Goal: Task Accomplishment & Management: Use online tool/utility

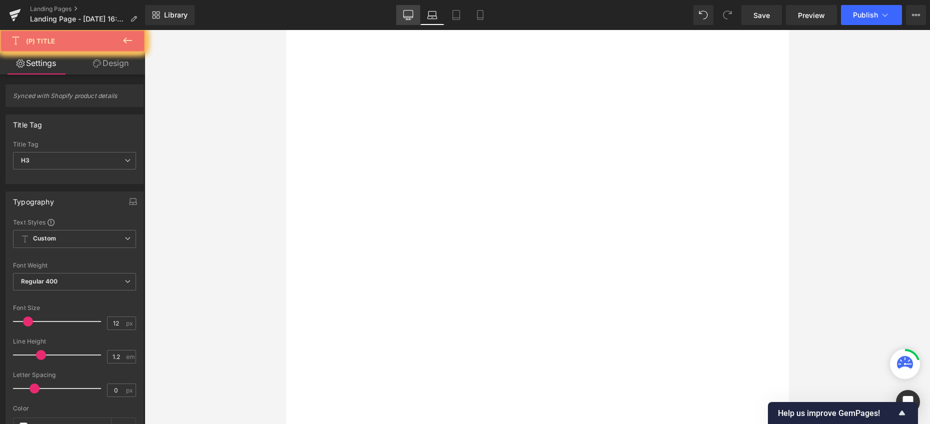
click at [408, 19] on icon at bounding box center [408, 15] width 10 height 10
click at [433, 18] on icon at bounding box center [432, 15] width 10 height 10
click at [449, 19] on link "Tablet" at bounding box center [456, 15] width 24 height 20
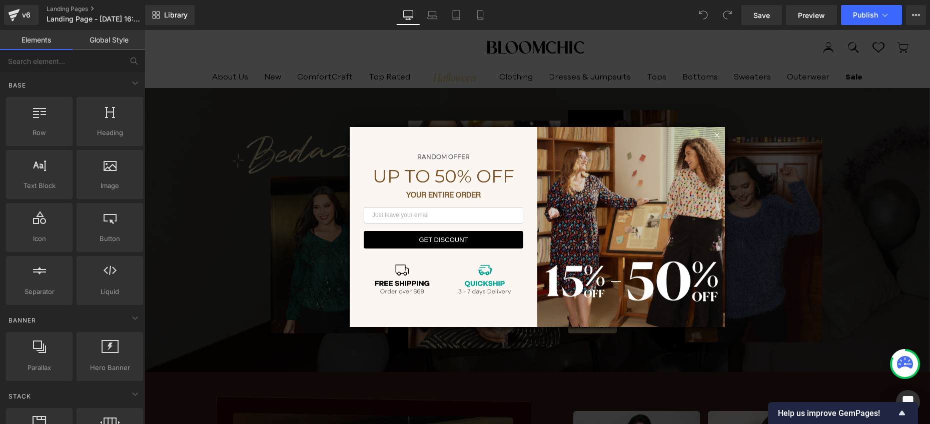
click at [715, 134] on icon at bounding box center [717, 135] width 5 height 5
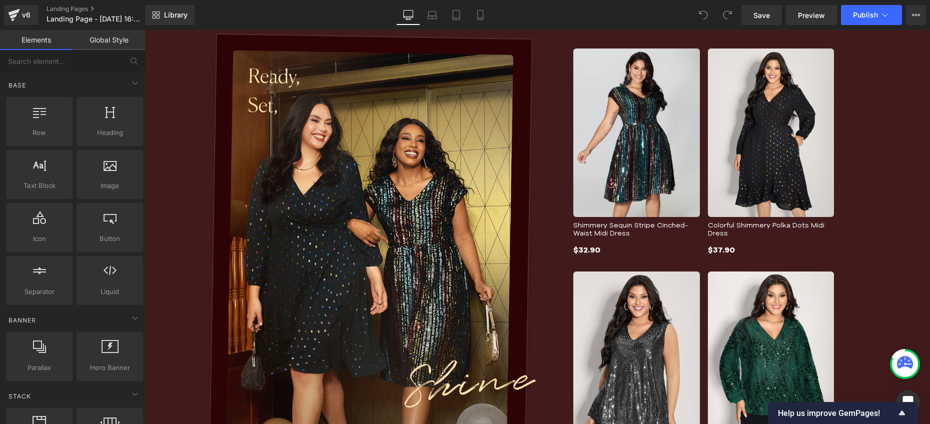
scroll to position [366, 0]
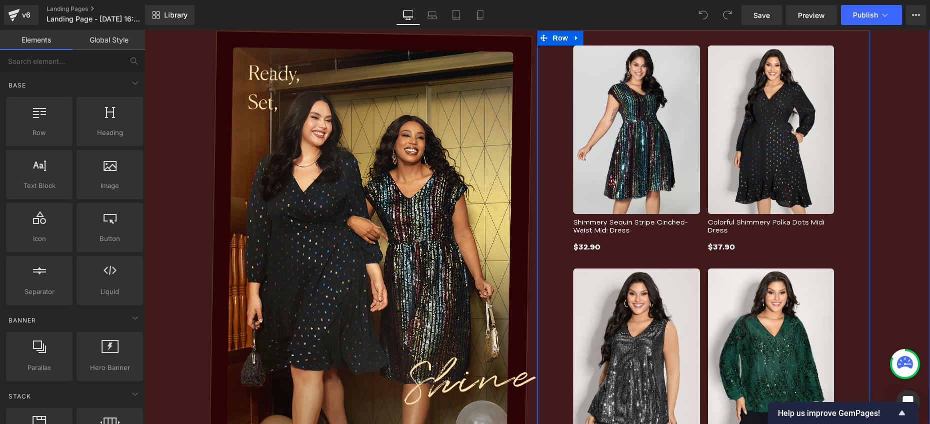
click at [796, 248] on div "$37.90" at bounding box center [771, 247] width 127 height 13
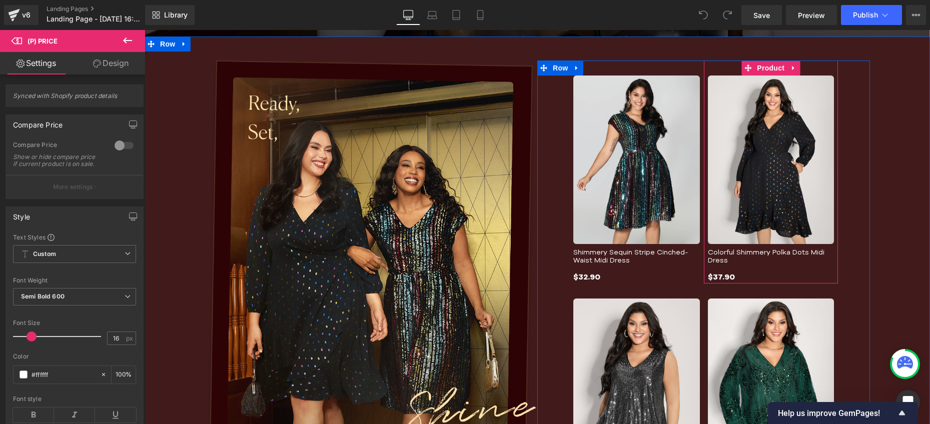
scroll to position [241, 0]
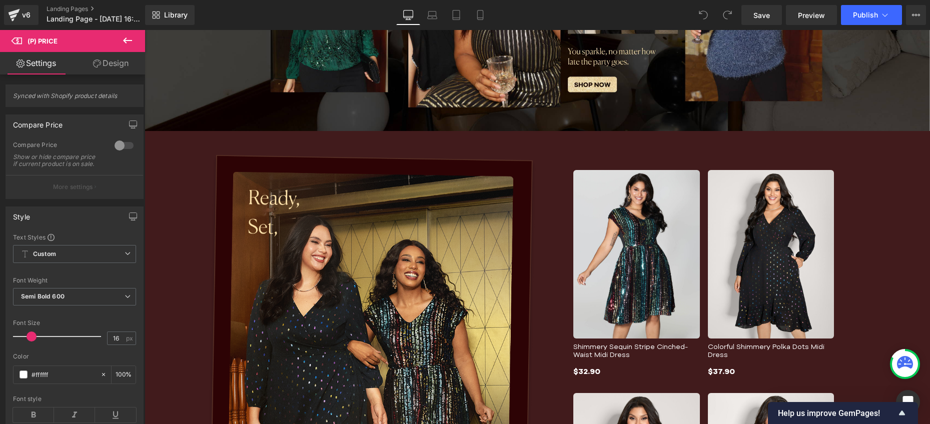
click at [130, 42] on icon at bounding box center [128, 41] width 12 height 12
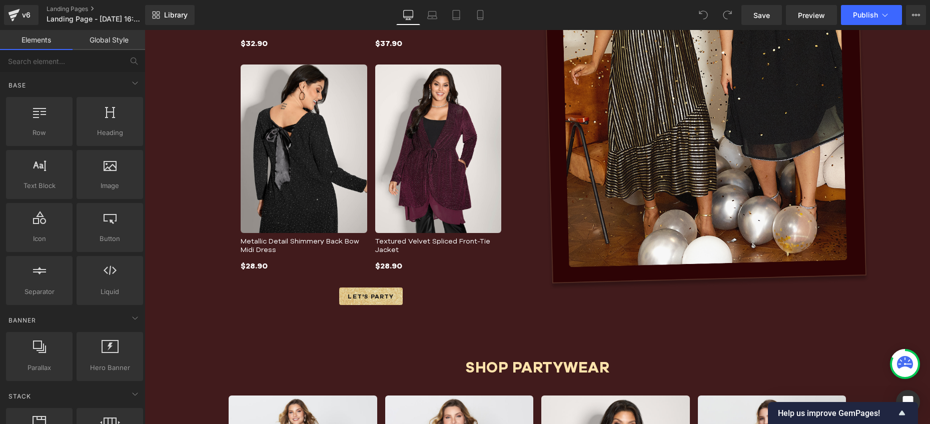
scroll to position [1393, 0]
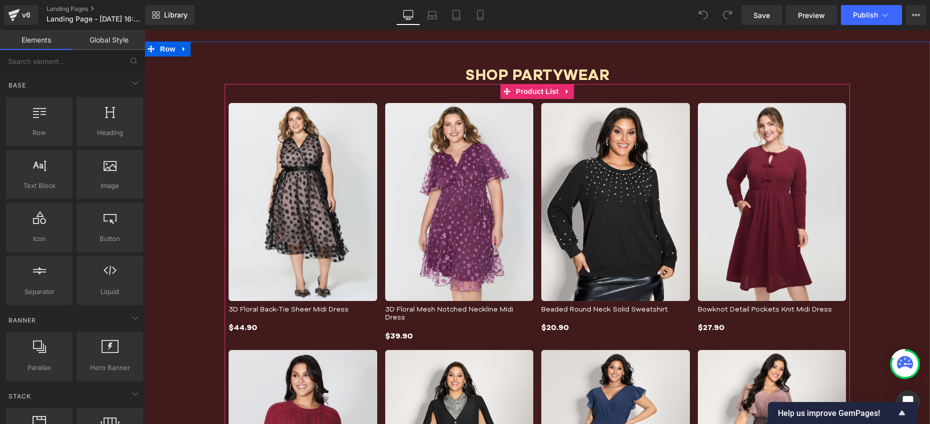
click at [522, 91] on span "Product List" at bounding box center [537, 92] width 48 height 15
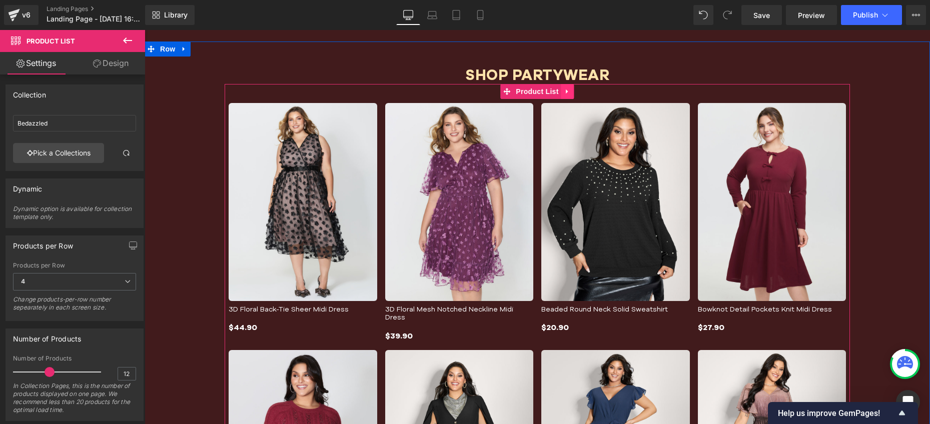
click at [566, 91] on link at bounding box center [567, 91] width 13 height 15
click at [558, 90] on icon at bounding box center [561, 91] width 7 height 7
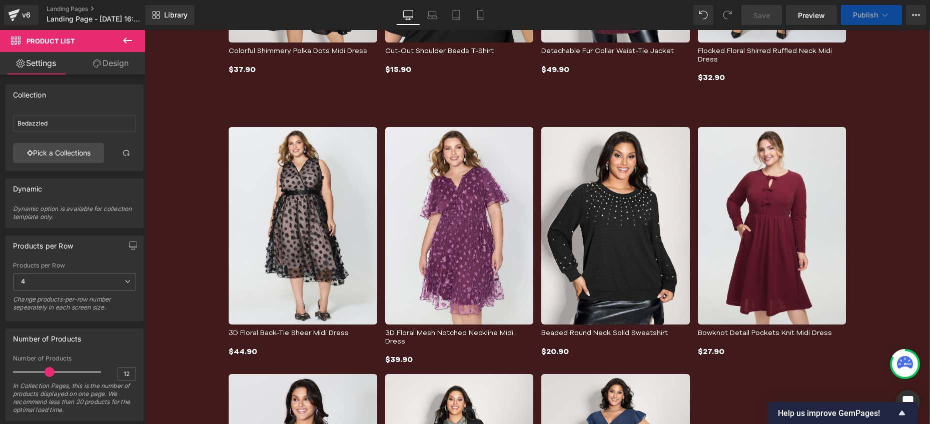
scroll to position [1625, 0]
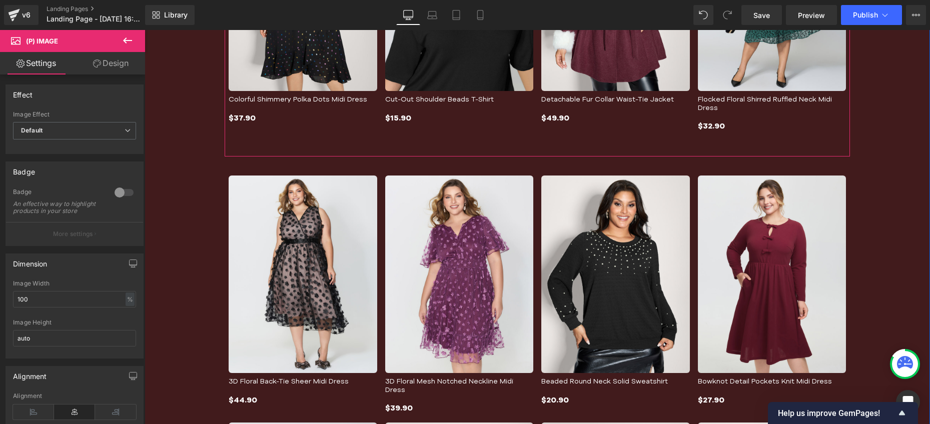
scroll to position [2169, 0]
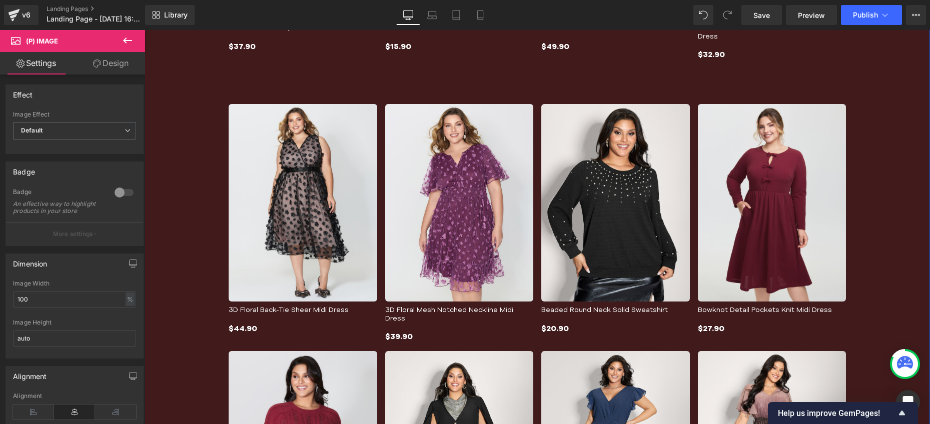
click at [368, 141] on img at bounding box center [303, 203] width 149 height 198
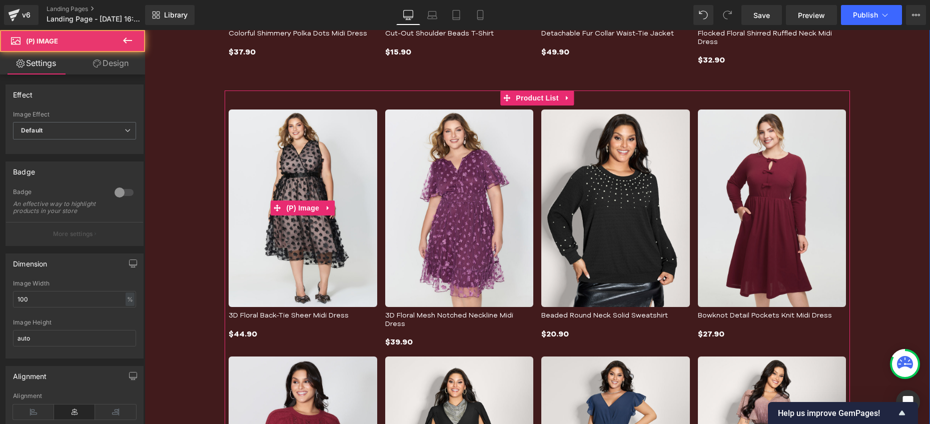
scroll to position [2163, 0]
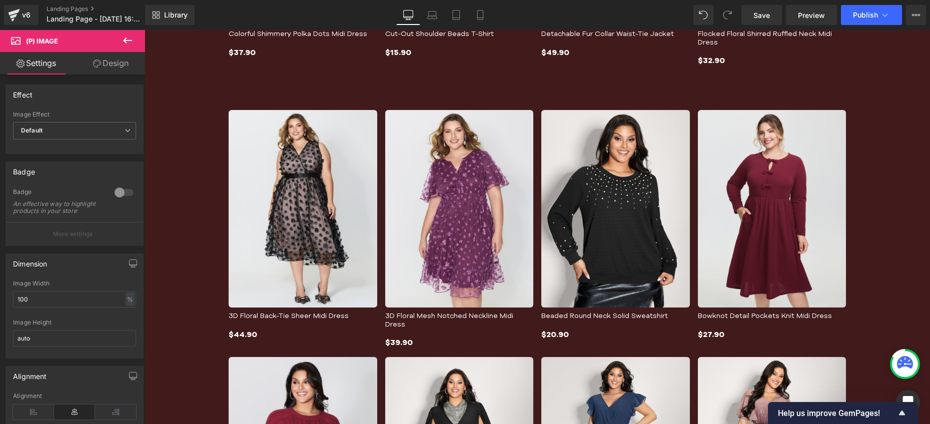
click at [111, 68] on link "Design" at bounding box center [111, 63] width 73 height 23
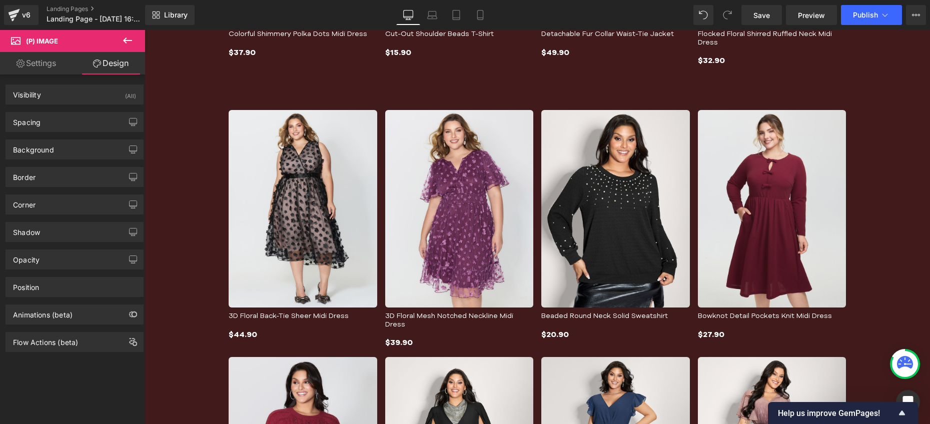
click at [49, 65] on link "Settings" at bounding box center [36, 63] width 73 height 23
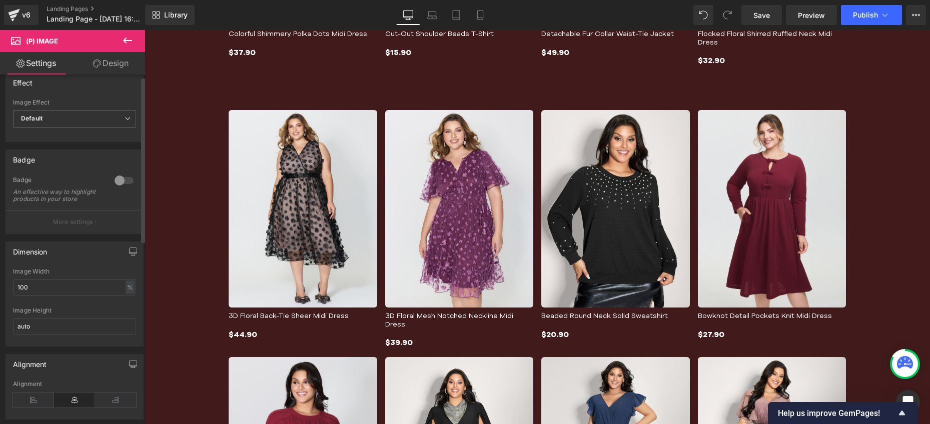
scroll to position [0, 0]
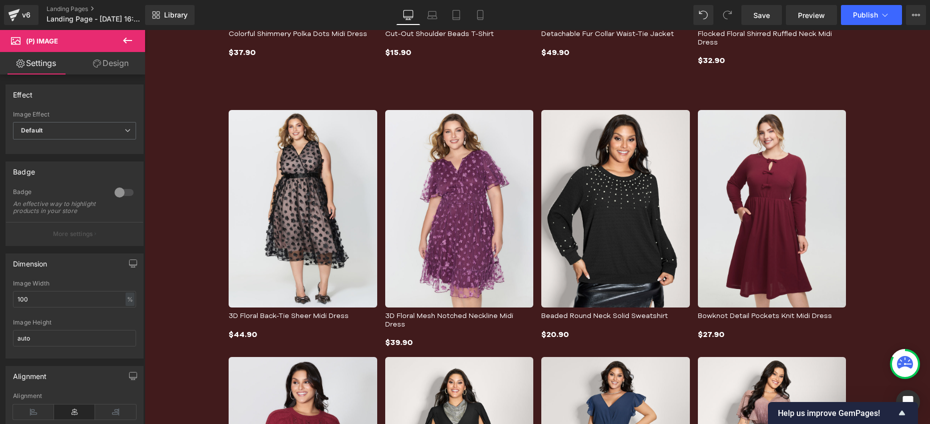
click at [97, 57] on link "Design" at bounding box center [111, 63] width 73 height 23
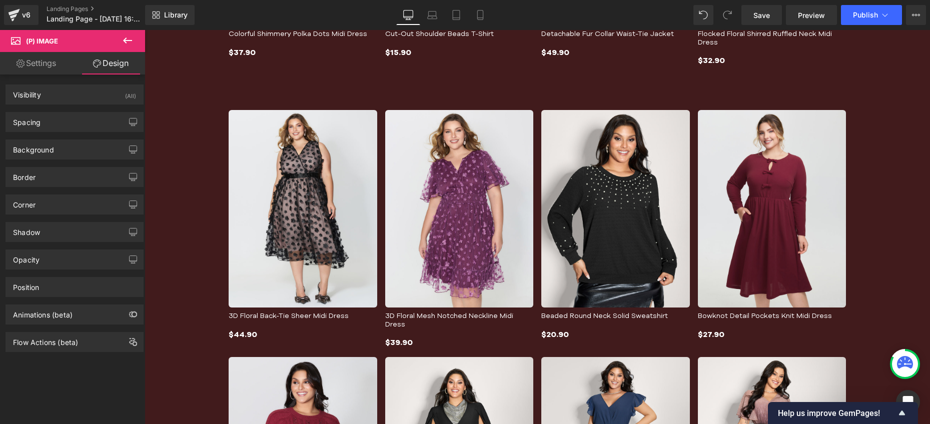
click at [49, 68] on link "Settings" at bounding box center [36, 63] width 73 height 23
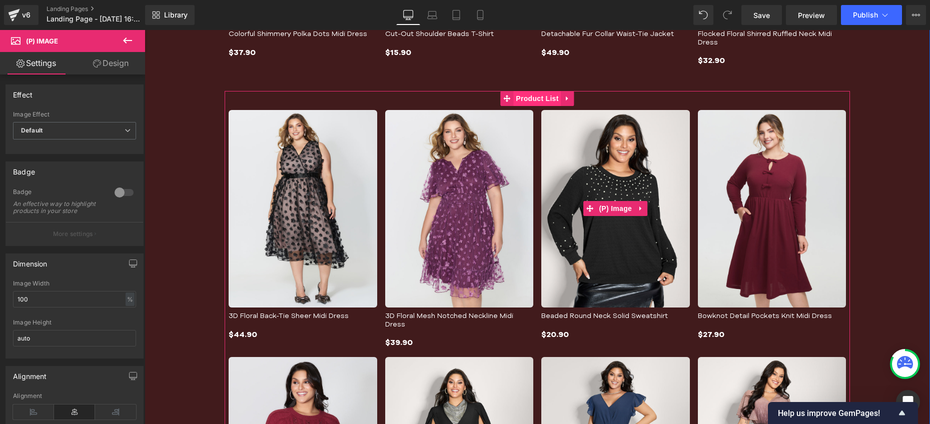
click at [558, 116] on img at bounding box center [615, 209] width 149 height 198
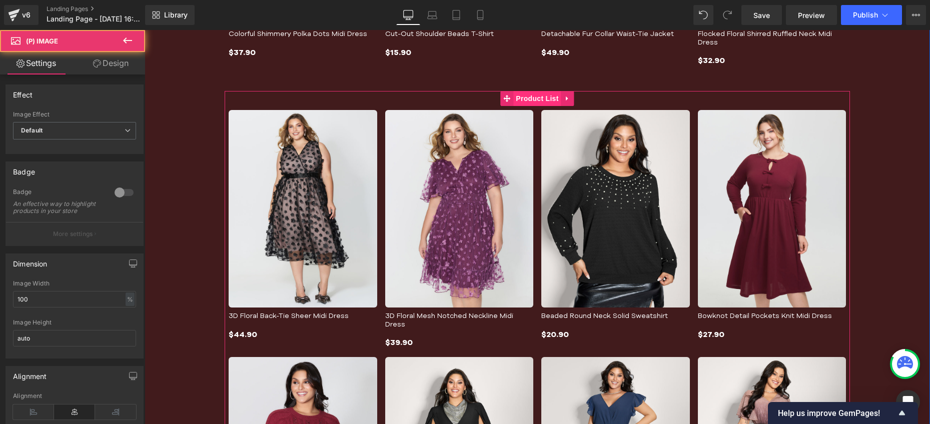
click at [539, 94] on span "Product List" at bounding box center [537, 98] width 48 height 15
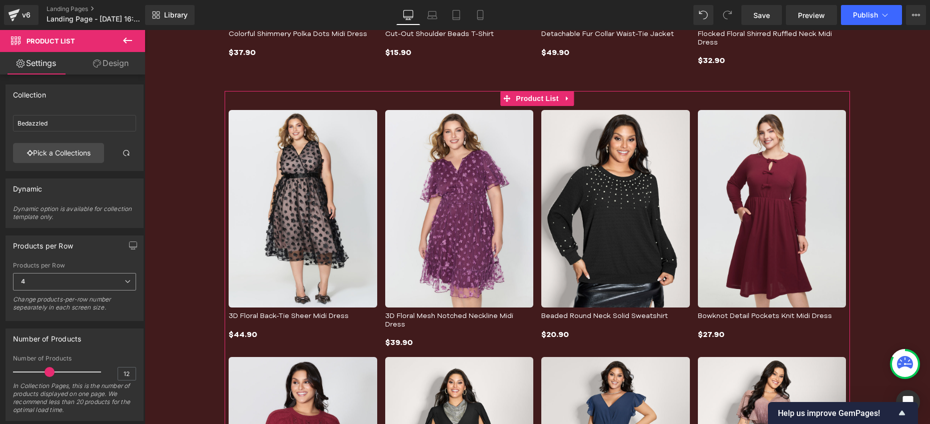
click at [116, 282] on span "4" at bounding box center [74, 282] width 123 height 18
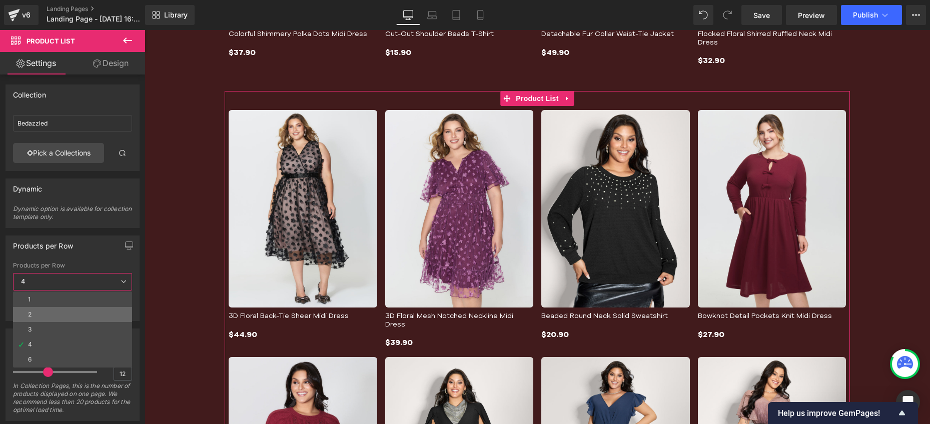
click at [71, 313] on li "2" at bounding box center [72, 314] width 119 height 15
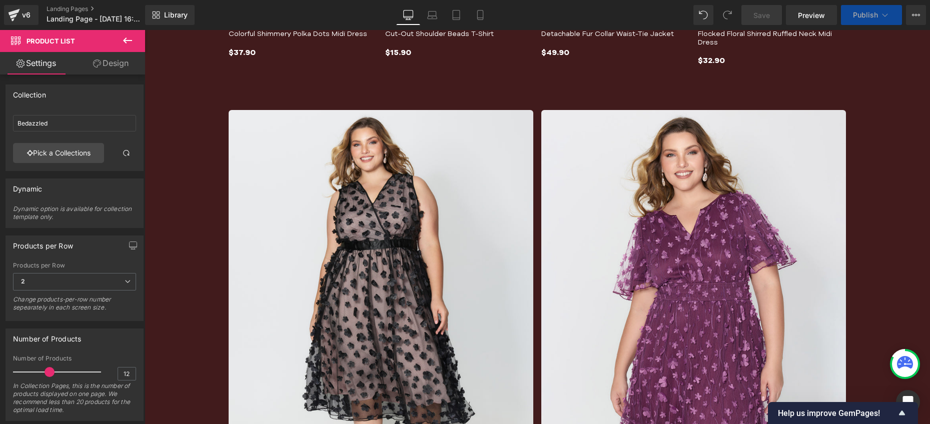
scroll to position [1, 0]
click at [122, 370] on input "12" at bounding box center [127, 373] width 18 height 13
type input "4"
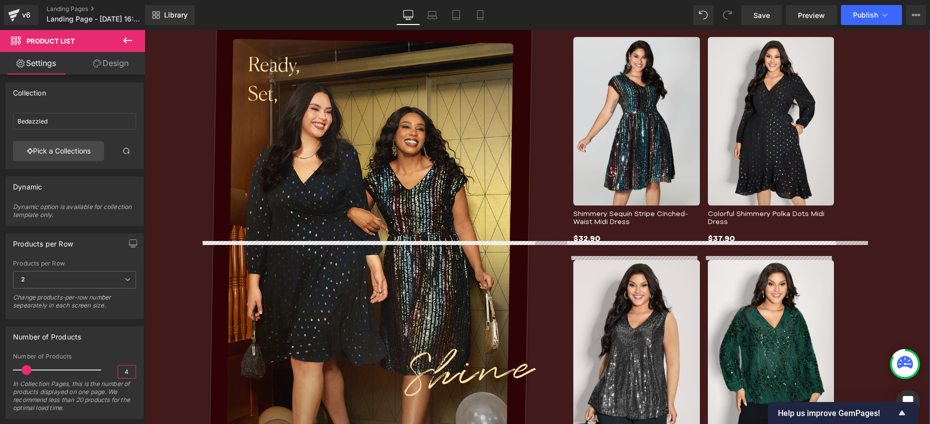
scroll to position [135, 0]
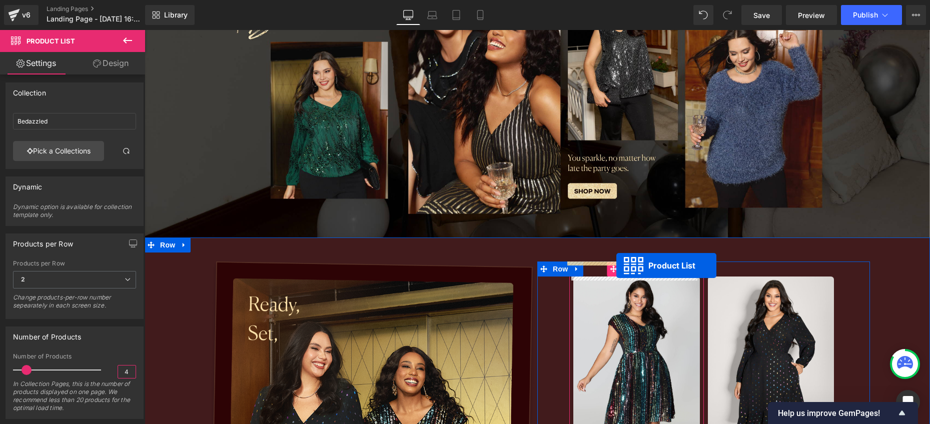
drag, startPoint x: 531, startPoint y: 209, endPoint x: 616, endPoint y: 266, distance: 102.5
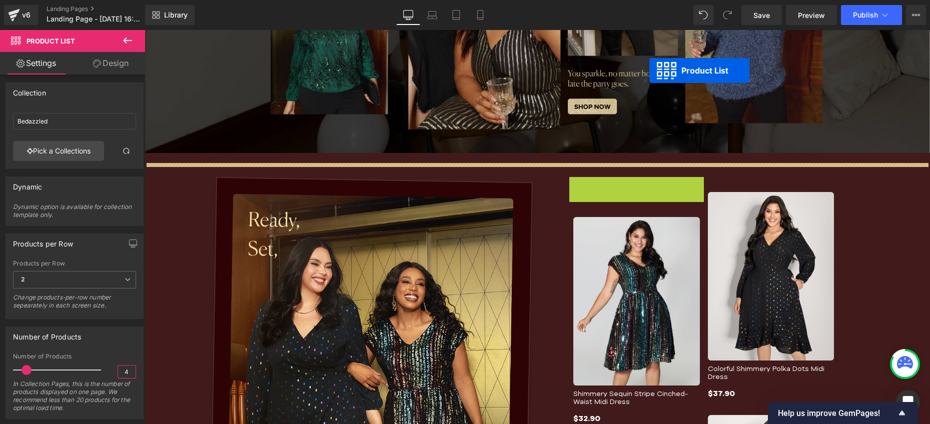
scroll to position [199, 0]
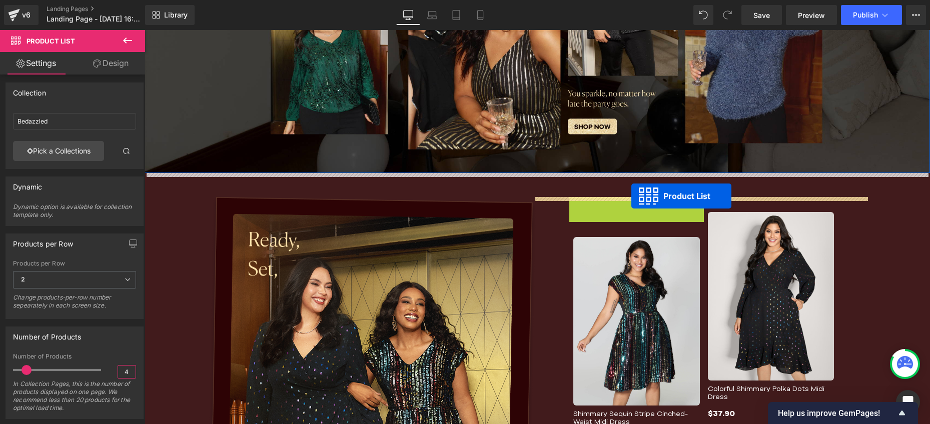
drag, startPoint x: 616, startPoint y: 66, endPoint x: 631, endPoint y: 196, distance: 131.0
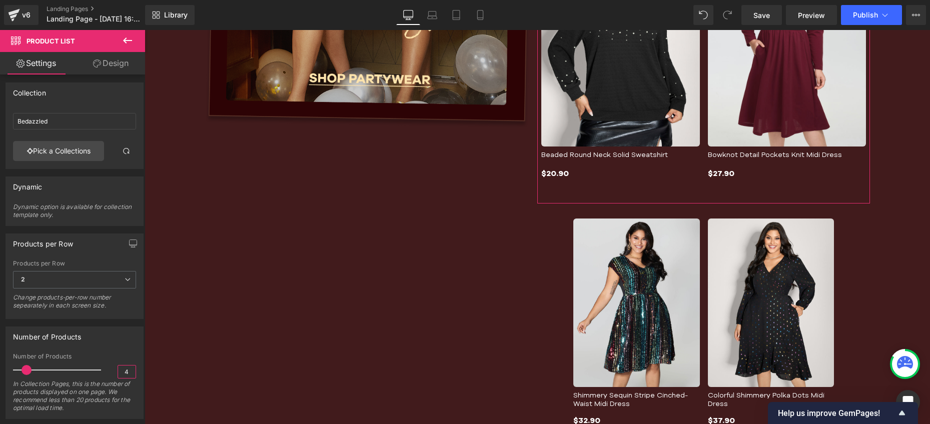
scroll to position [773, 0]
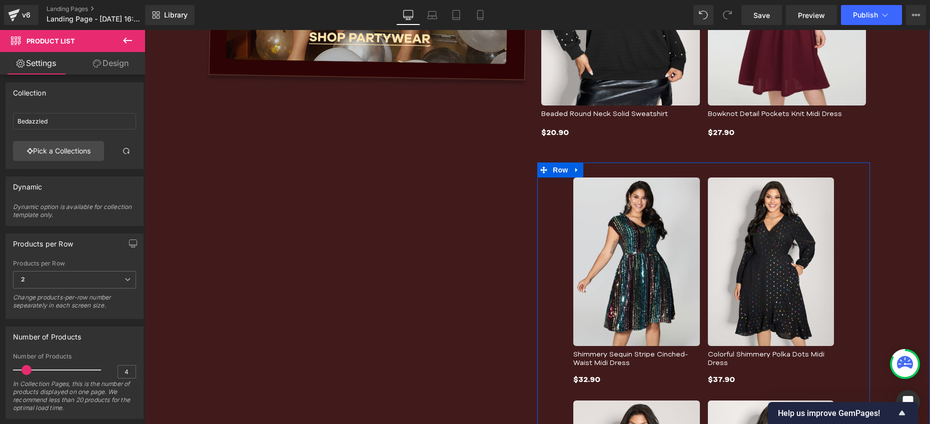
click at [552, 207] on div "Sale Off (P) Image Shimmery Sequin Stripe Cinched-Waist Midi Dress (P) Title $3…" at bounding box center [703, 386] width 333 height 446
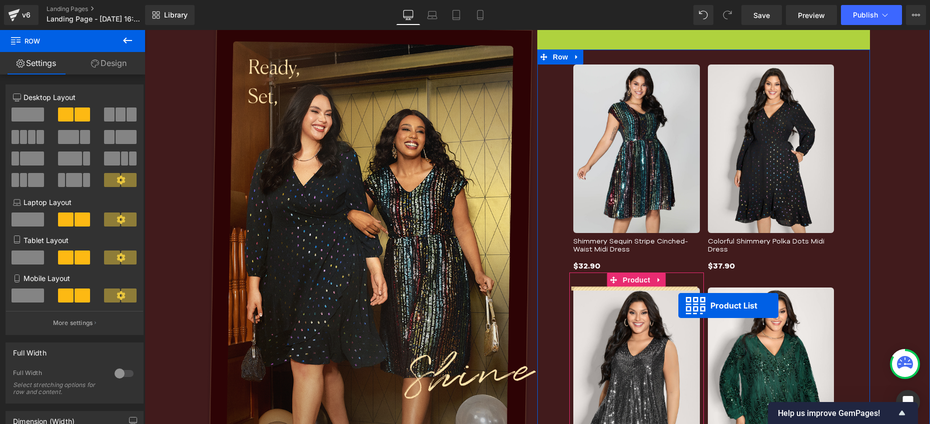
scroll to position [277, 0]
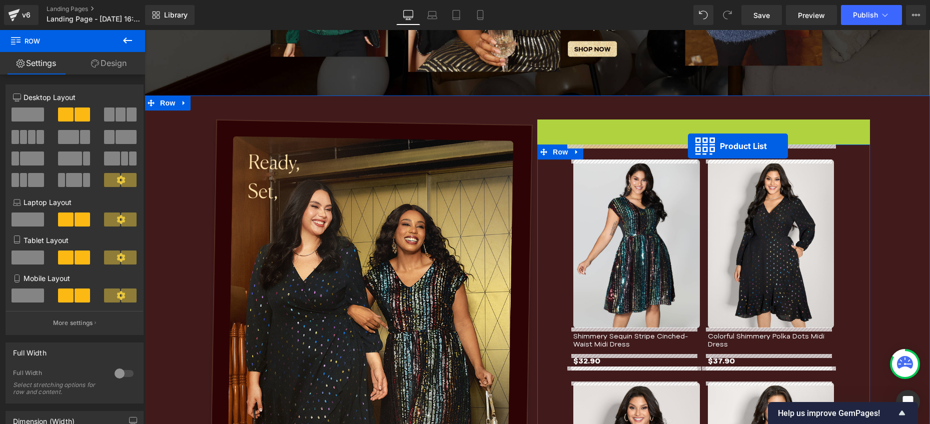
drag, startPoint x: 673, startPoint y: 44, endPoint x: 688, endPoint y: 146, distance: 103.5
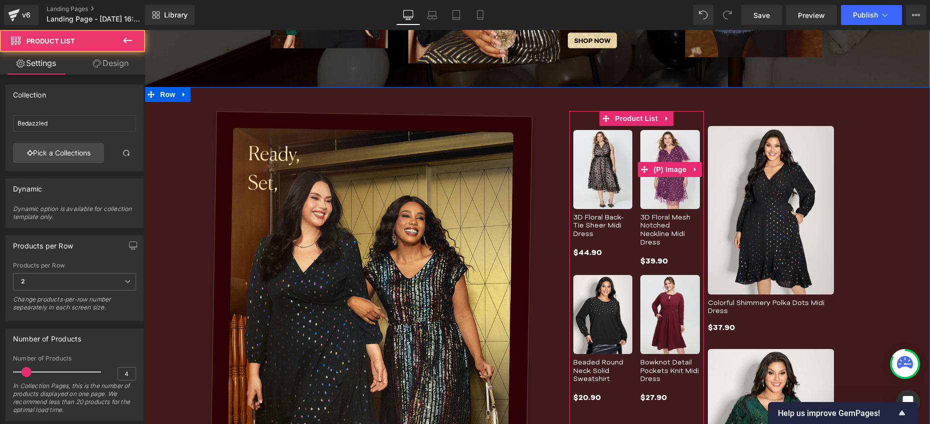
scroll to position [286, 0]
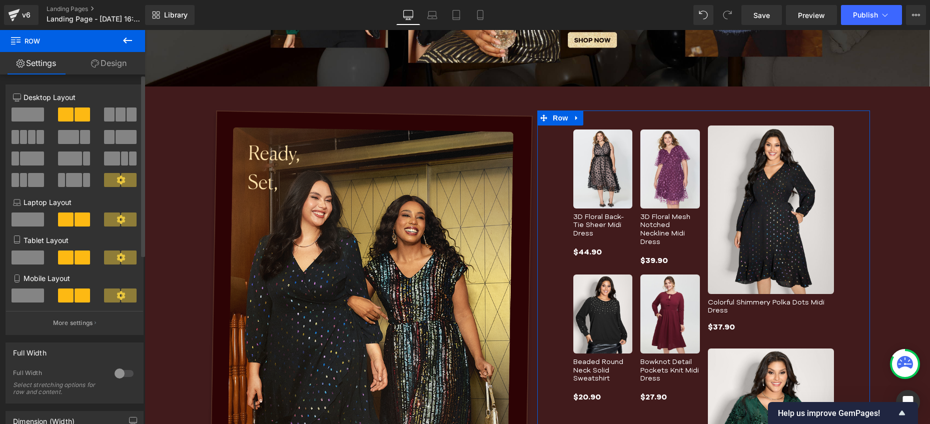
click at [21, 116] on span at bounding box center [28, 115] width 33 height 14
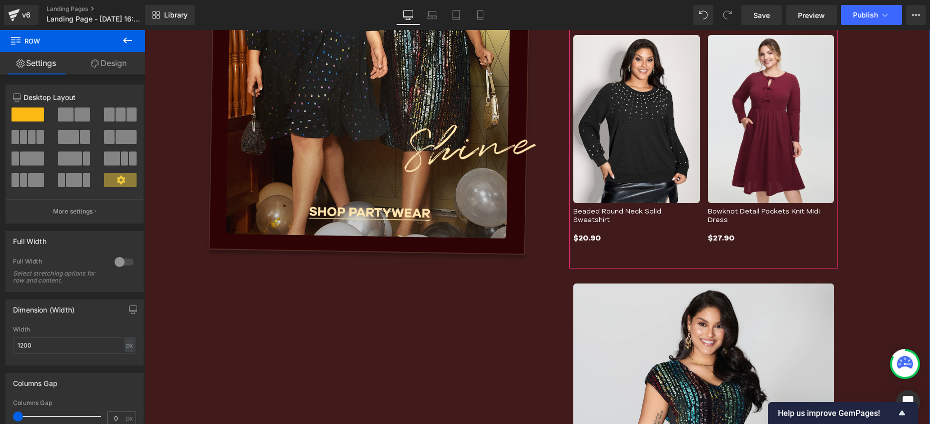
scroll to position [753, 0]
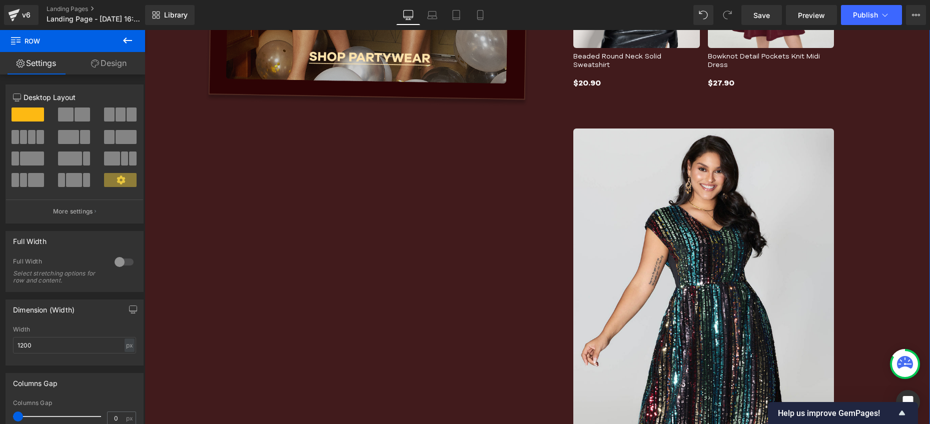
click at [677, 187] on img at bounding box center [703, 303] width 261 height 348
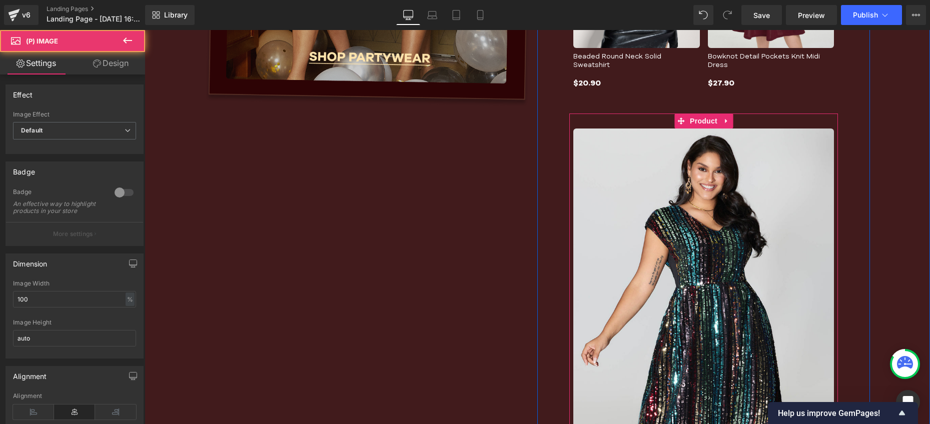
click at [698, 158] on img at bounding box center [703, 303] width 261 height 348
click at [723, 121] on icon at bounding box center [726, 121] width 7 height 8
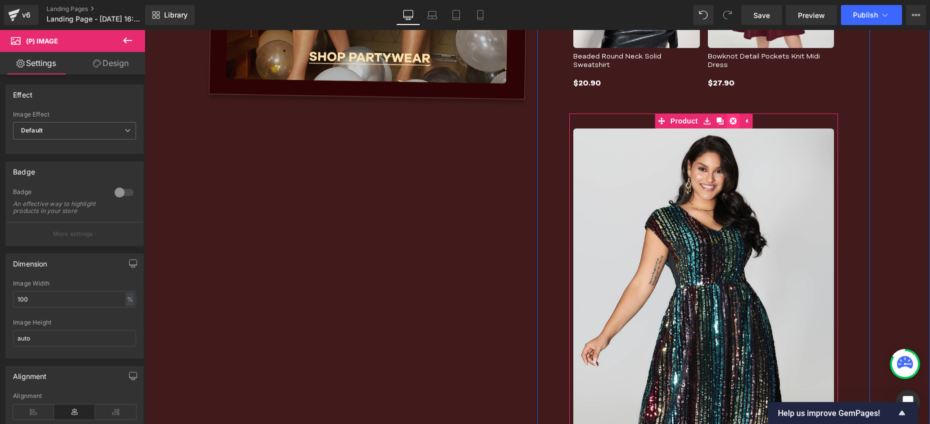
click at [729, 120] on icon at bounding box center [732, 121] width 7 height 7
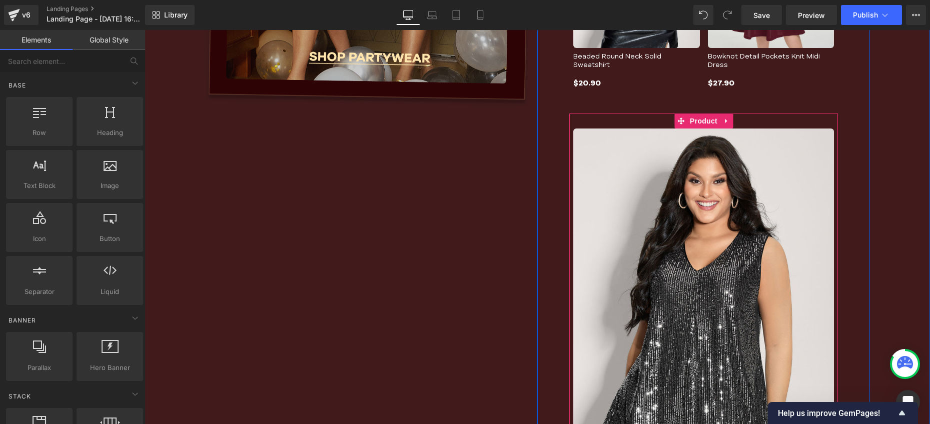
click at [721, 138] on img at bounding box center [703, 303] width 261 height 348
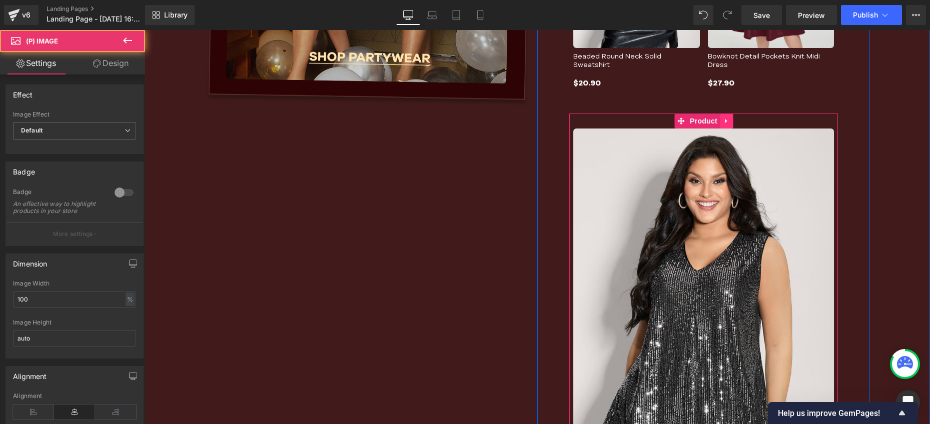
click at [725, 121] on icon at bounding box center [726, 121] width 2 height 5
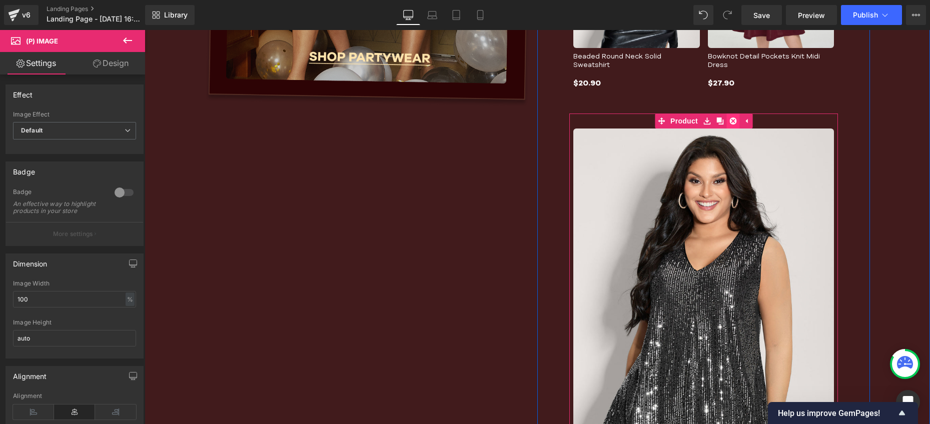
click at [726, 119] on link at bounding box center [732, 121] width 13 height 15
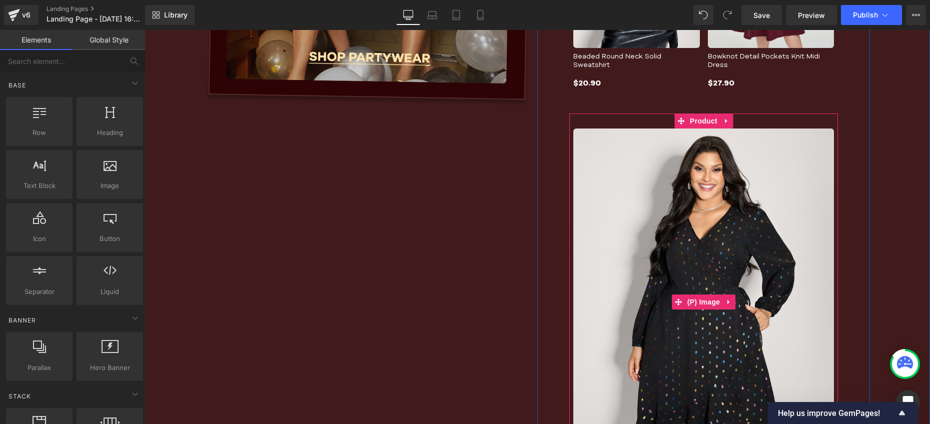
click at [723, 132] on img at bounding box center [703, 303] width 261 height 348
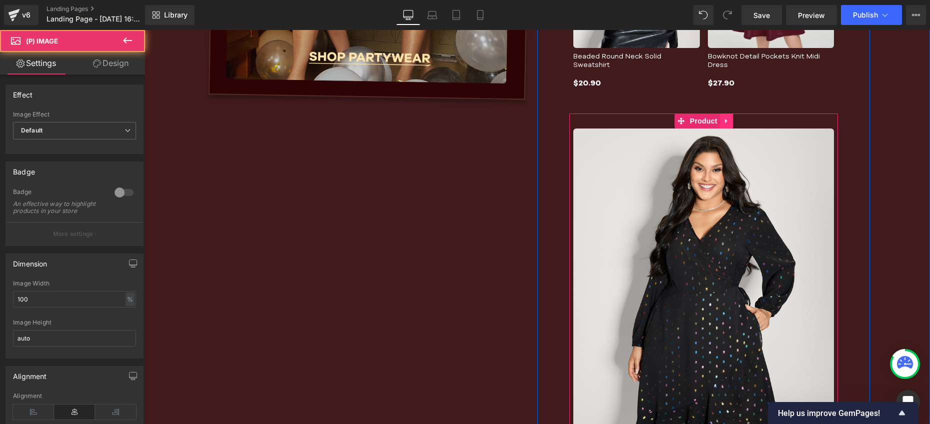
click at [725, 120] on icon at bounding box center [726, 121] width 2 height 5
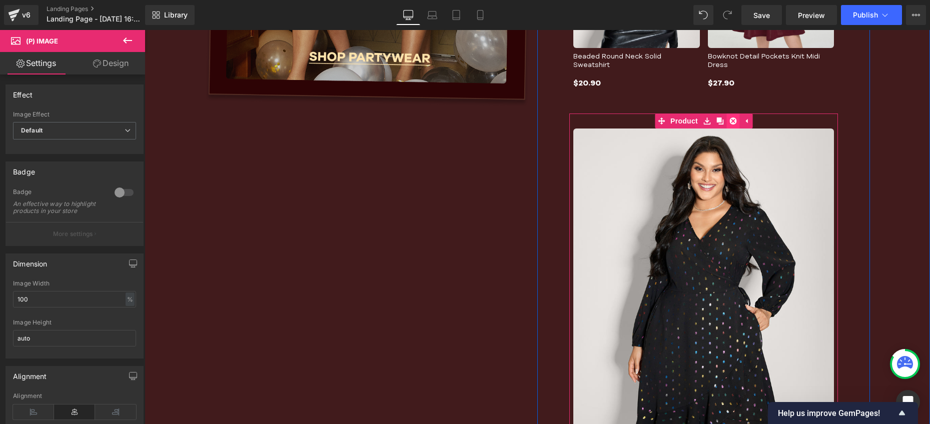
click at [730, 120] on icon at bounding box center [732, 121] width 7 height 7
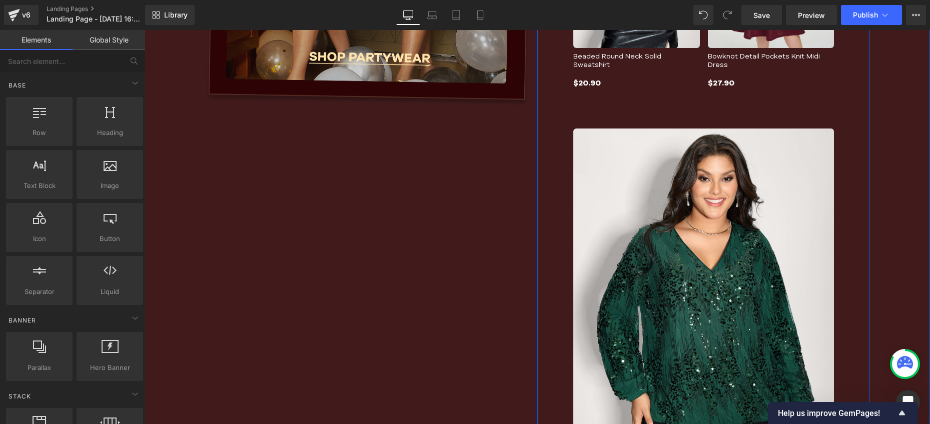
click at [728, 129] on img at bounding box center [703, 303] width 261 height 348
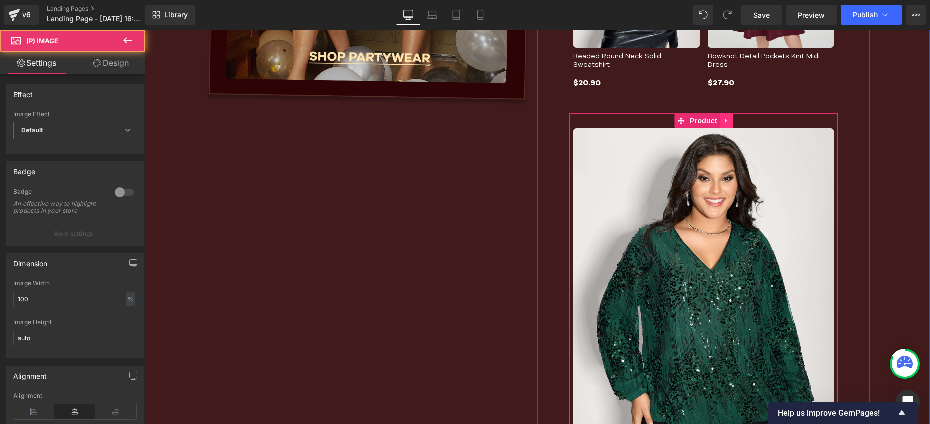
click at [723, 119] on icon at bounding box center [726, 121] width 7 height 8
click at [732, 123] on link at bounding box center [732, 121] width 13 height 15
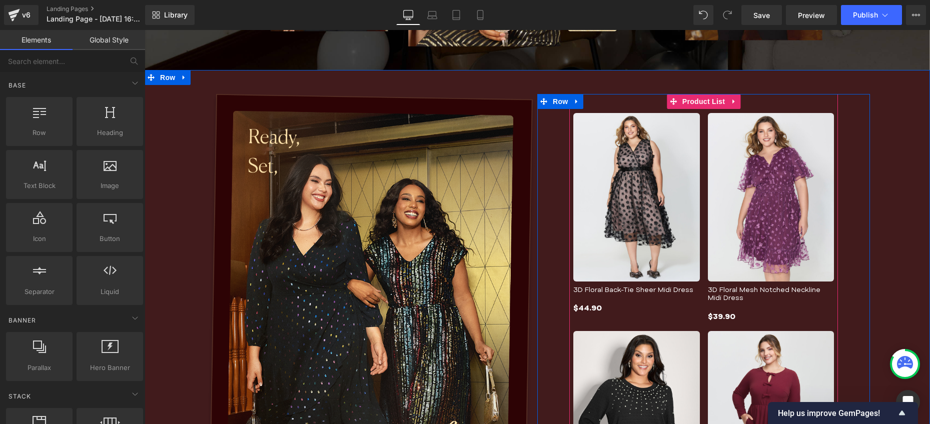
scroll to position [486, 0]
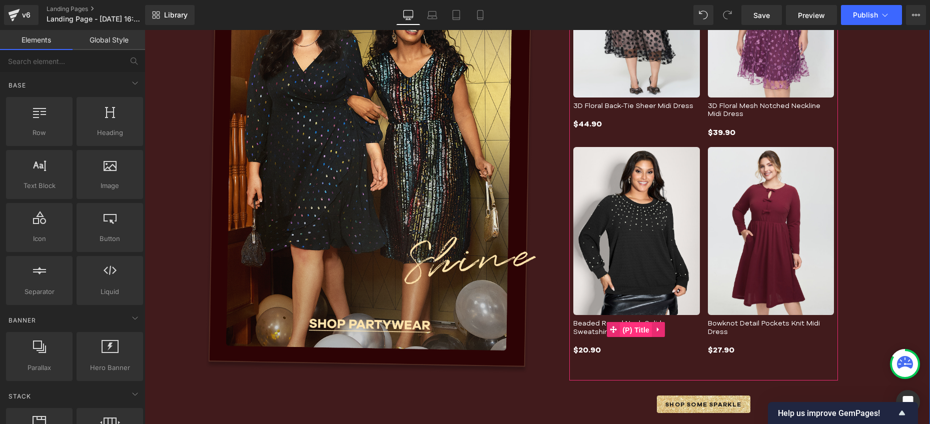
click at [629, 324] on span "(P) Title" at bounding box center [636, 330] width 32 height 15
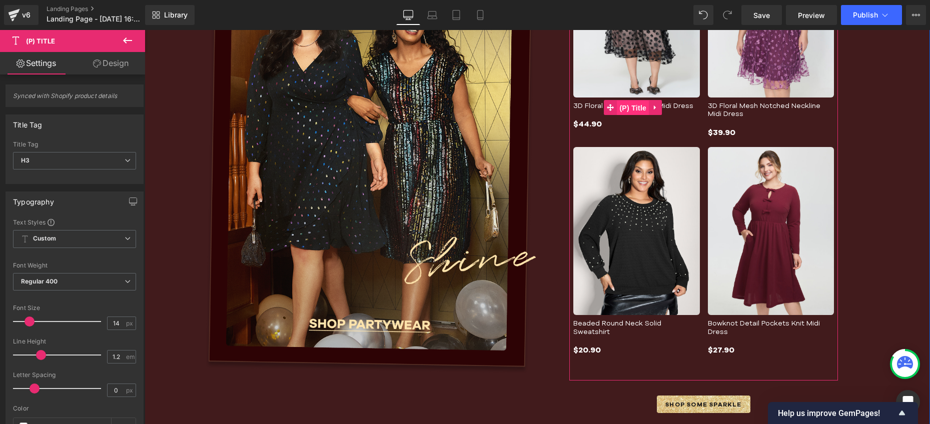
click at [636, 108] on span "(P) Title" at bounding box center [633, 108] width 32 height 15
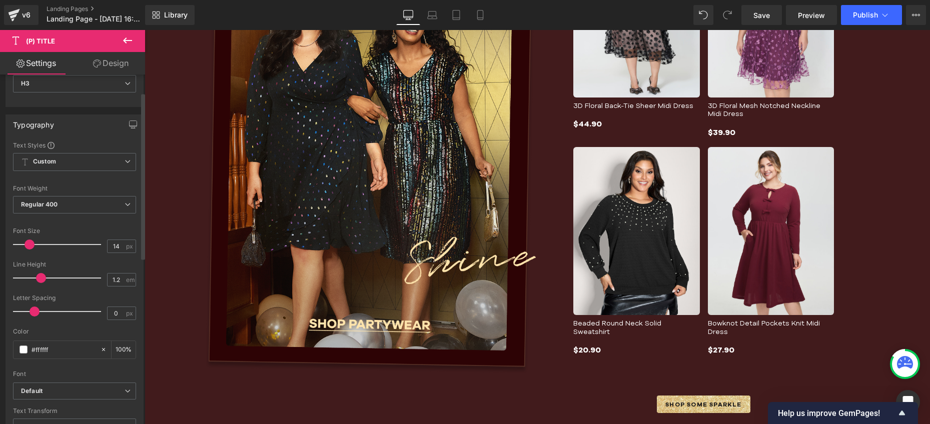
scroll to position [37, 0]
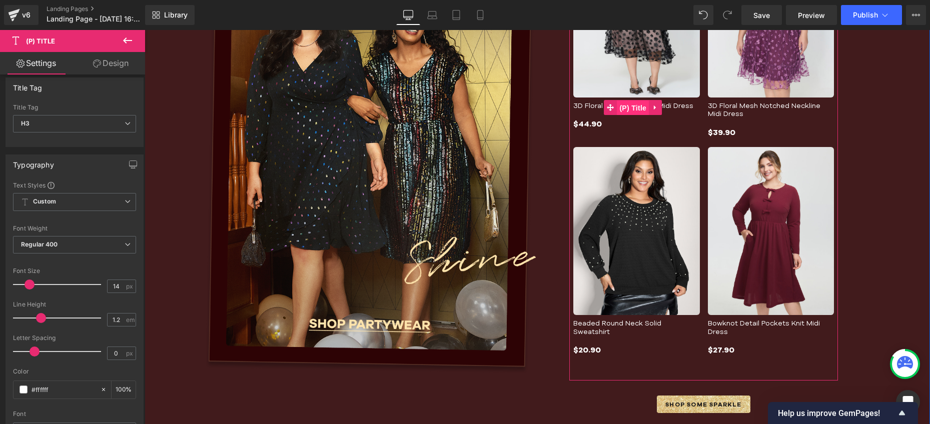
click at [617, 105] on span "(P) Title" at bounding box center [633, 108] width 32 height 15
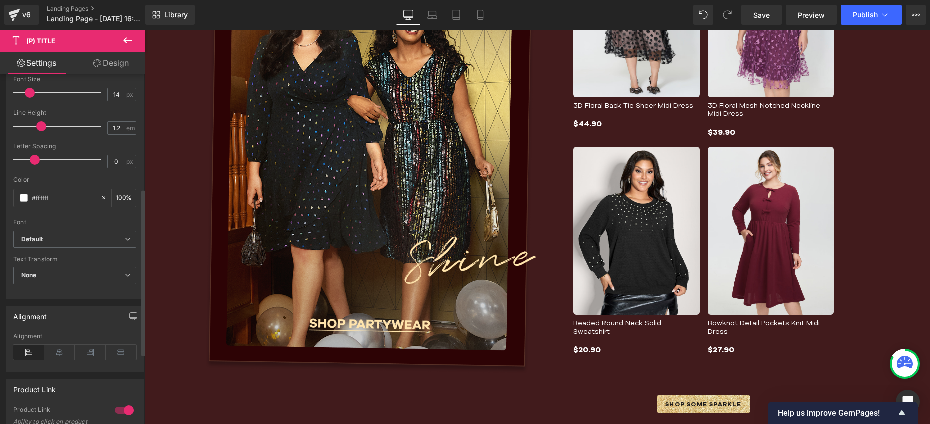
scroll to position [240, 0]
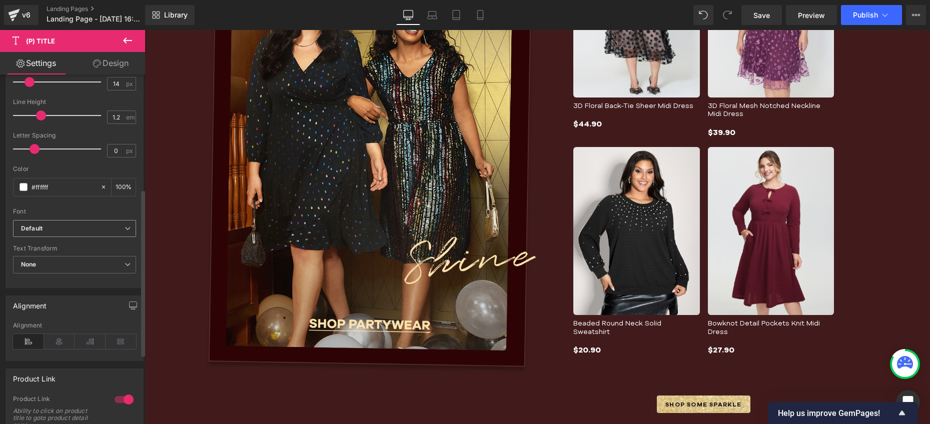
click at [114, 232] on b "Default" at bounding box center [73, 229] width 104 height 9
click at [114, 232] on b "Default" at bounding box center [71, 229] width 100 height 9
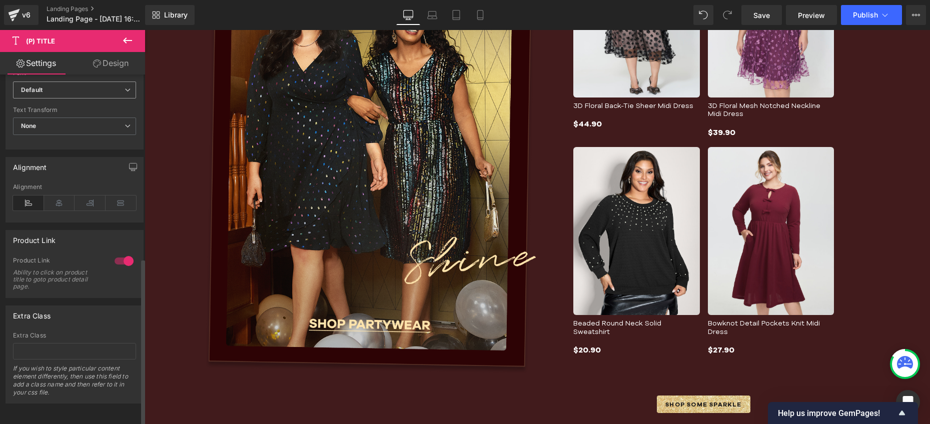
scroll to position [385, 0]
click at [112, 66] on link "Design" at bounding box center [111, 63] width 73 height 23
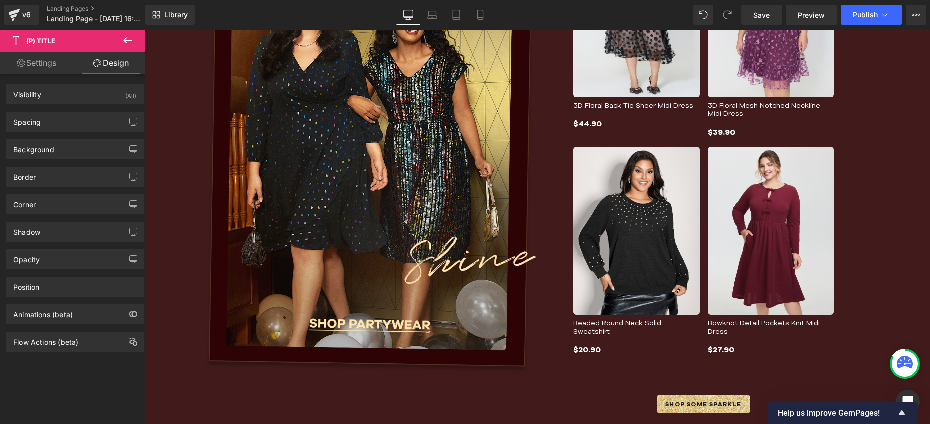
click at [43, 65] on link "Settings" at bounding box center [36, 63] width 73 height 23
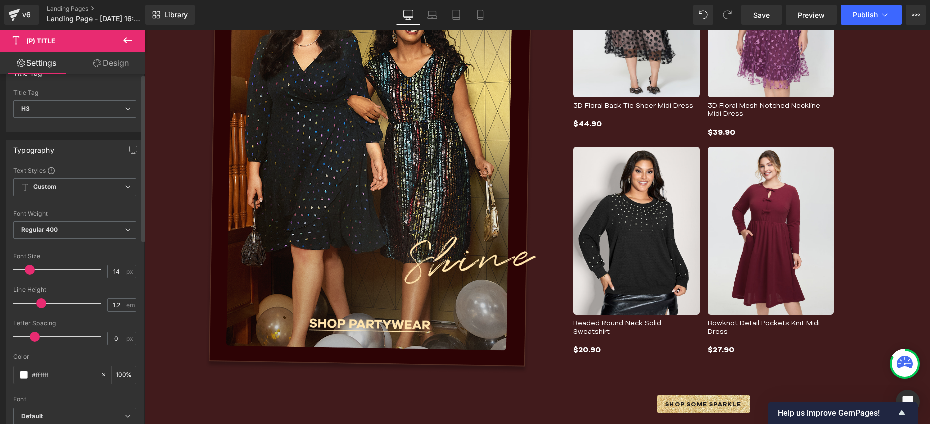
scroll to position [0, 0]
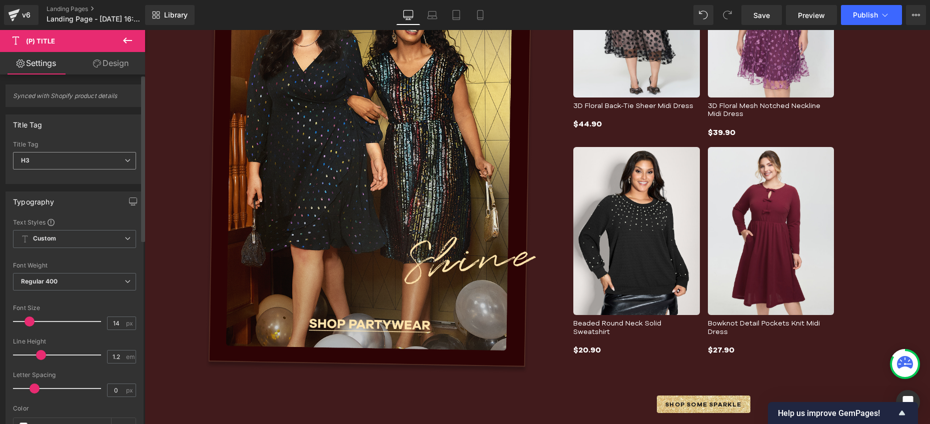
click at [89, 162] on span "H3" at bounding box center [74, 161] width 123 height 18
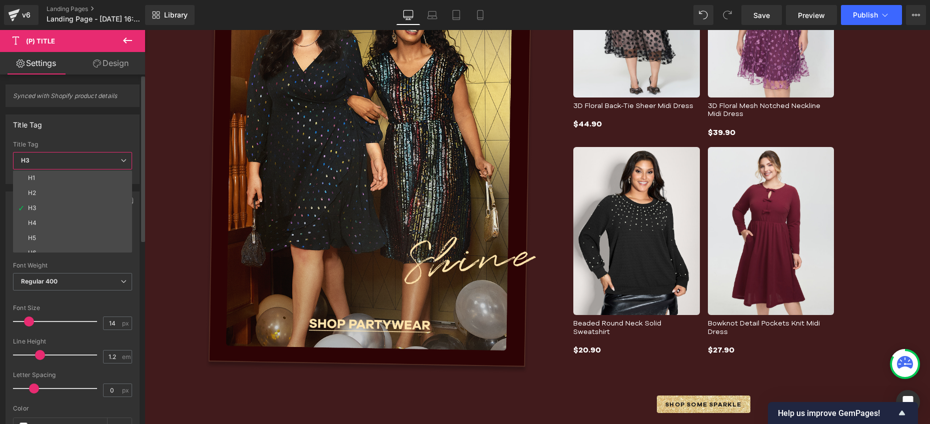
click at [89, 162] on span "H3" at bounding box center [72, 161] width 119 height 18
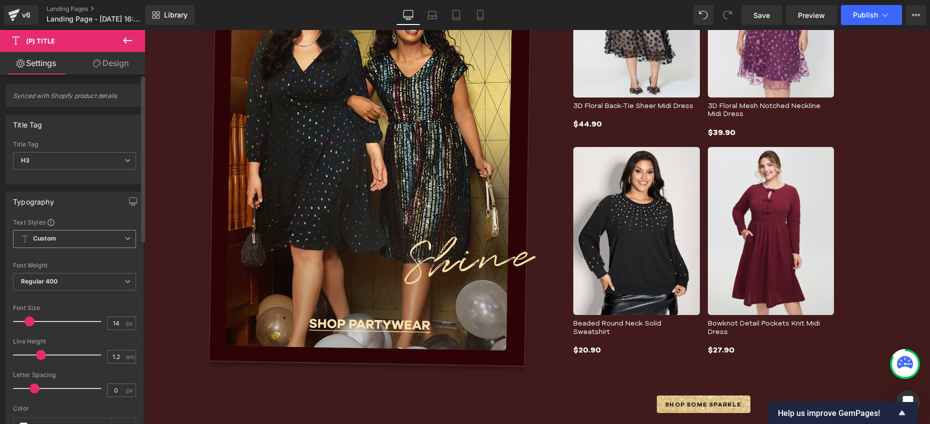
click at [90, 234] on span "Custom Setup Global Style" at bounding box center [74, 239] width 123 height 18
click at [90, 234] on span "Custom Setup Global Style" at bounding box center [72, 239] width 119 height 18
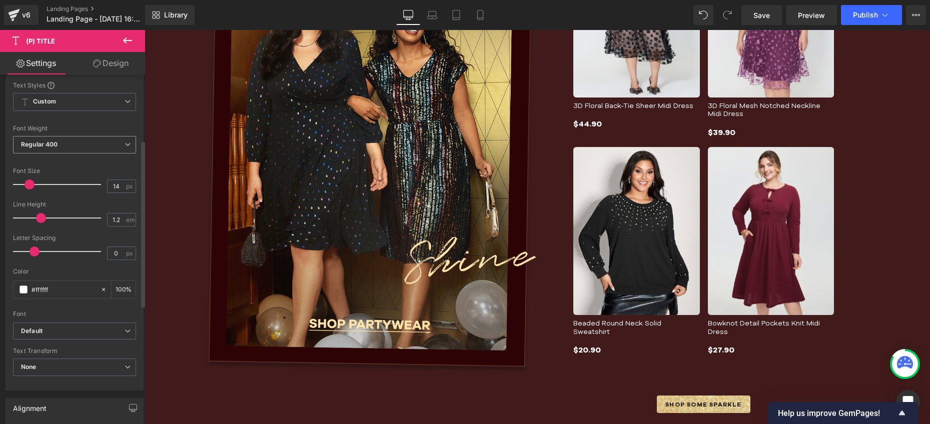
scroll to position [156, 0]
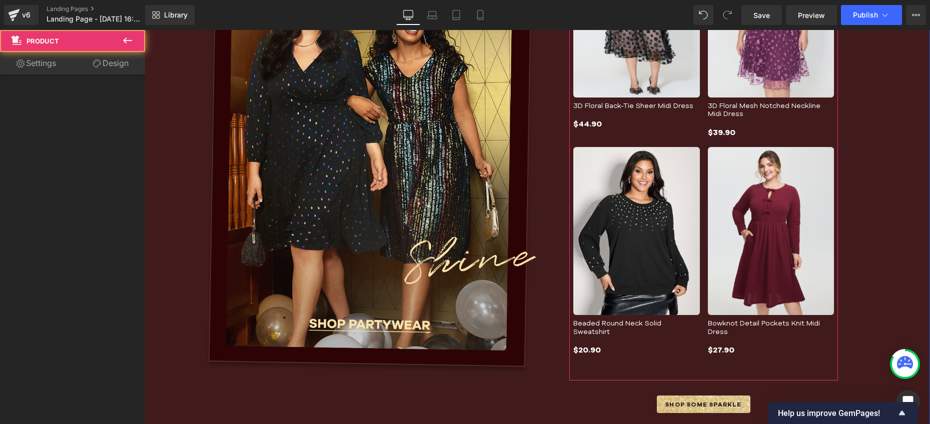
click at [610, 101] on div "Sale Off (P) Image 3D Floral Back-Tie Sheer Midi Dress (P) Title $44.90 (P) Pri…" at bounding box center [636, 30] width 127 height 202
click at [612, 107] on icon at bounding box center [615, 108] width 6 height 6
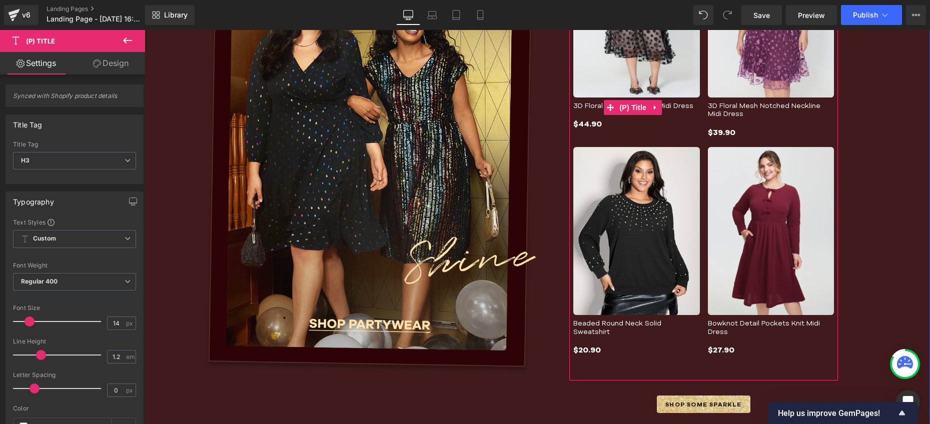
click at [665, 103] on link "3D Floral Back-Tie Sheer Midi Dress" at bounding box center [633, 106] width 120 height 9
click at [665, 104] on link "3D Floral Back-Tie Sheer Midi Dress" at bounding box center [633, 106] width 120 height 9
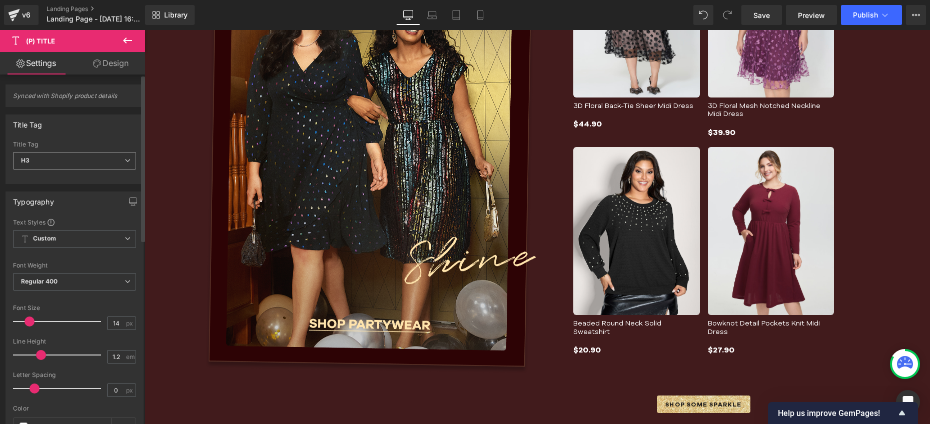
click at [89, 166] on span "H3" at bounding box center [74, 161] width 123 height 18
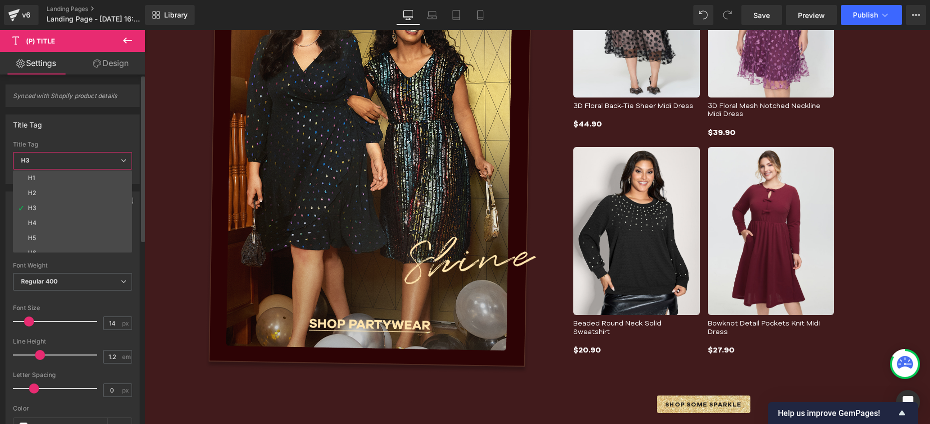
click at [89, 166] on span "H3" at bounding box center [72, 161] width 119 height 18
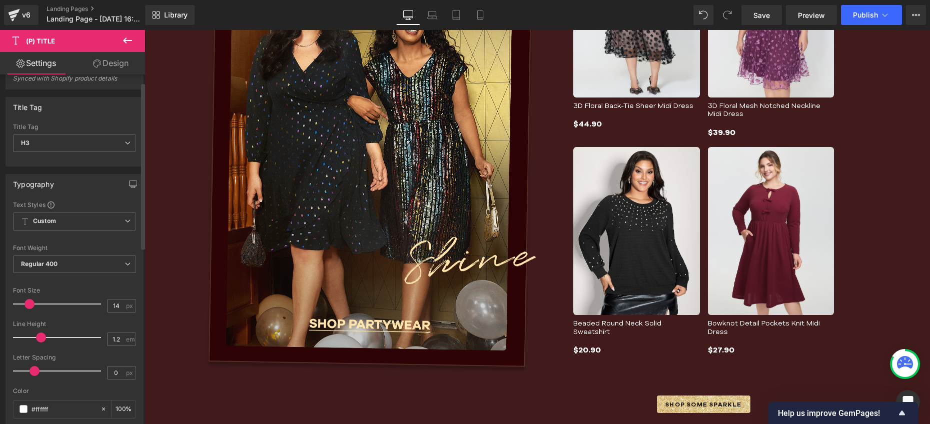
scroll to position [18, 0]
click at [95, 217] on span "Custom Setup Global Style" at bounding box center [74, 221] width 123 height 18
click at [95, 216] on span "Custom Setup Global Style" at bounding box center [72, 221] width 119 height 18
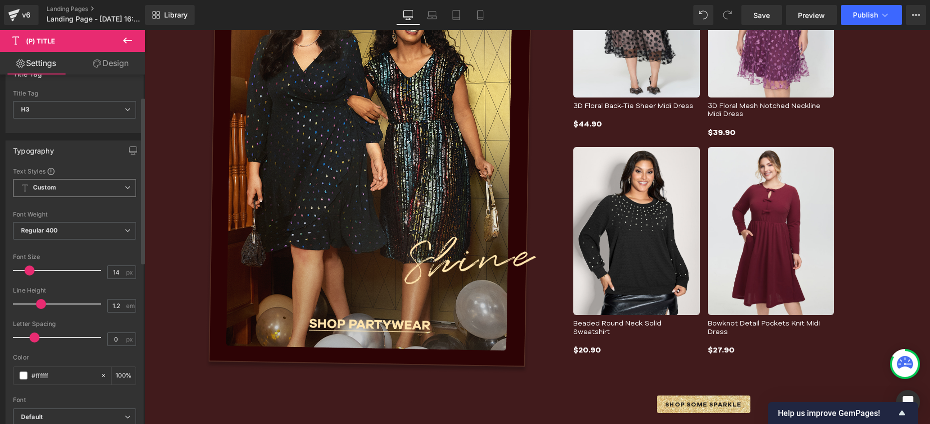
scroll to position [54, 0]
click at [114, 271] on input "14" at bounding box center [117, 270] width 18 height 13
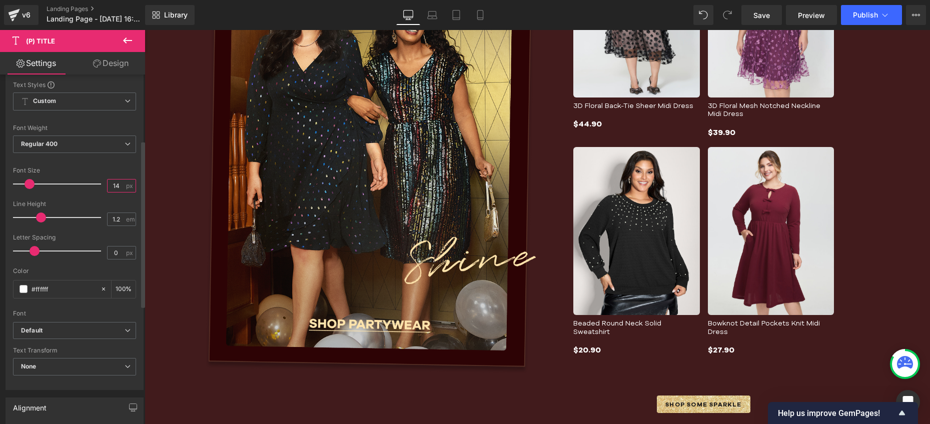
scroll to position [141, 0]
click at [82, 327] on b "Default" at bounding box center [73, 328] width 104 height 9
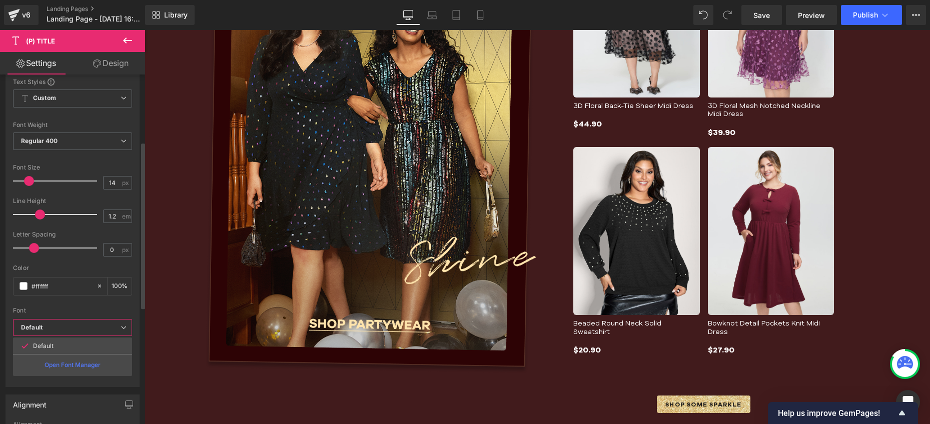
click at [82, 327] on b "Default" at bounding box center [71, 328] width 100 height 9
click at [81, 362] on span "None" at bounding box center [74, 364] width 123 height 18
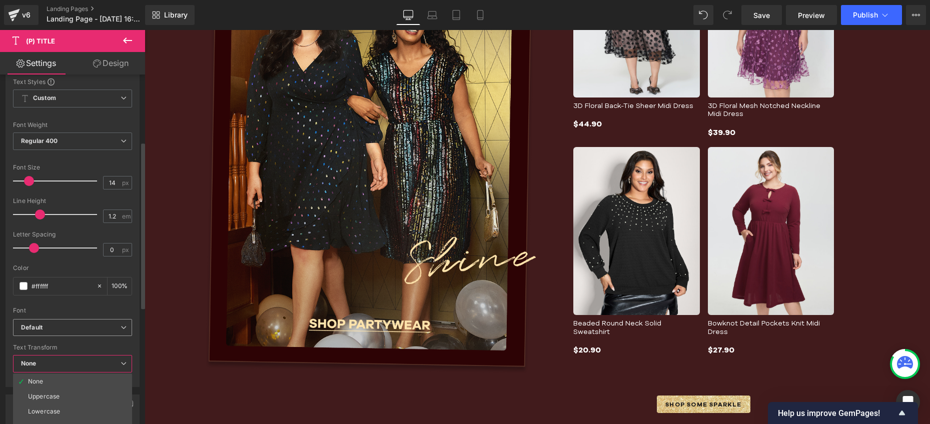
click at [82, 321] on span "Default" at bounding box center [72, 328] width 119 height 18
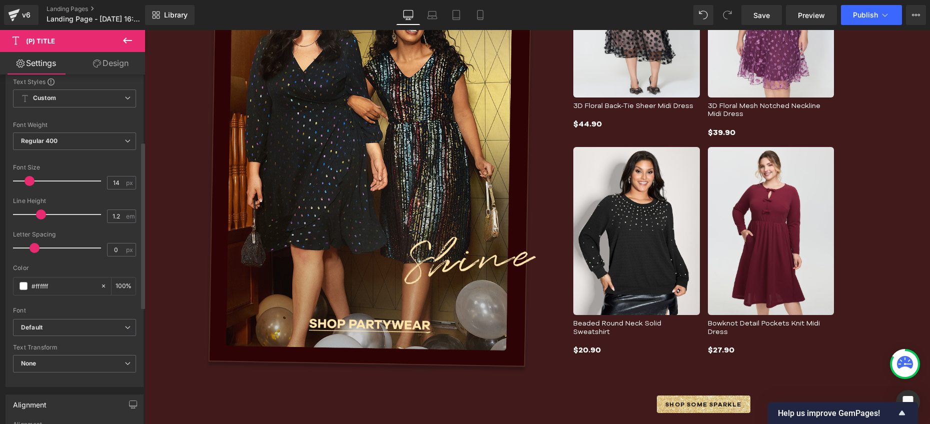
click at [137, 348] on div "Text Styles Custom Custom Setup Global Style Custom Setup Global Style Thin 100…" at bounding box center [74, 232] width 137 height 309
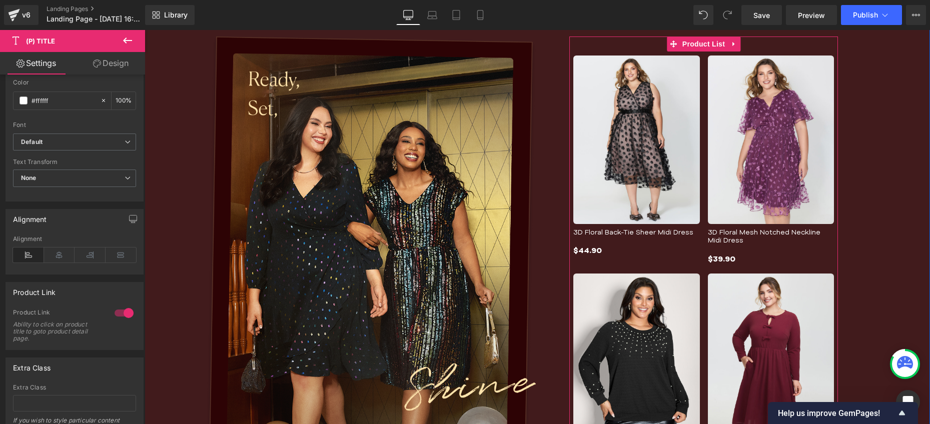
scroll to position [358, 0]
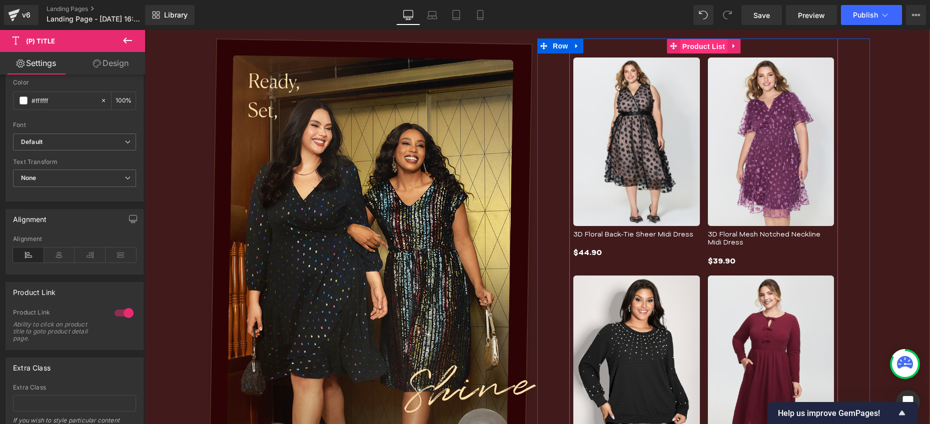
click at [683, 45] on span "Product List" at bounding box center [704, 46] width 48 height 15
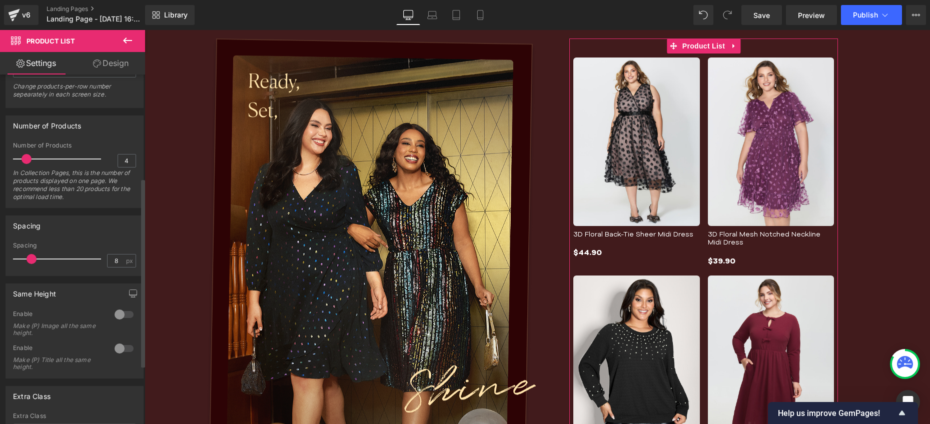
scroll to position [239, 0]
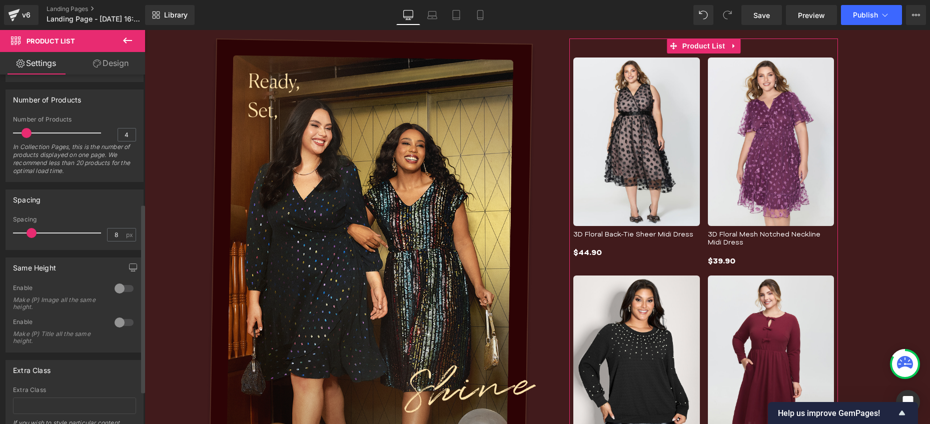
click at [120, 319] on div at bounding box center [124, 323] width 24 height 16
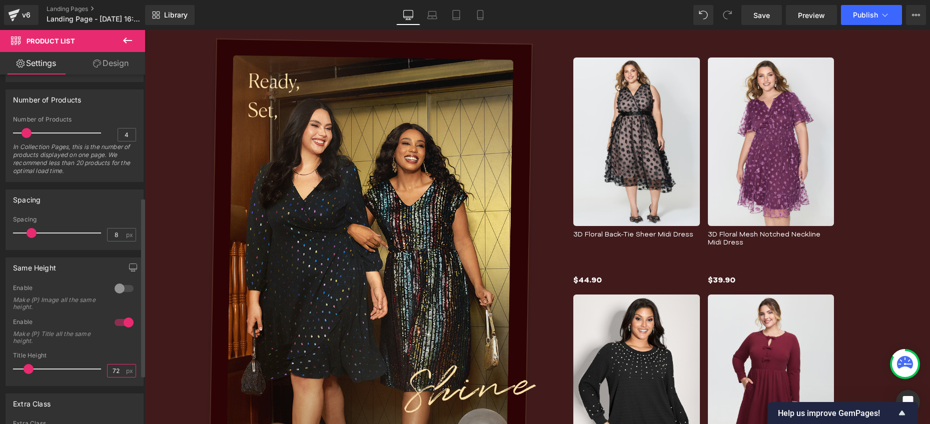
click at [113, 372] on input "72" at bounding box center [117, 371] width 18 height 13
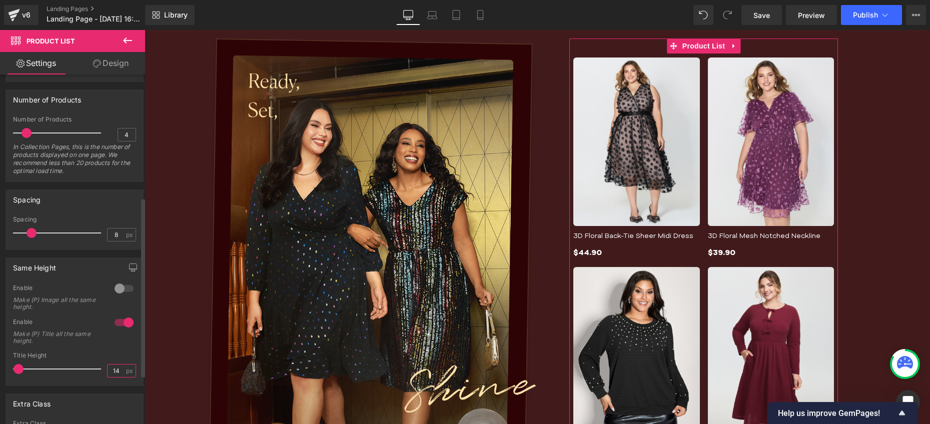
click at [114, 366] on input "14" at bounding box center [117, 371] width 18 height 13
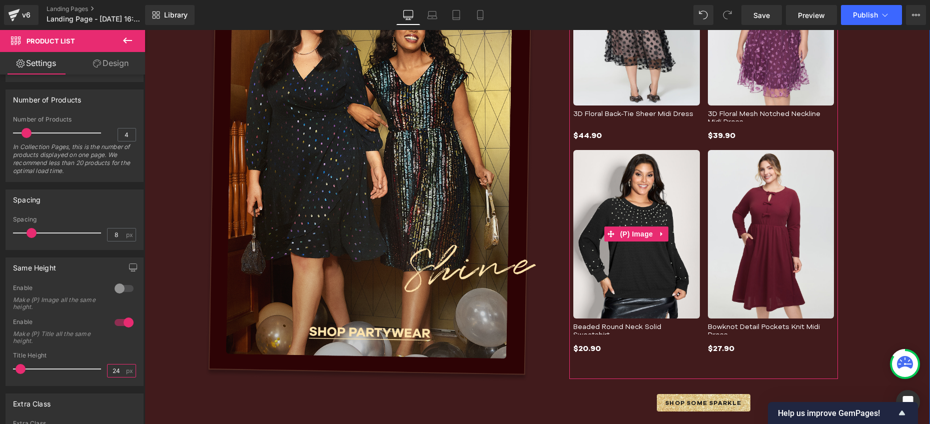
scroll to position [478, 0]
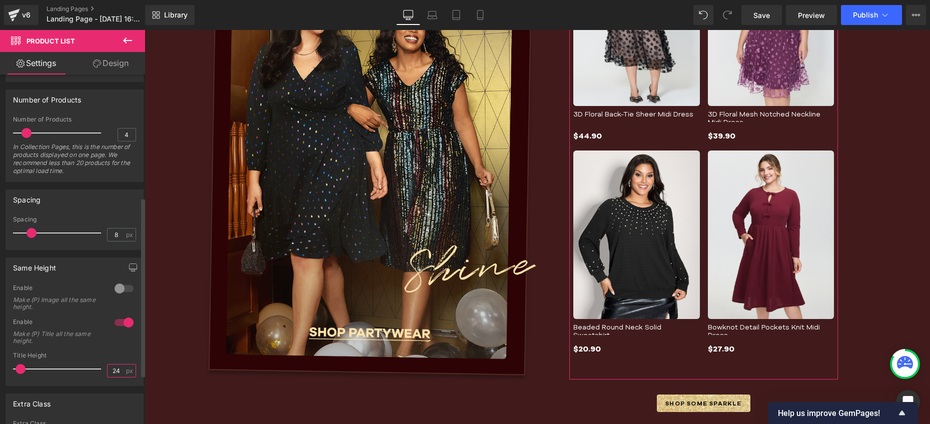
click at [111, 371] on input "24" at bounding box center [117, 371] width 18 height 13
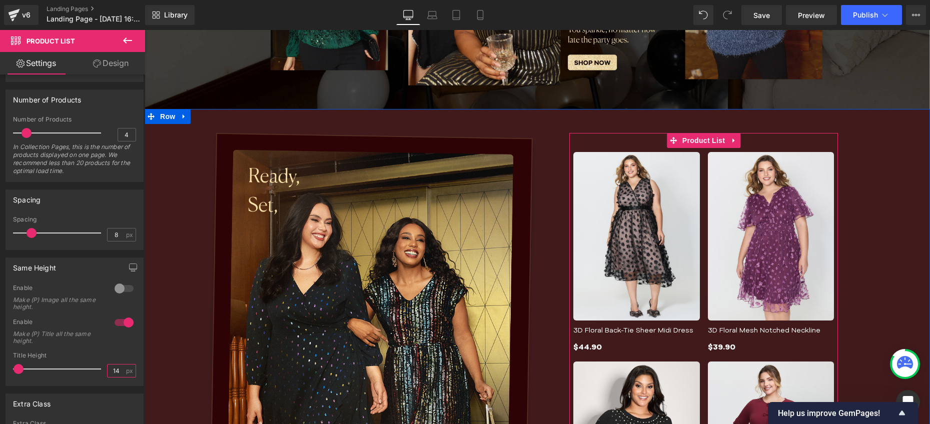
scroll to position [367, 0]
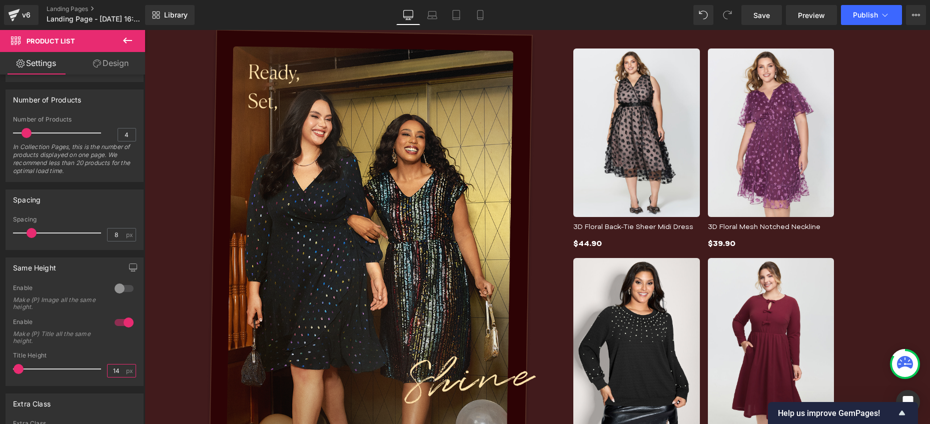
type input "14"
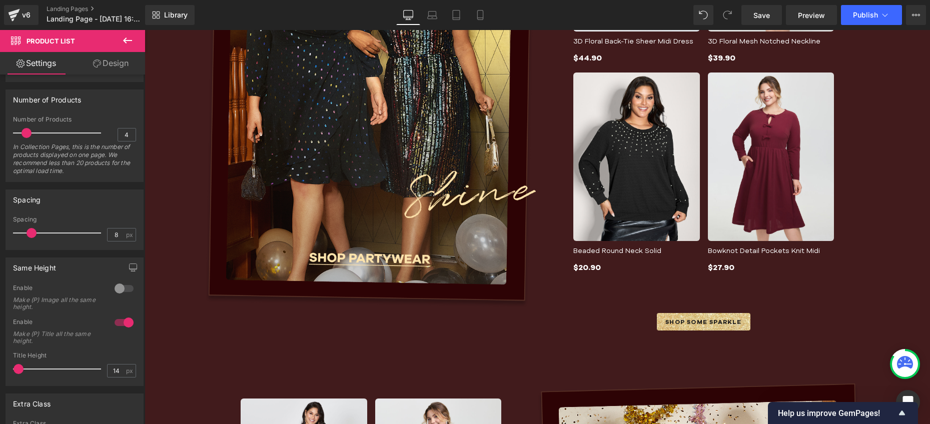
scroll to position [714, 0]
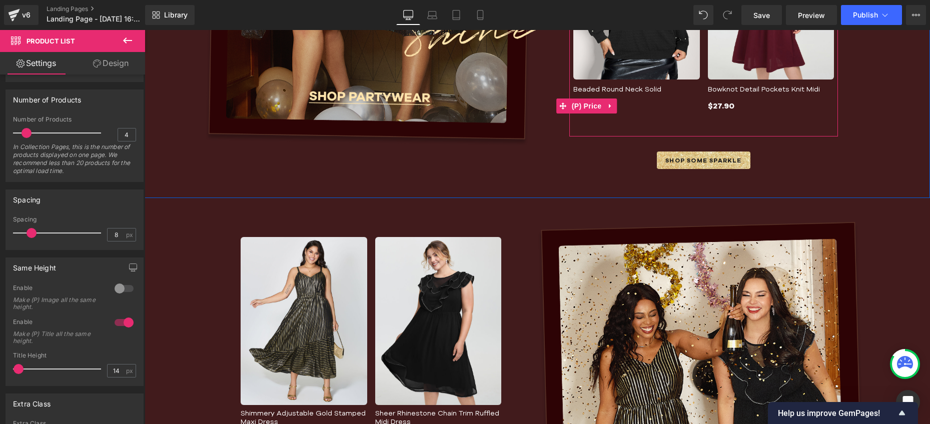
click at [587, 103] on span "(P) Price" at bounding box center [586, 106] width 35 height 15
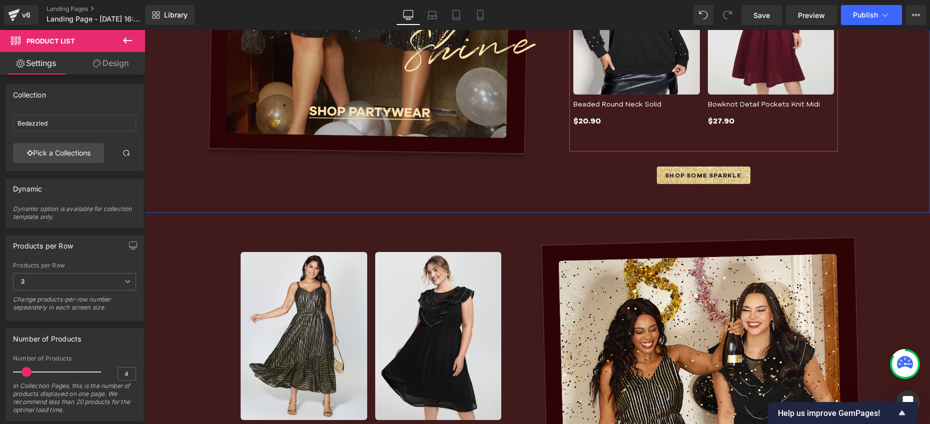
scroll to position [699, 0]
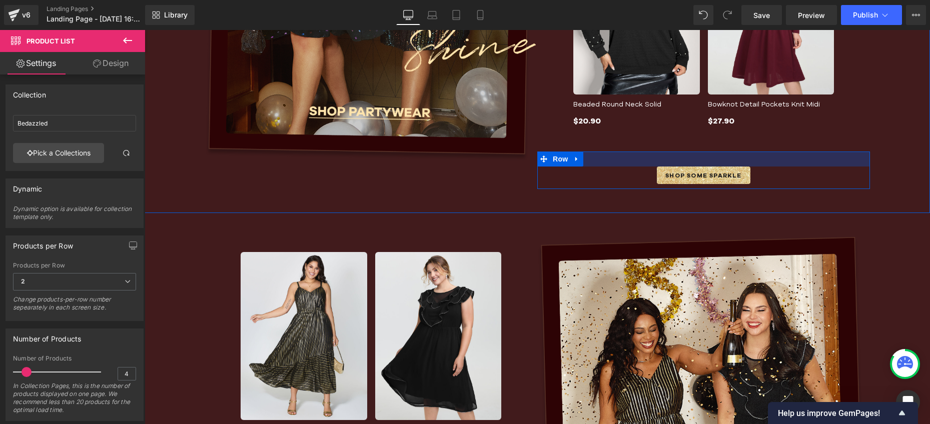
click at [702, 155] on div at bounding box center [703, 159] width 333 height 15
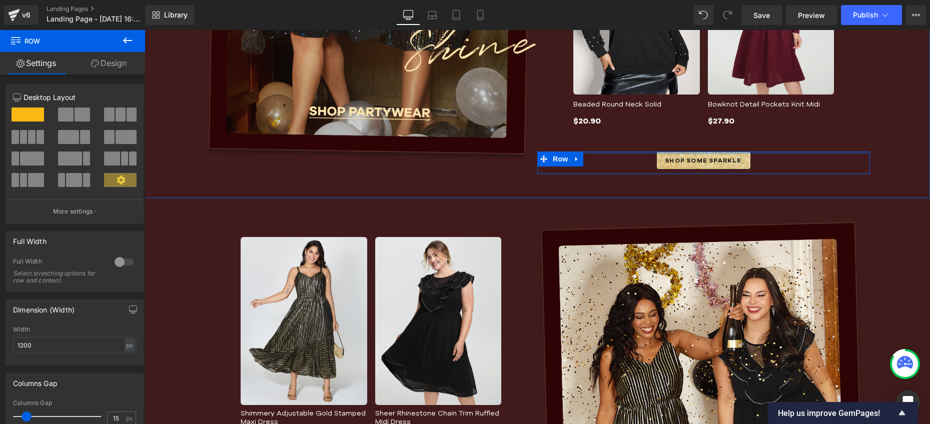
drag, startPoint x: 702, startPoint y: 159, endPoint x: 706, endPoint y: 137, distance: 22.4
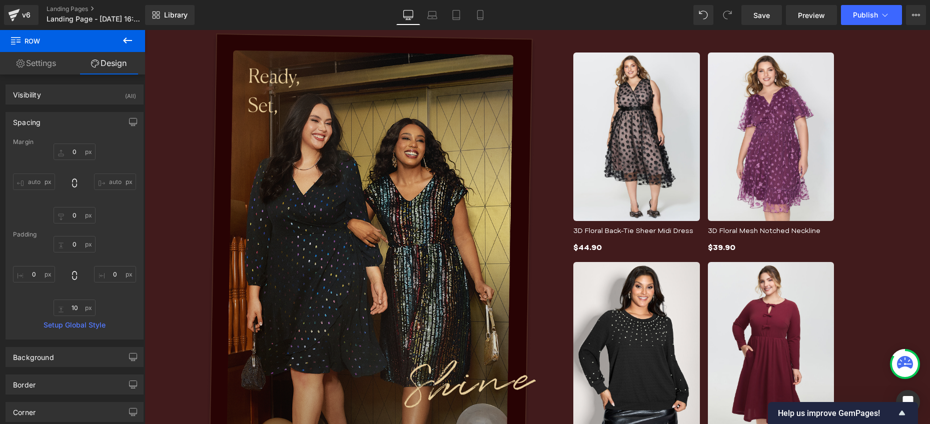
scroll to position [159, 0]
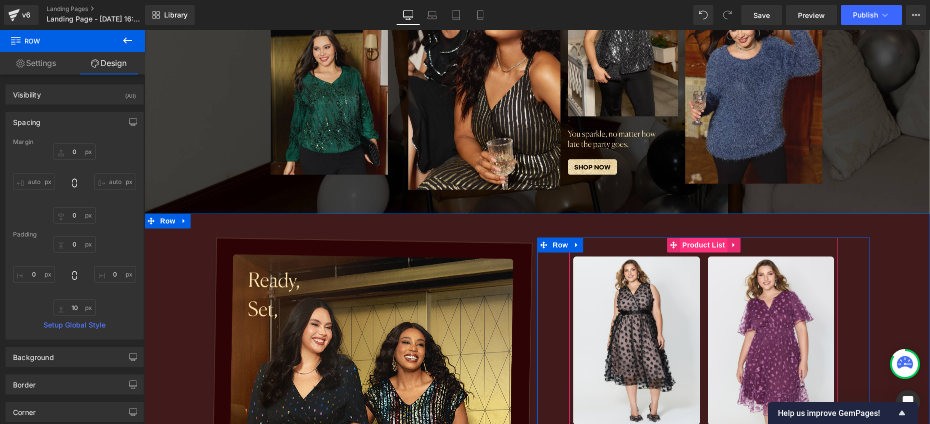
click at [702, 245] on span "Product List" at bounding box center [704, 245] width 48 height 15
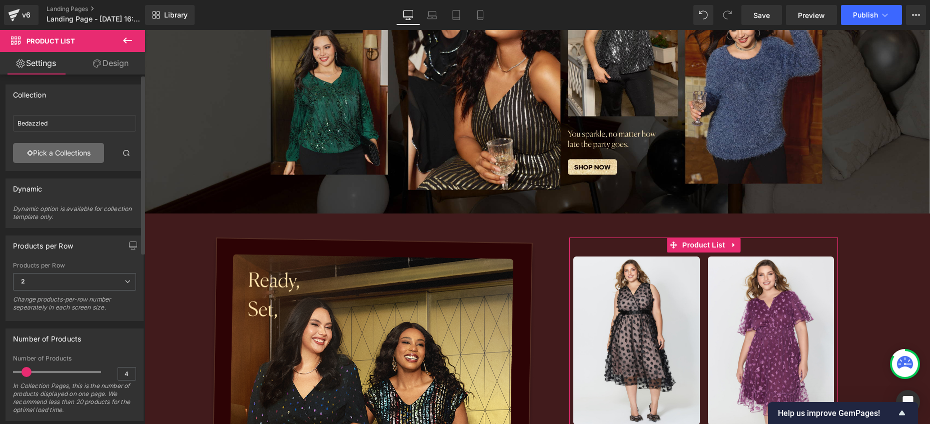
click at [78, 155] on link "Pick a Collections" at bounding box center [58, 153] width 91 height 20
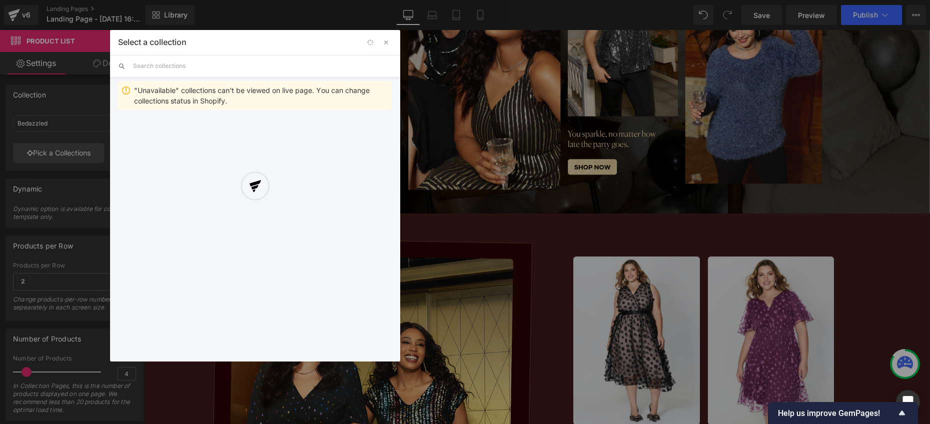
click at [209, 69] on div at bounding box center [255, 196] width 290 height 332
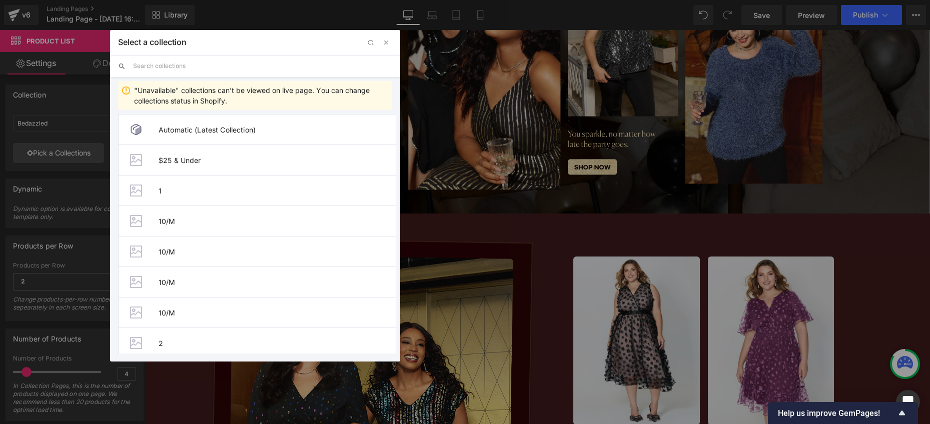
click at [175, 69] on input "text" at bounding box center [262, 66] width 259 height 22
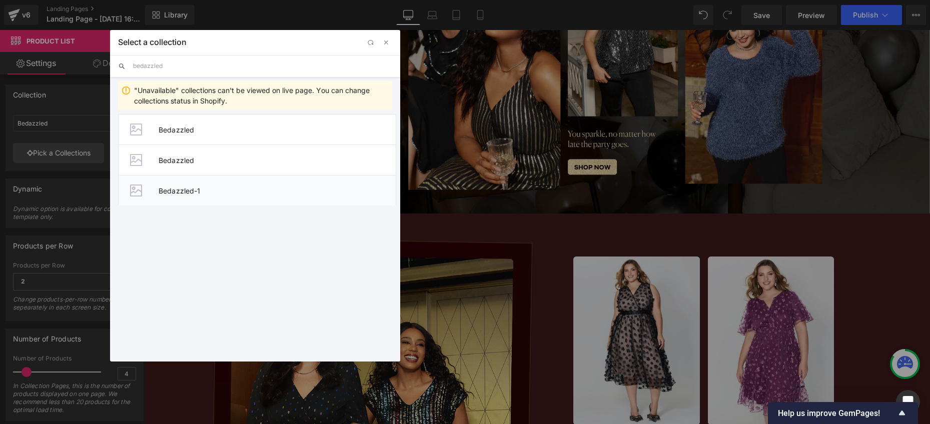
type input "bedazzled"
click at [192, 189] on span "Bedazzled-1" at bounding box center [277, 191] width 237 height 9
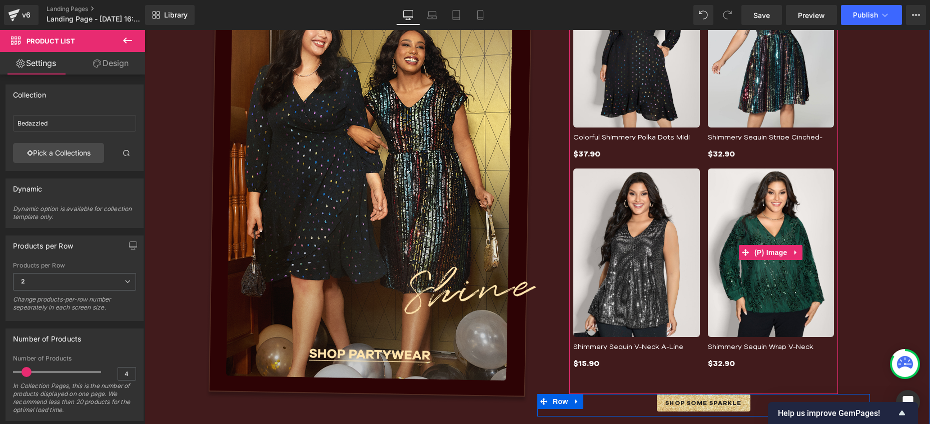
scroll to position [452, 0]
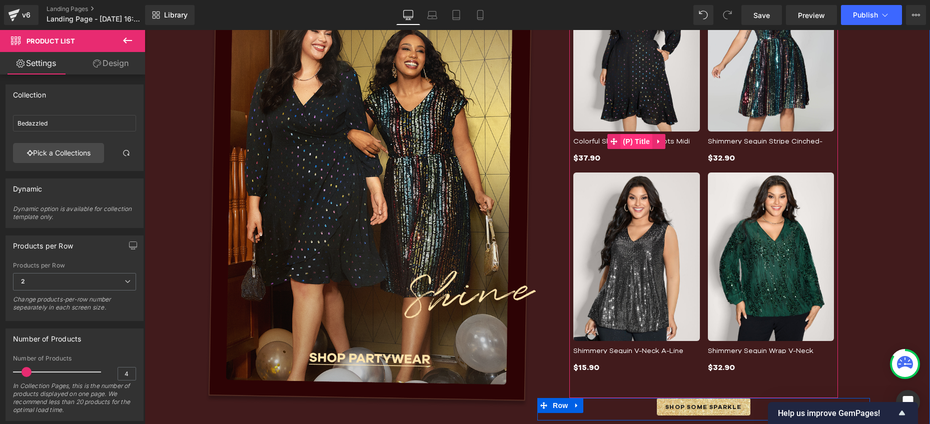
click at [636, 142] on span "(P) Title" at bounding box center [636, 141] width 32 height 15
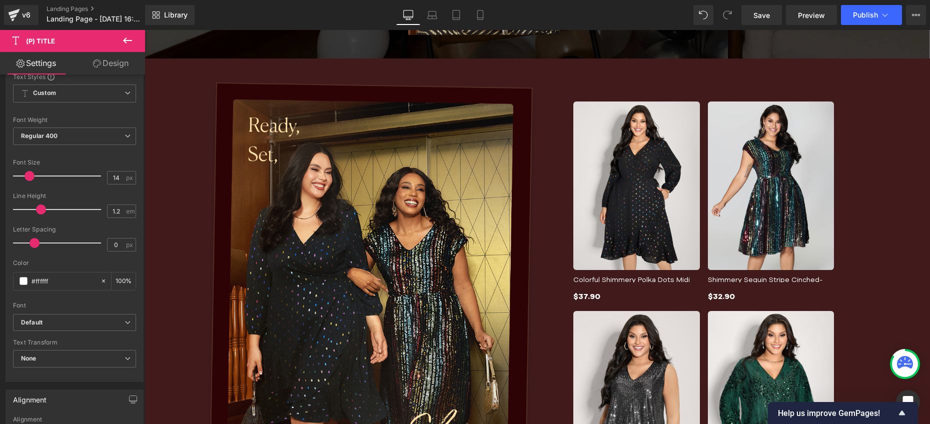
scroll to position [162, 0]
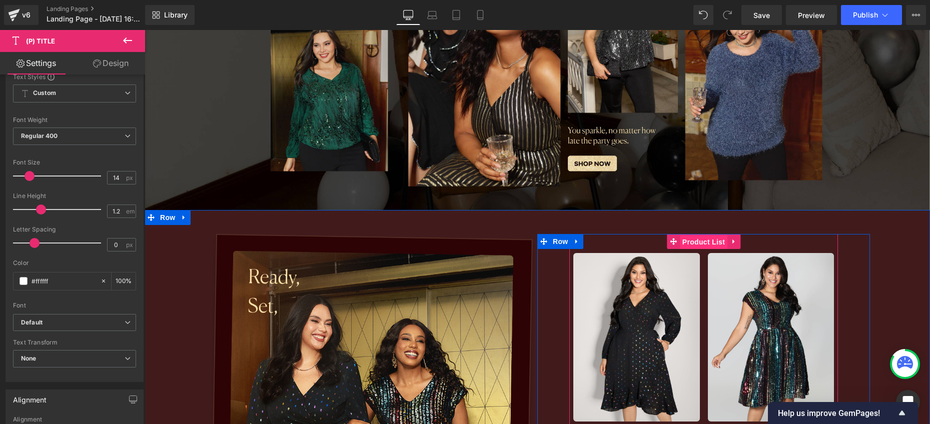
click at [696, 244] on span "Product List" at bounding box center [704, 242] width 48 height 15
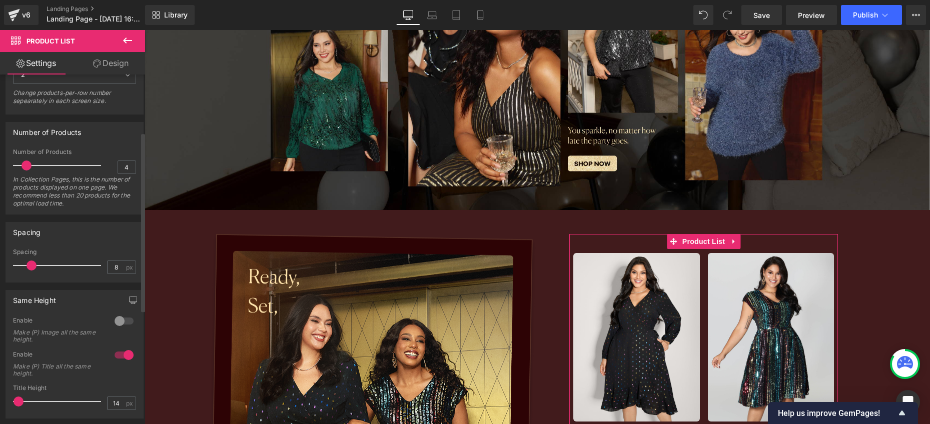
scroll to position [258, 0]
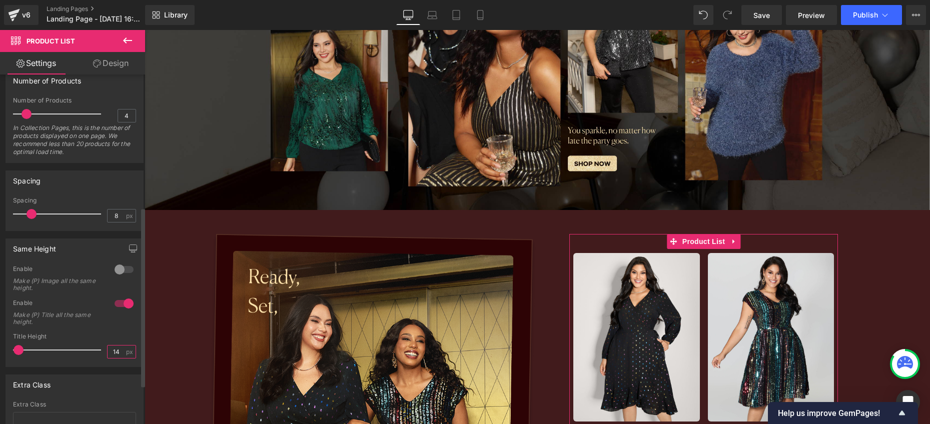
click at [115, 351] on input "14" at bounding box center [117, 352] width 18 height 13
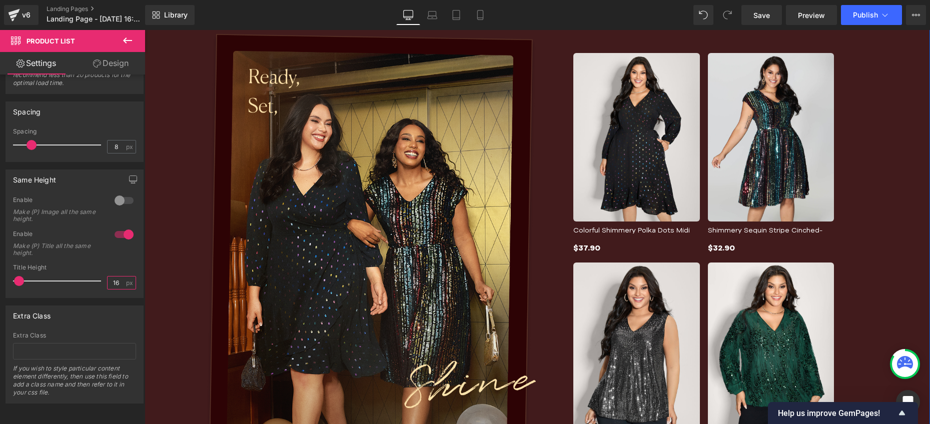
scroll to position [391, 0]
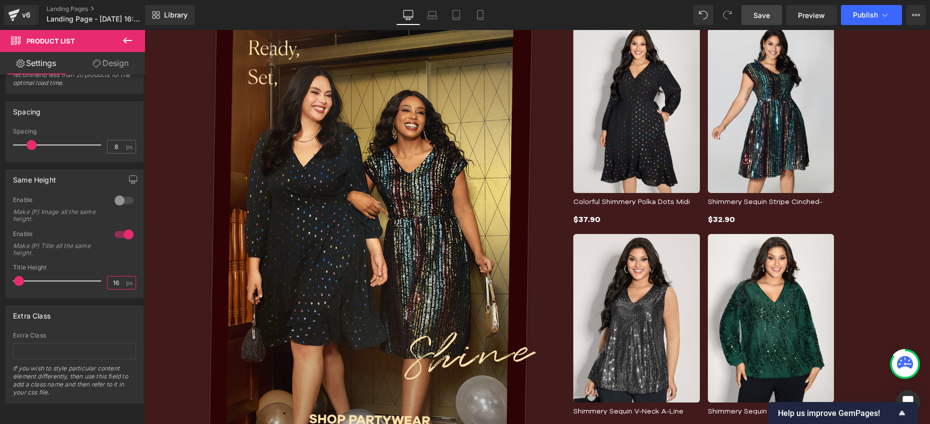
type input "16"
click at [767, 15] on span "Save" at bounding box center [761, 15] width 17 height 11
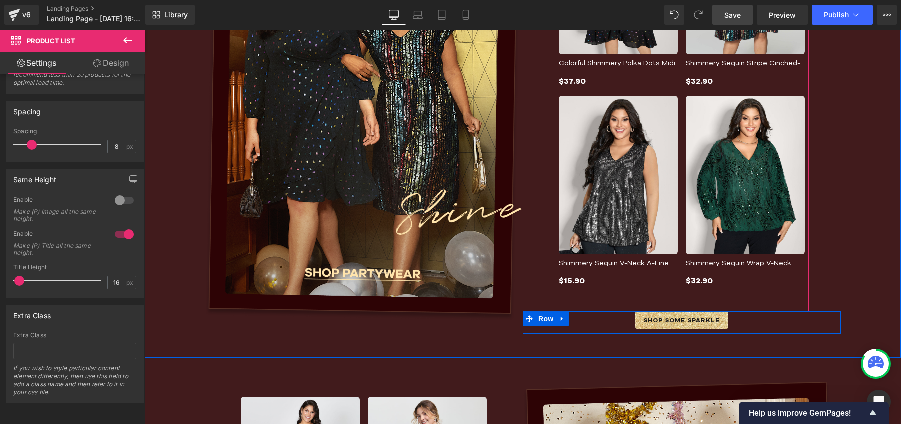
scroll to position [288, 0]
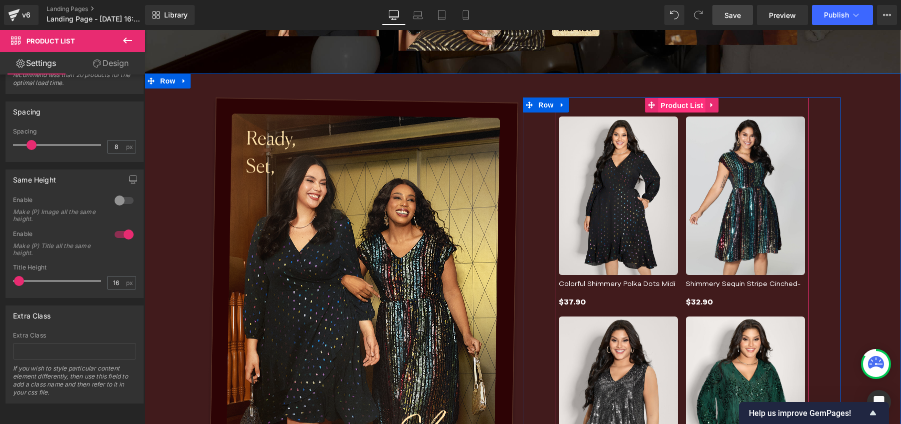
click at [662, 104] on span "Product List" at bounding box center [682, 105] width 48 height 15
click at [650, 104] on icon at bounding box center [651, 105] width 7 height 7
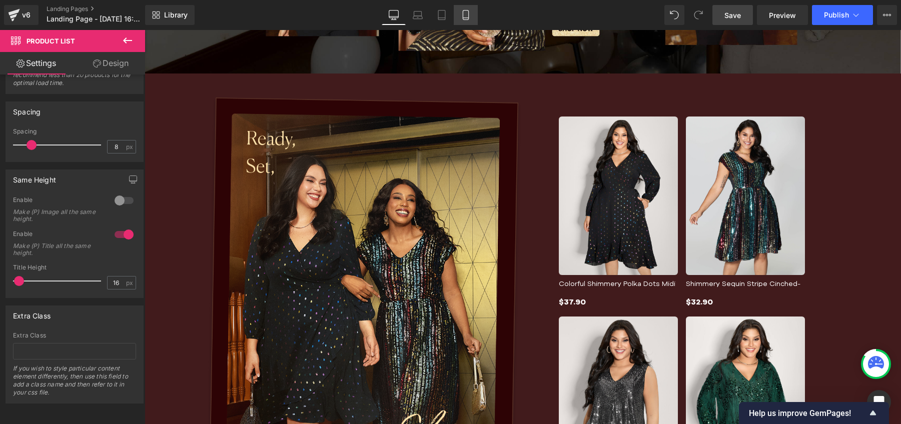
click at [468, 15] on icon at bounding box center [466, 16] width 6 height 10
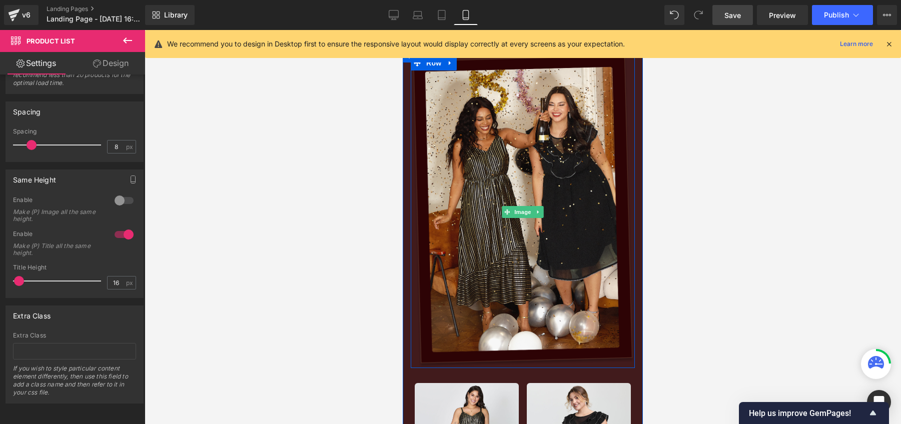
scroll to position [543, 0]
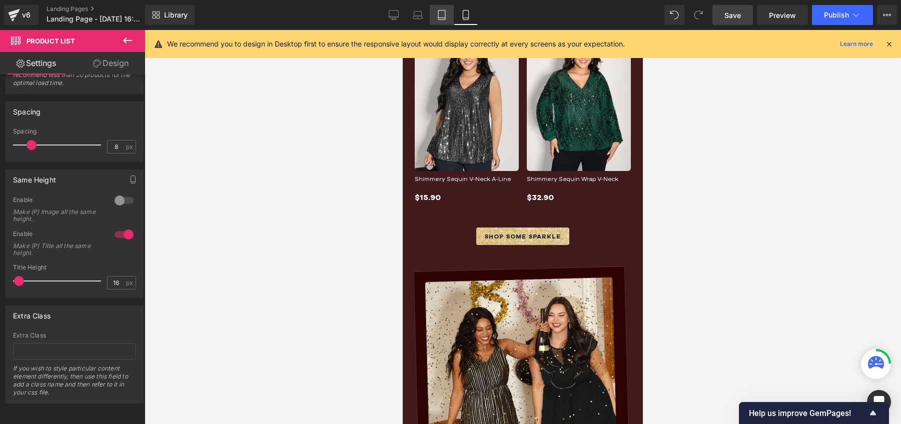
click at [445, 19] on icon at bounding box center [441, 16] width 7 height 10
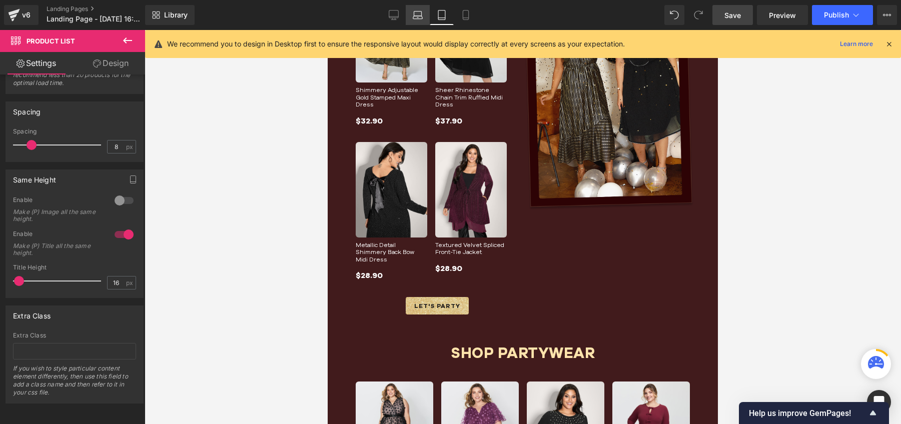
scroll to position [90, 0]
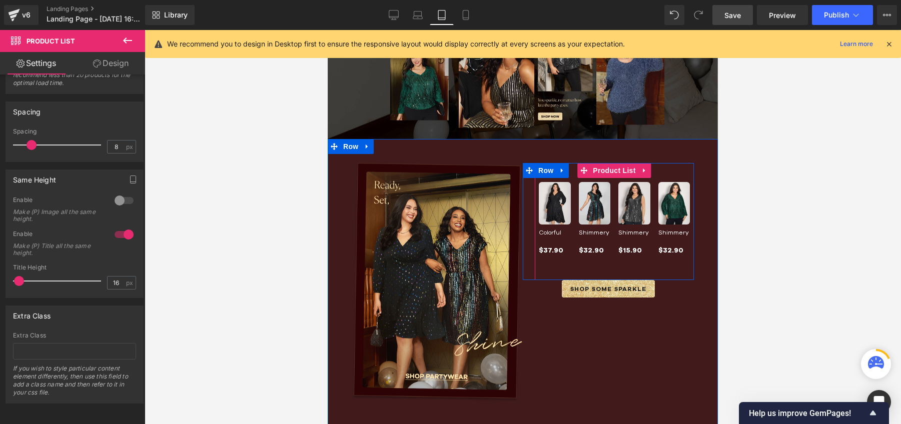
click at [581, 261] on div "Sale Off (P) Image Colorful Shimmery Polka Dots Midi Dress (P) Title" at bounding box center [614, 214] width 159 height 102
click at [599, 168] on span "Product List" at bounding box center [614, 170] width 48 height 15
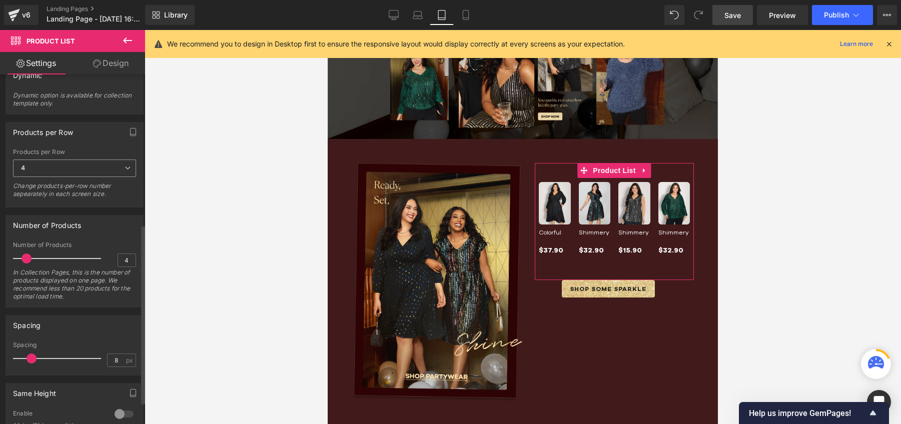
scroll to position [20, 0]
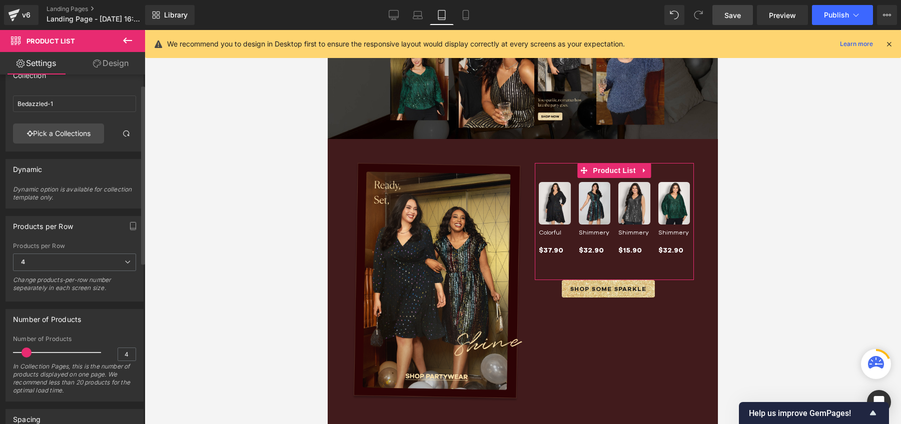
click at [22, 351] on span at bounding box center [27, 353] width 10 height 10
click at [117, 260] on span "4" at bounding box center [74, 263] width 123 height 18
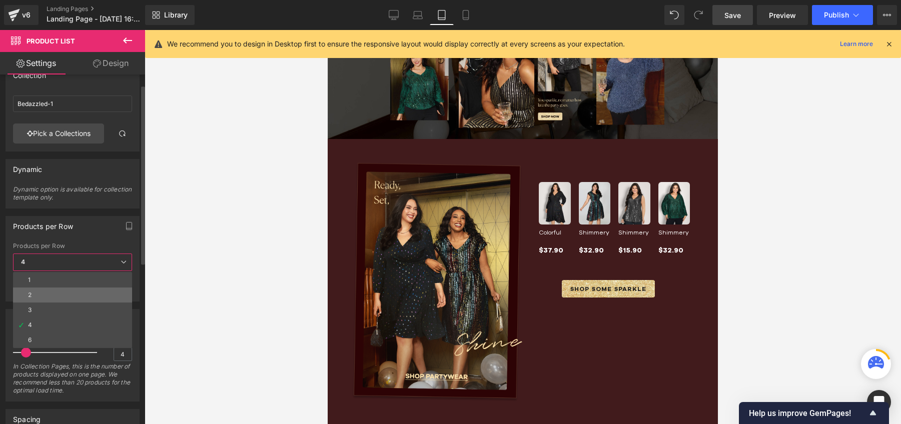
click at [55, 291] on li "2" at bounding box center [72, 295] width 119 height 15
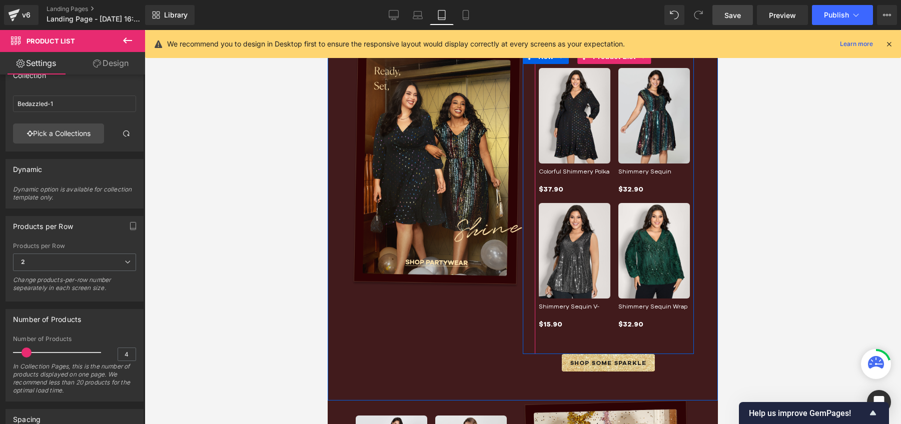
scroll to position [201, 0]
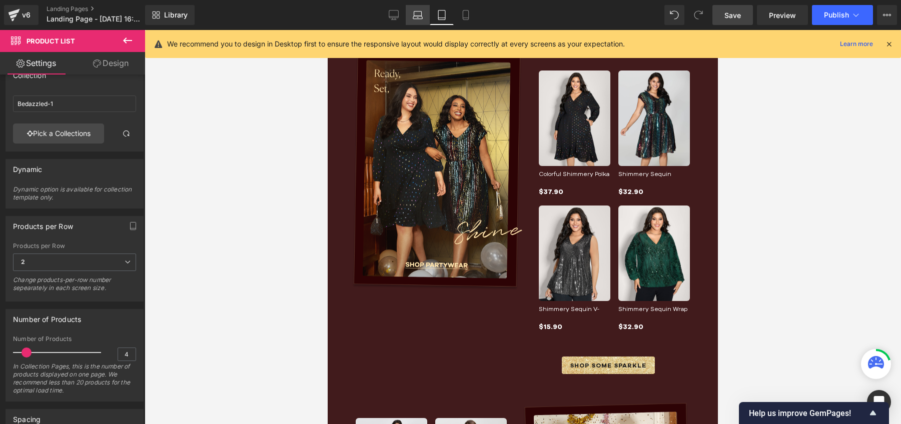
click at [415, 14] on icon at bounding box center [418, 15] width 10 height 10
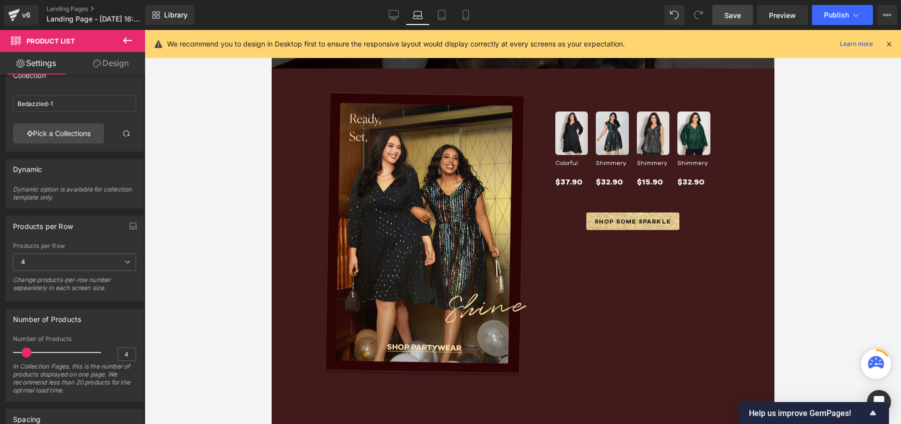
scroll to position [242, 0]
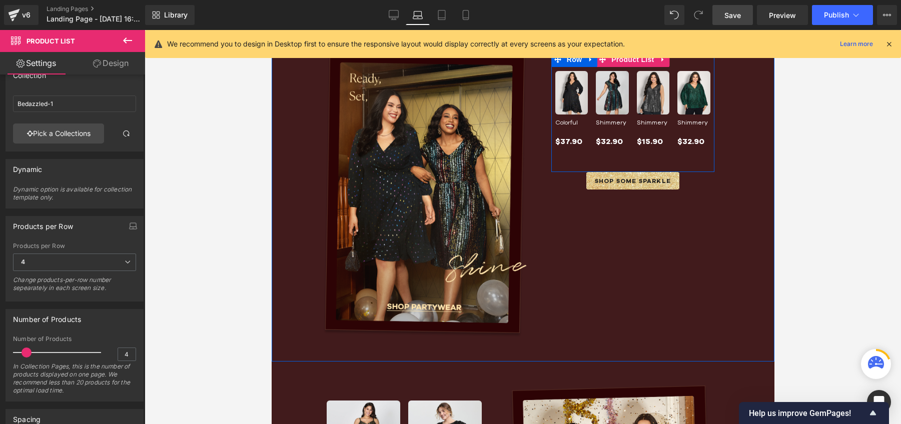
click at [700, 156] on div "Sale Off (P) Image Colorful Shimmery Polka Dots Midi Dress (P) Title" at bounding box center [632, 104] width 163 height 105
click at [625, 61] on span "Product List" at bounding box center [632, 59] width 48 height 15
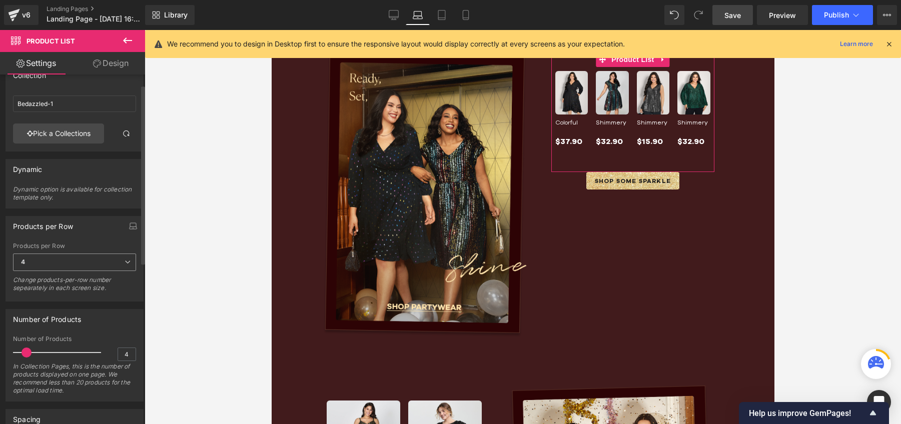
click at [127, 258] on span "4" at bounding box center [74, 263] width 123 height 18
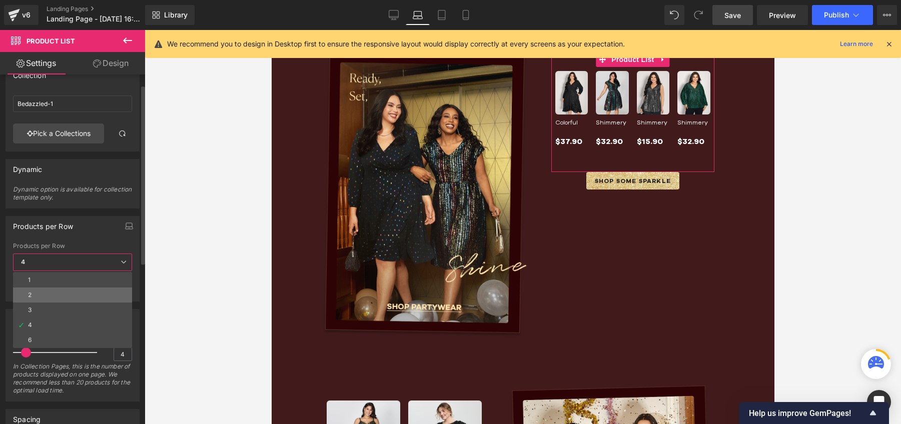
click at [56, 292] on li "2" at bounding box center [72, 295] width 119 height 15
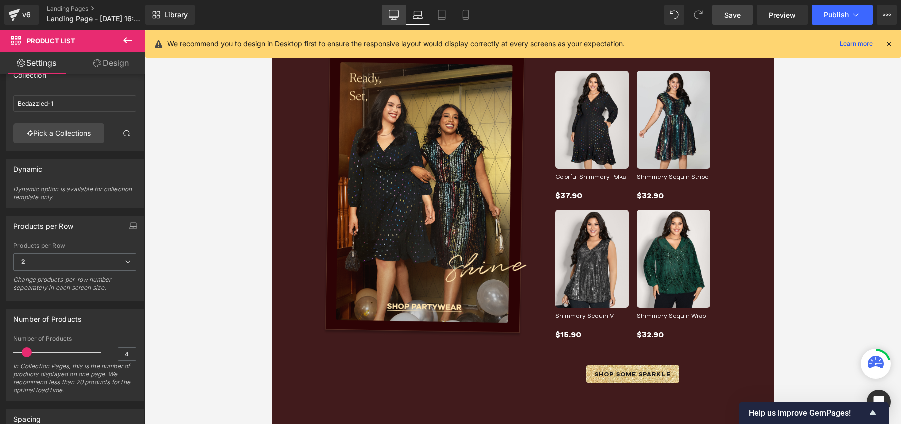
click at [394, 14] on icon at bounding box center [394, 15] width 10 height 10
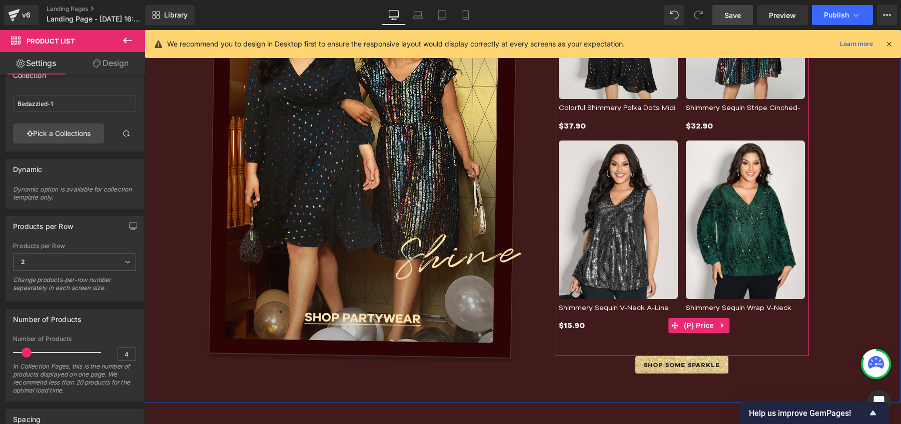
scroll to position [310, 0]
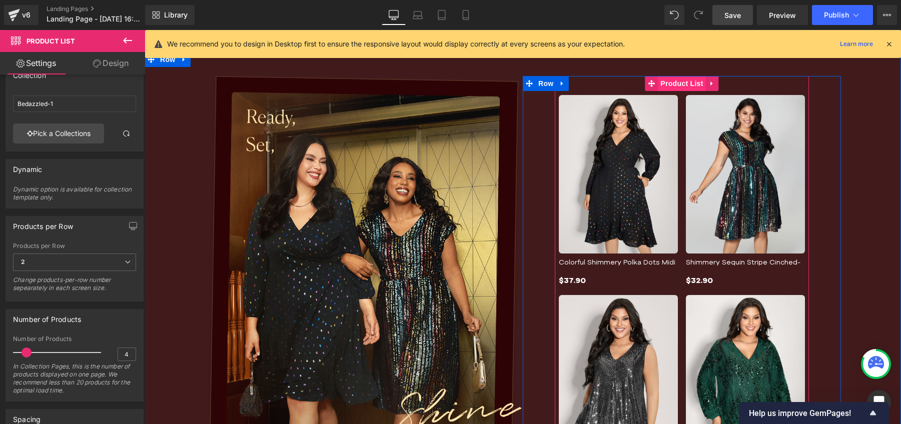
click at [666, 83] on span "Product List" at bounding box center [682, 83] width 48 height 15
click at [706, 81] on link at bounding box center [712, 83] width 13 height 15
click at [702, 85] on icon at bounding box center [705, 84] width 7 height 8
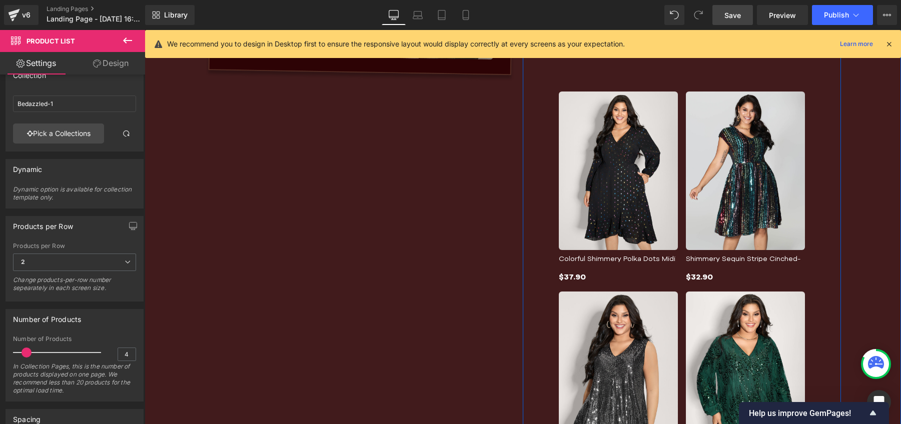
scroll to position [714, 0]
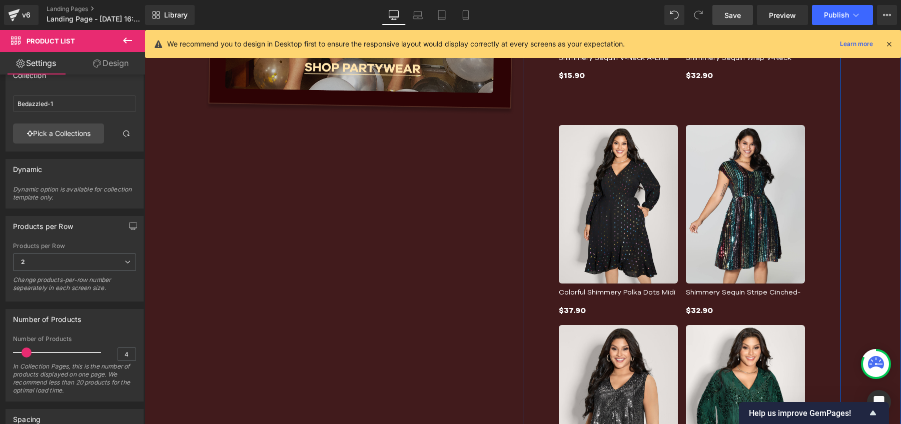
click at [627, 174] on img at bounding box center [618, 204] width 119 height 159
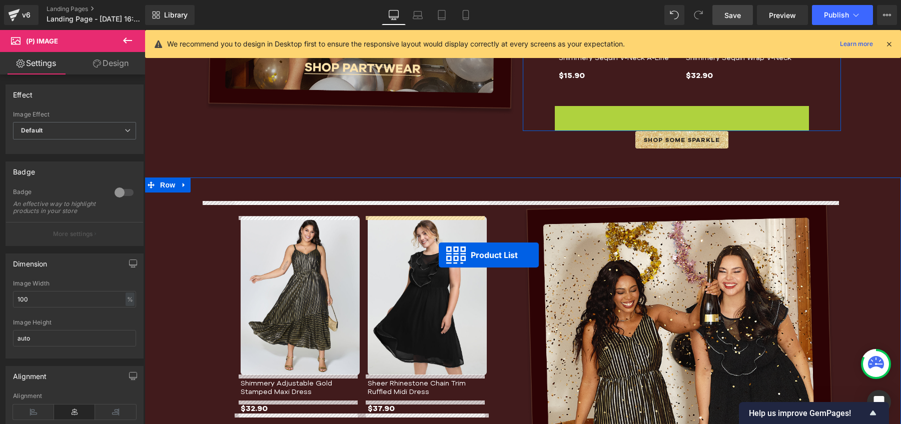
scroll to position [716, 0]
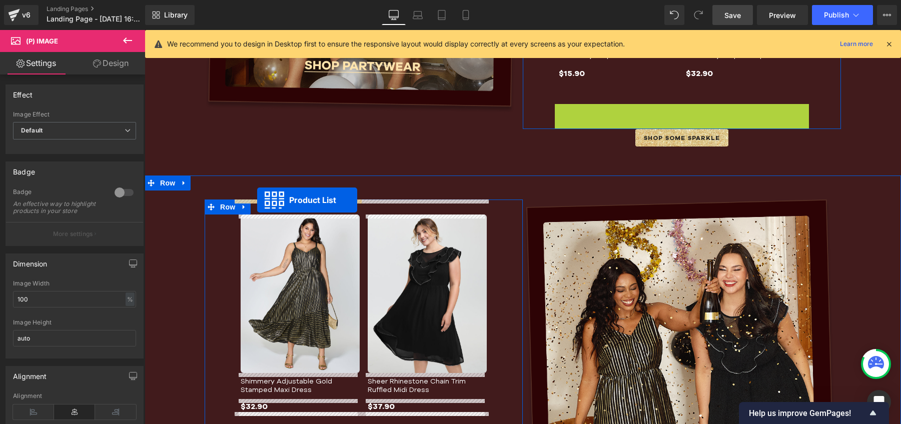
drag, startPoint x: 652, startPoint y: 116, endPoint x: 257, endPoint y: 200, distance: 403.9
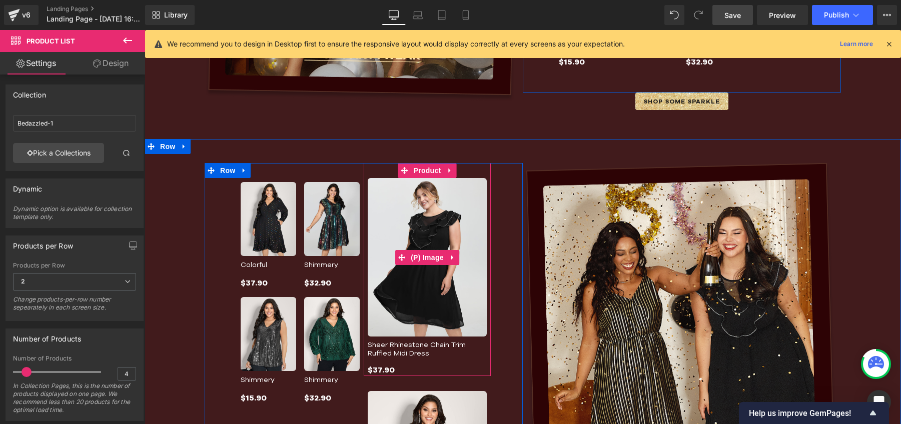
scroll to position [856, 0]
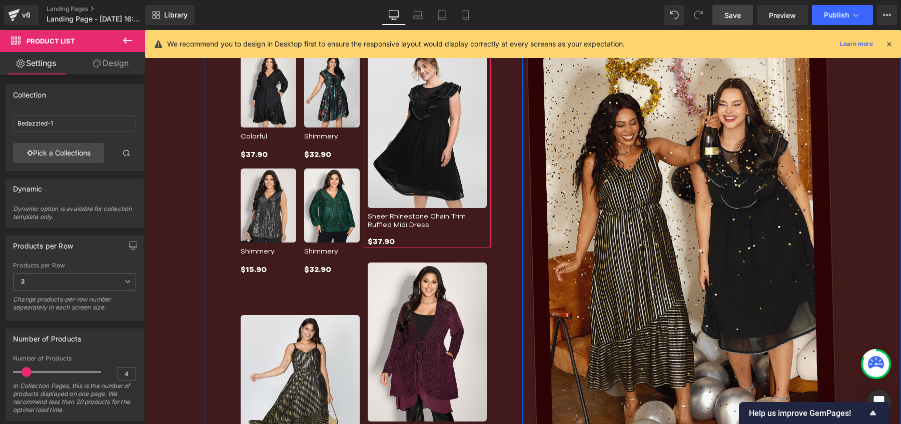
click at [441, 187] on img at bounding box center [427, 129] width 119 height 159
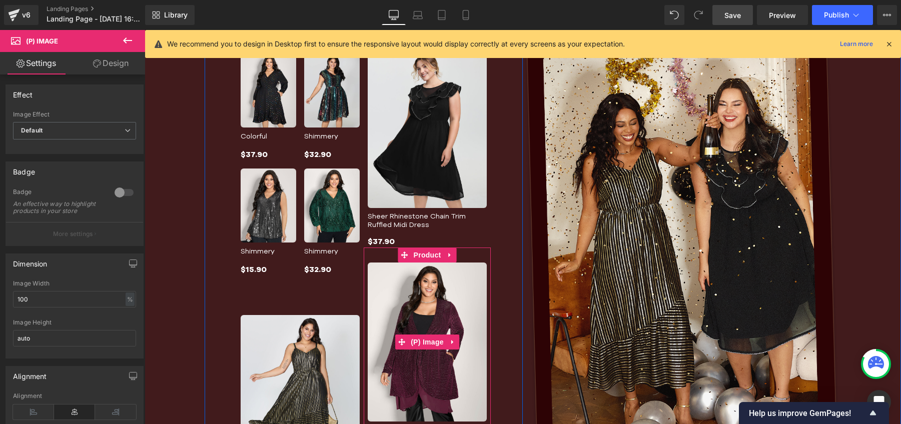
click at [424, 301] on img at bounding box center [427, 342] width 119 height 159
click at [448, 252] on icon at bounding box center [450, 256] width 7 height 8
click at [453, 254] on icon at bounding box center [456, 255] width 7 height 7
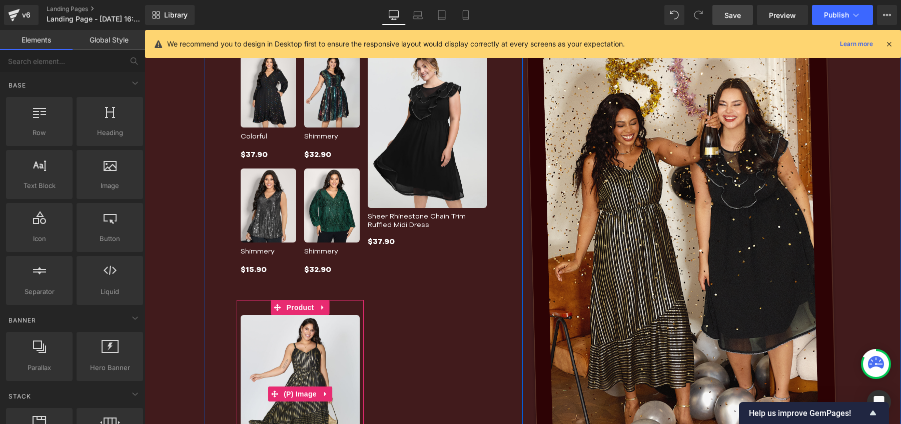
click at [282, 346] on img at bounding box center [300, 394] width 119 height 159
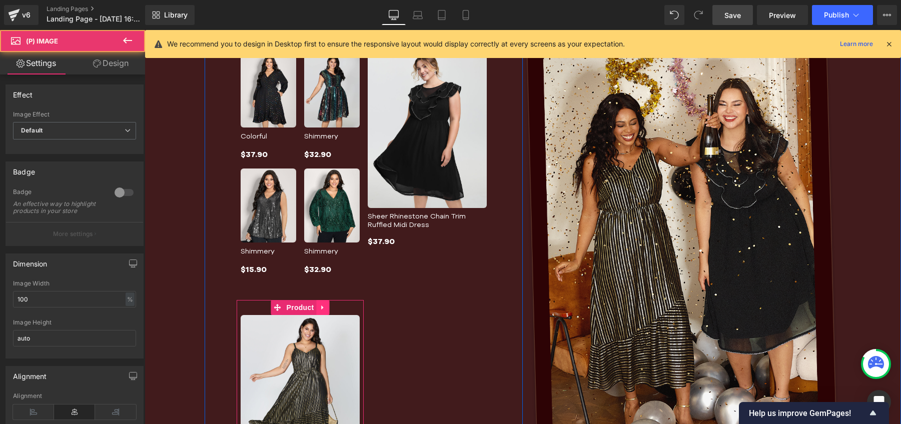
click at [320, 306] on icon at bounding box center [323, 308] width 7 height 8
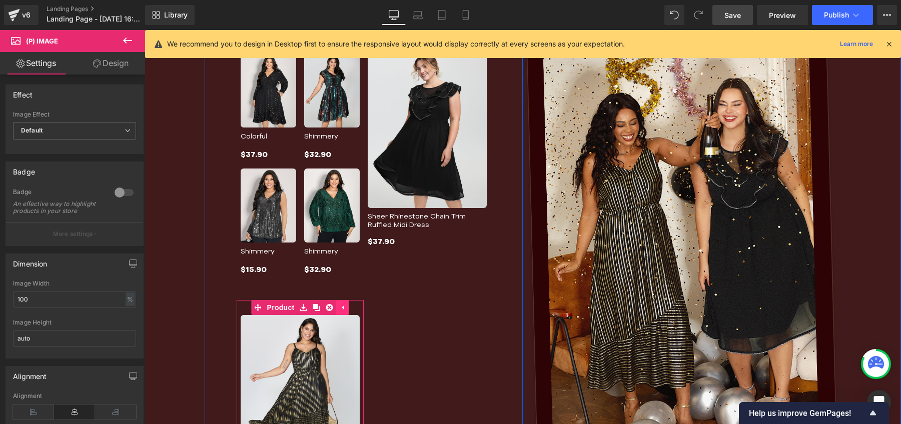
click at [336, 307] on link at bounding box center [342, 307] width 13 height 15
click at [320, 309] on icon at bounding box center [323, 308] width 7 height 8
click at [323, 308] on link at bounding box center [329, 307] width 13 height 15
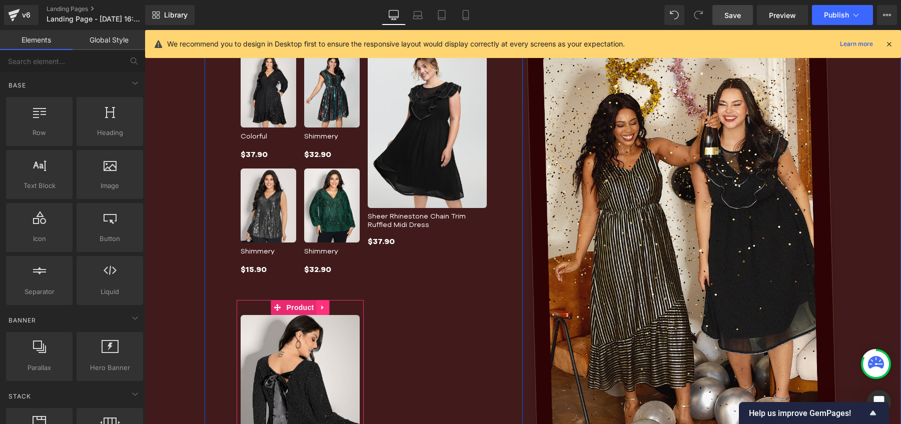
click at [320, 308] on icon at bounding box center [323, 308] width 7 height 8
click at [326, 307] on icon at bounding box center [329, 307] width 7 height 7
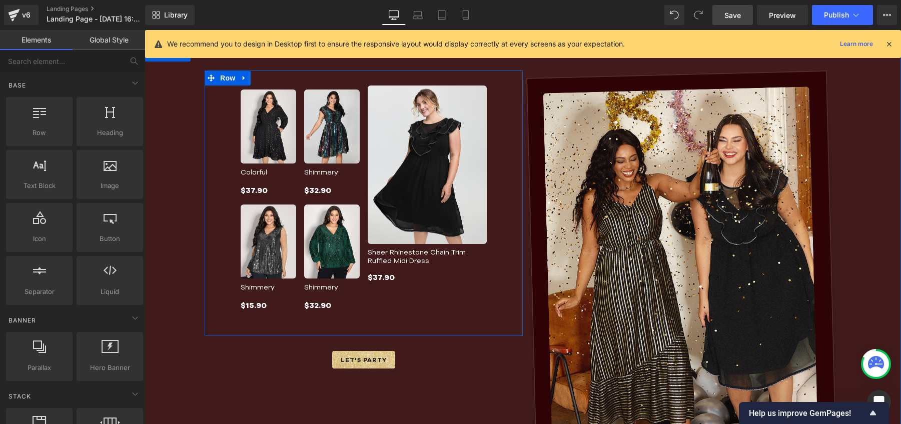
scroll to position [744, 0]
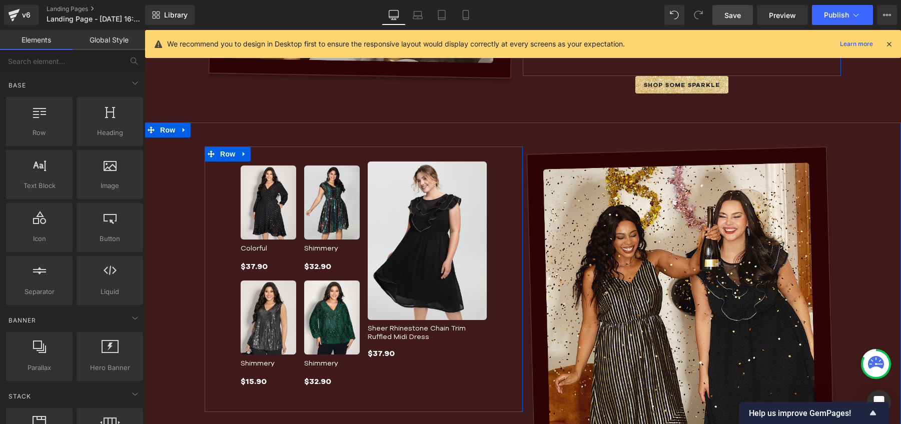
click at [445, 182] on img at bounding box center [427, 241] width 119 height 159
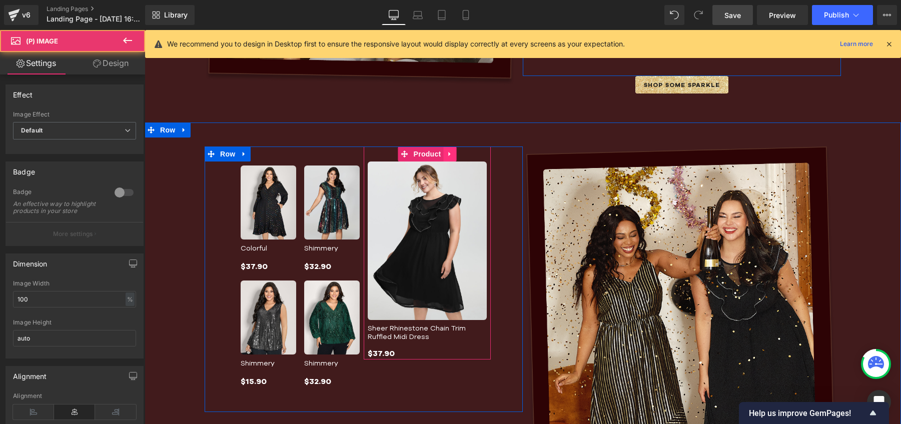
click at [447, 153] on icon at bounding box center [450, 155] width 7 height 8
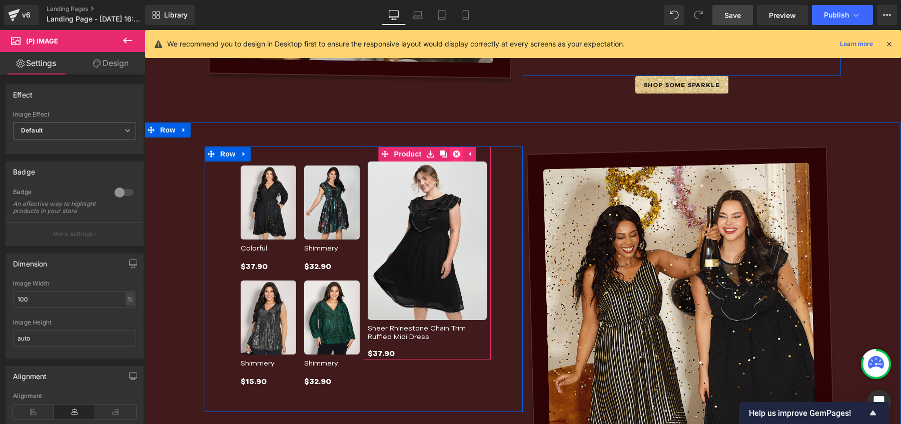
click at [453, 153] on icon at bounding box center [456, 154] width 7 height 7
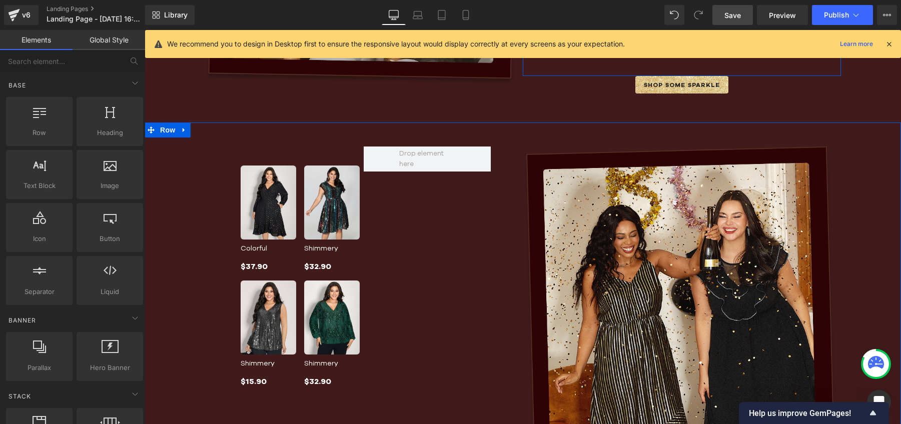
click at [268, 140] on div "Image Row Sale Off (P) Image" at bounding box center [523, 369] width 756 height 492
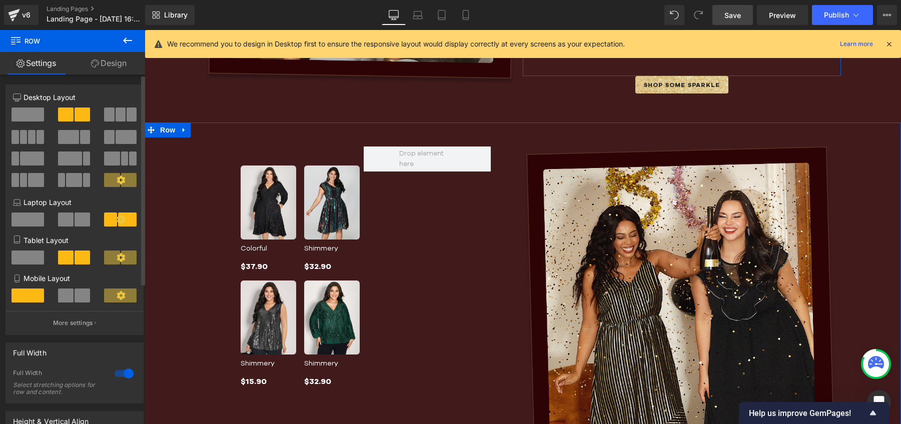
click at [22, 115] on span at bounding box center [28, 115] width 33 height 14
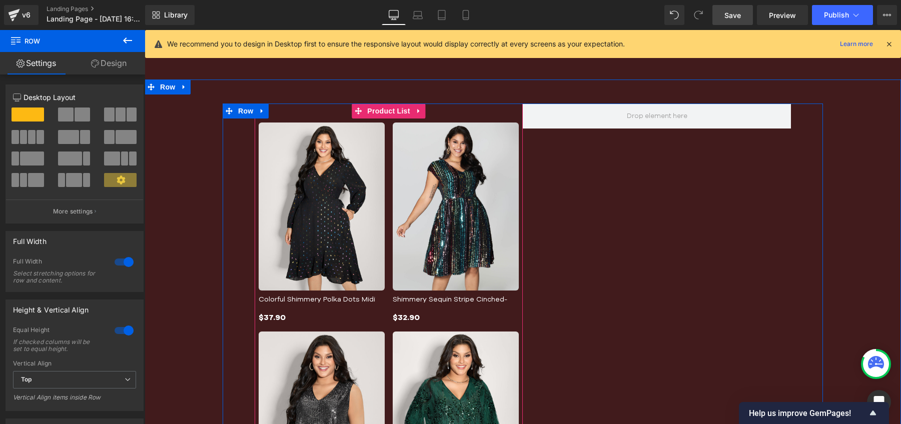
scroll to position [815, 0]
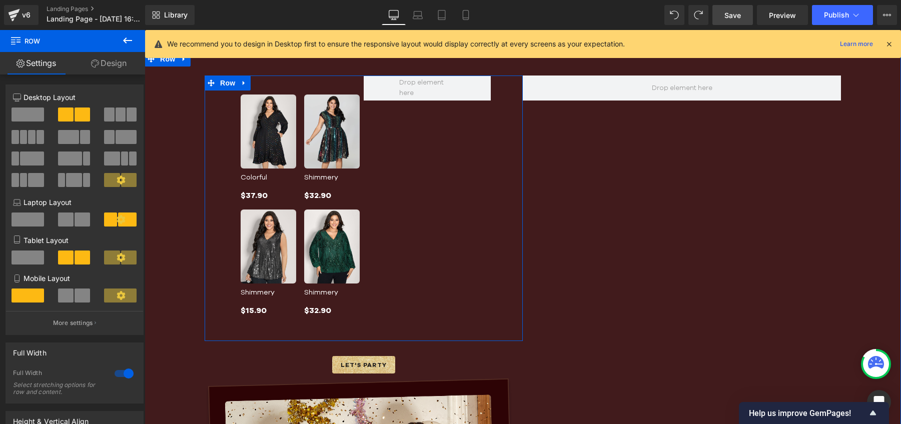
click at [381, 150] on div "Sale Off (P) Image" at bounding box center [364, 208] width 318 height 265
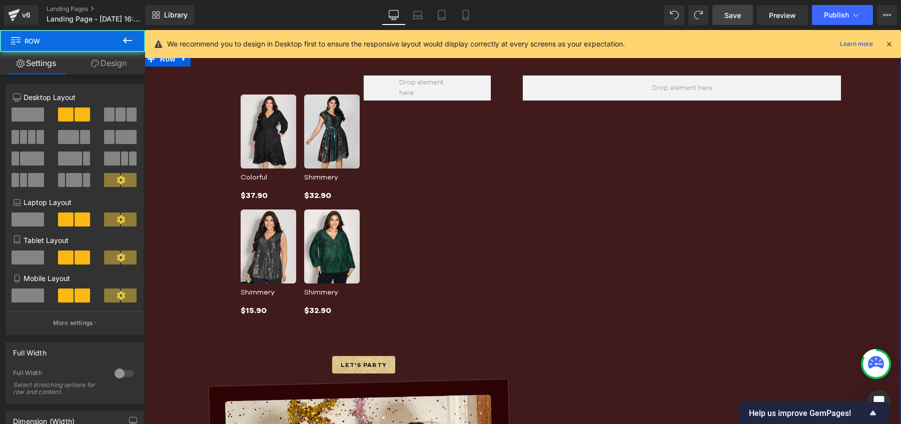
click at [417, 199] on div "Sale Off (P) Image" at bounding box center [364, 208] width 318 height 265
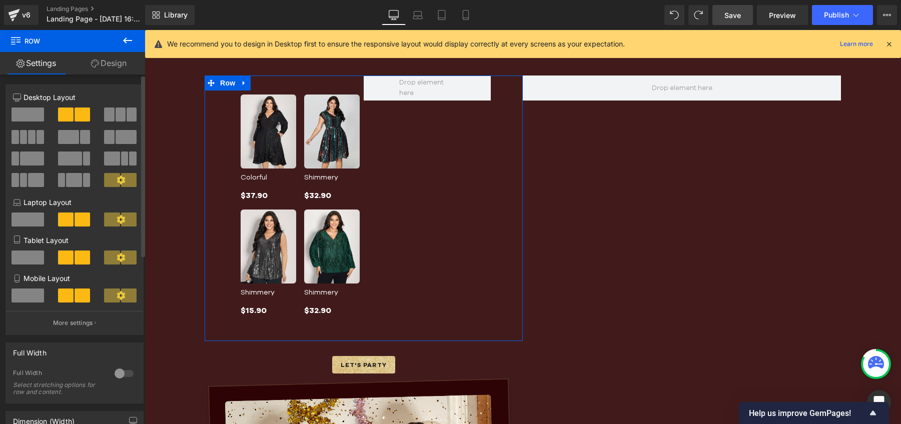
click at [27, 117] on span at bounding box center [28, 115] width 33 height 14
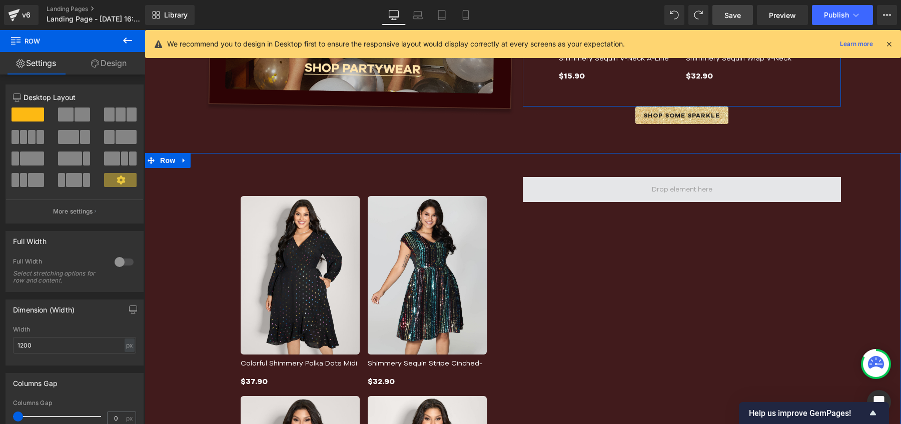
scroll to position [689, 0]
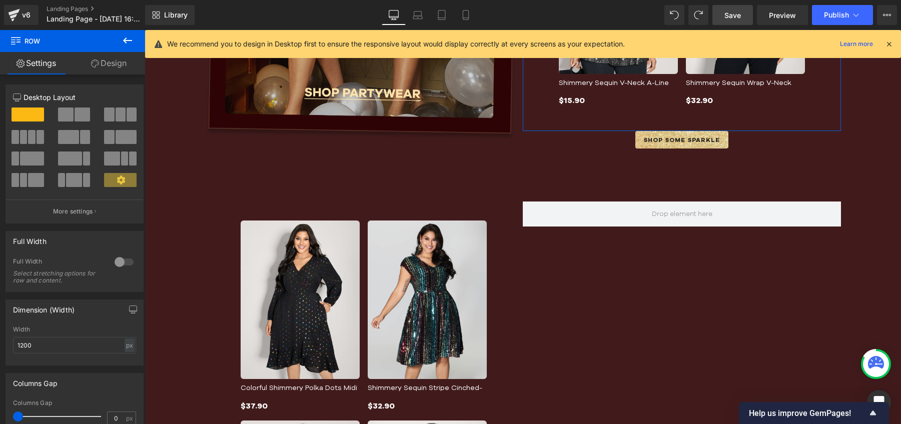
click at [663, 17] on div "Library Desktop Desktop Laptop Tablet Mobile Save Preview Publish Scheduled Upg…" at bounding box center [523, 15] width 756 height 20
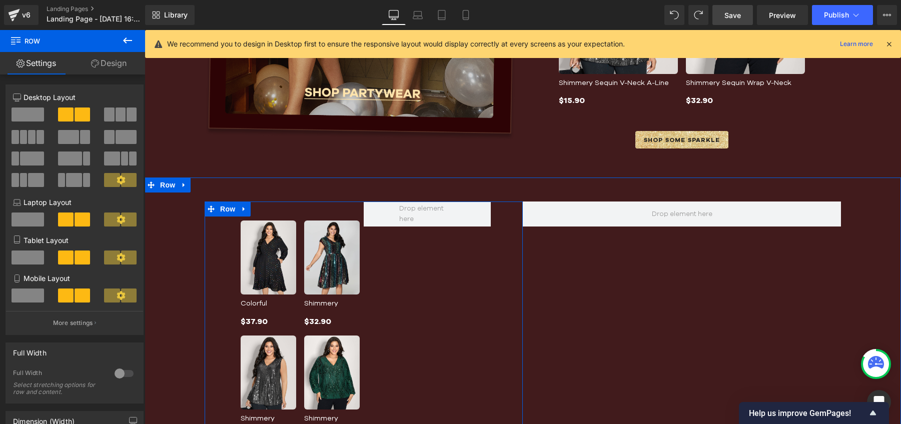
click at [410, 249] on div "Sale Off" at bounding box center [364, 334] width 318 height 265
click at [218, 208] on span "Row" at bounding box center [228, 209] width 20 height 15
click at [22, 117] on span at bounding box center [28, 115] width 33 height 14
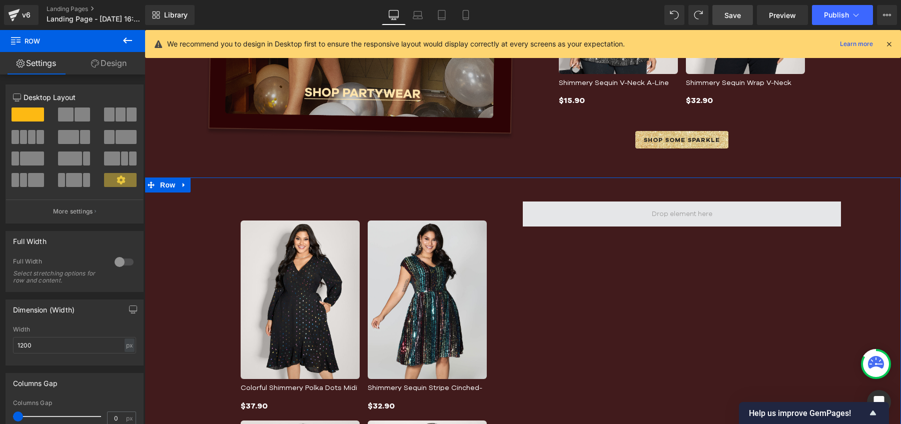
click at [601, 213] on span at bounding box center [682, 214] width 318 height 25
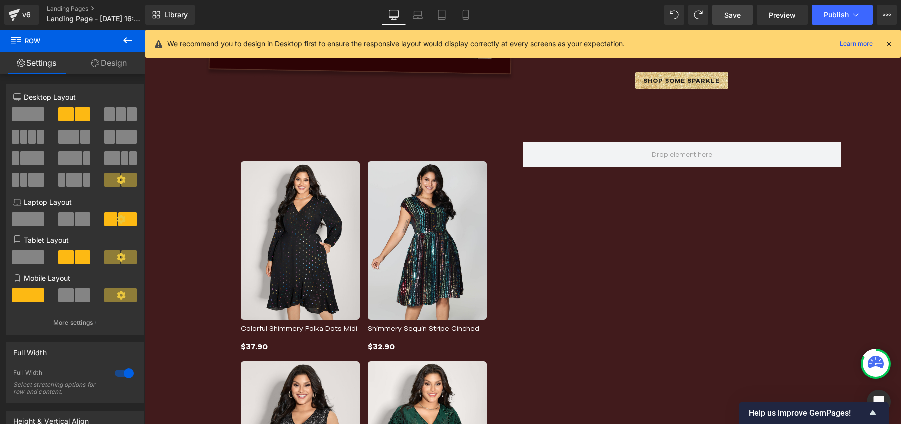
scroll to position [735, 0]
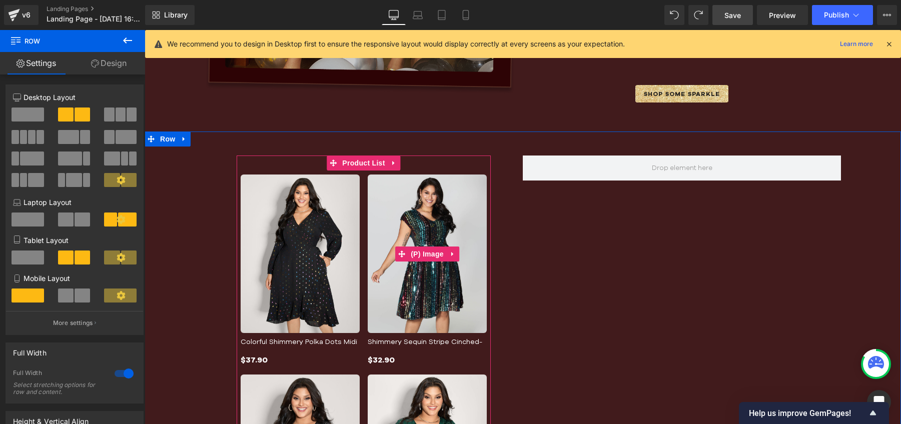
click at [480, 209] on img at bounding box center [427, 254] width 119 height 159
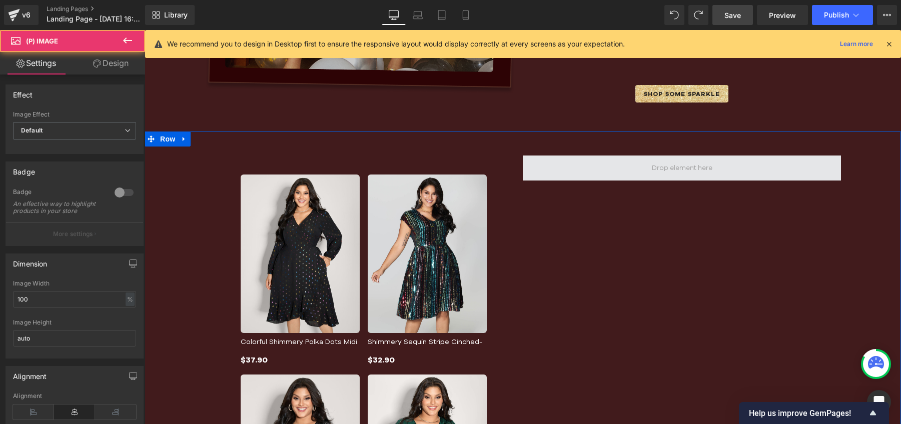
click at [594, 177] on span at bounding box center [682, 168] width 318 height 25
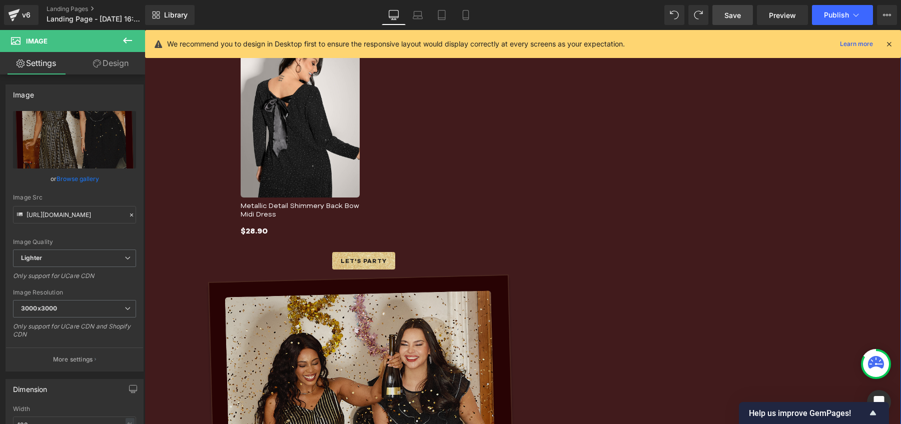
scroll to position [1413, 0]
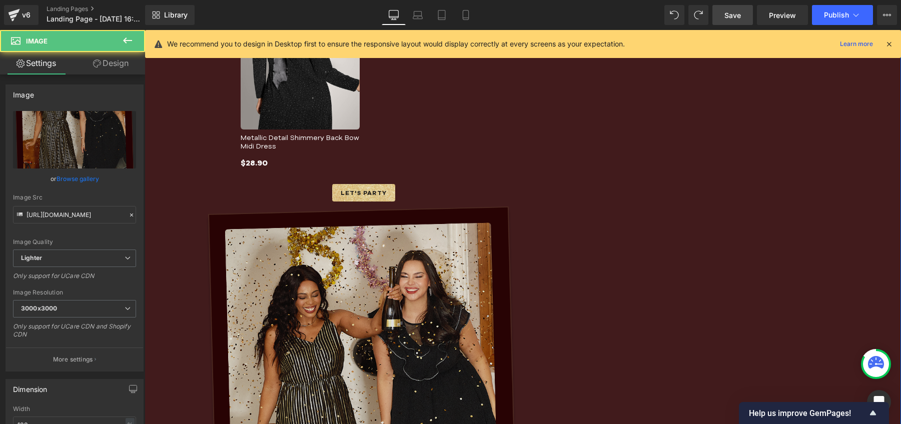
click at [271, 211] on img at bounding box center [364, 429] width 318 height 444
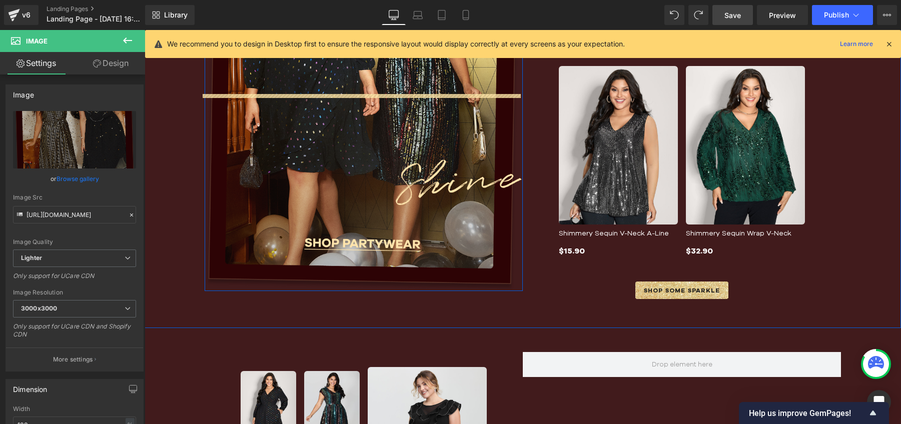
scroll to position [823, 0]
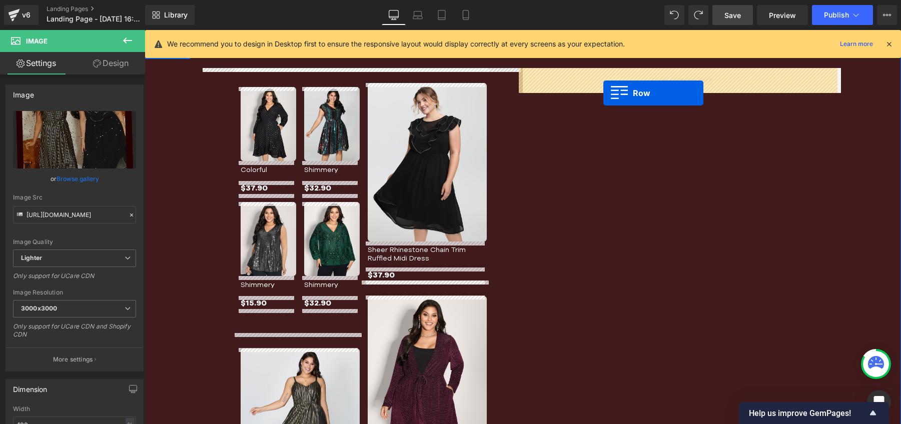
drag, startPoint x: 206, startPoint y: 213, endPoint x: 603, endPoint y: 93, distance: 415.2
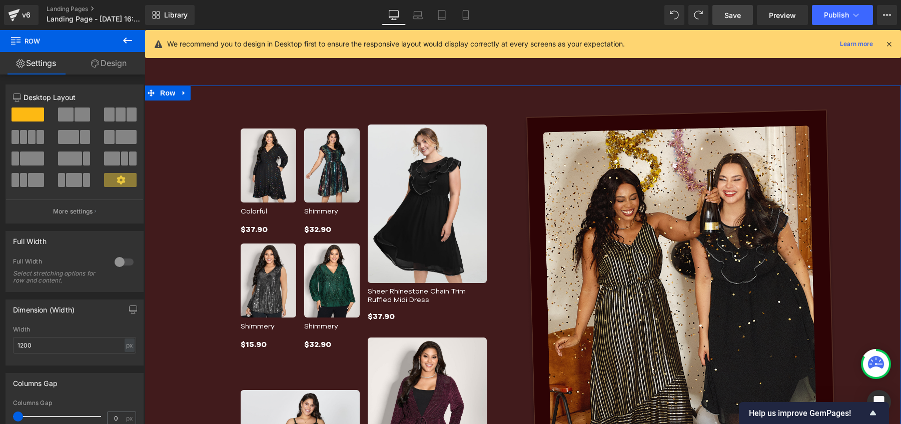
scroll to position [781, 0]
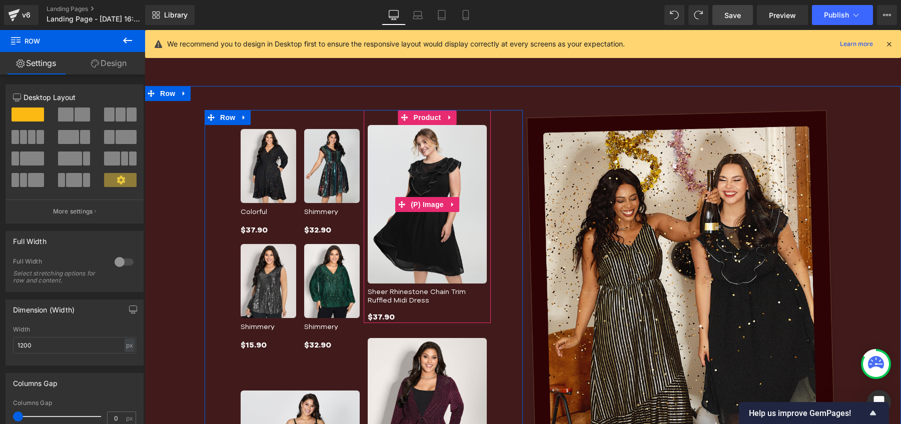
click at [388, 172] on img at bounding box center [427, 204] width 119 height 159
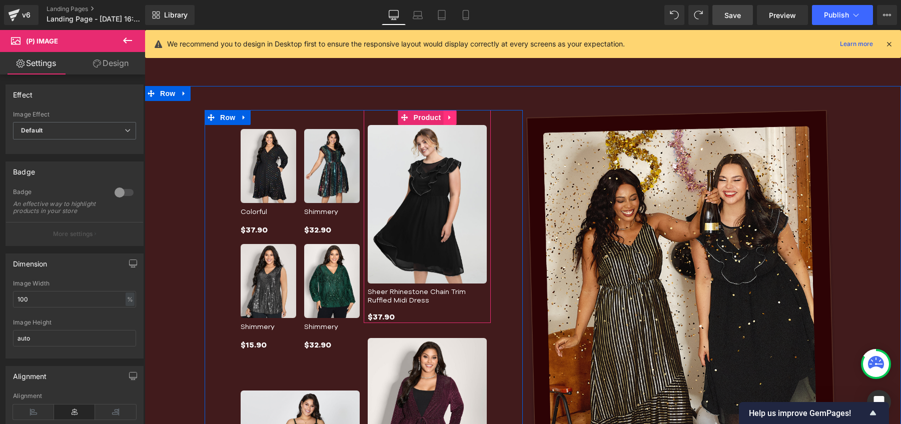
click at [448, 116] on icon at bounding box center [449, 118] width 2 height 5
click at [454, 117] on icon at bounding box center [456, 117] width 7 height 7
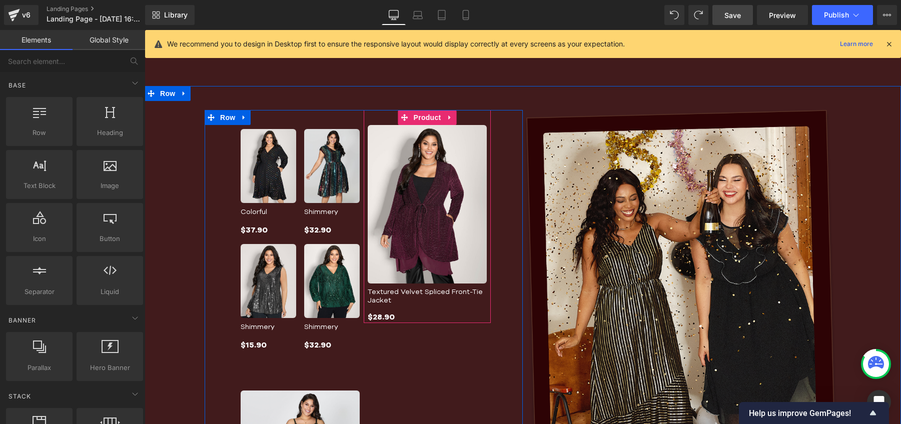
click at [452, 130] on img at bounding box center [427, 204] width 119 height 159
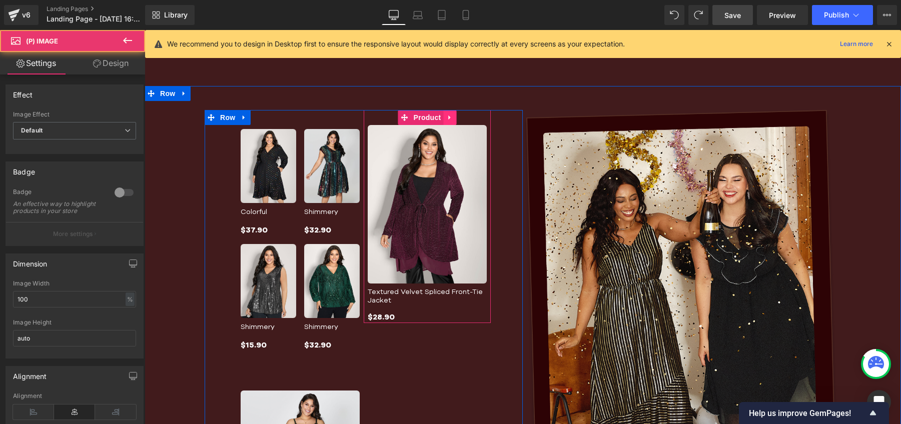
click at [447, 117] on icon at bounding box center [450, 118] width 7 height 8
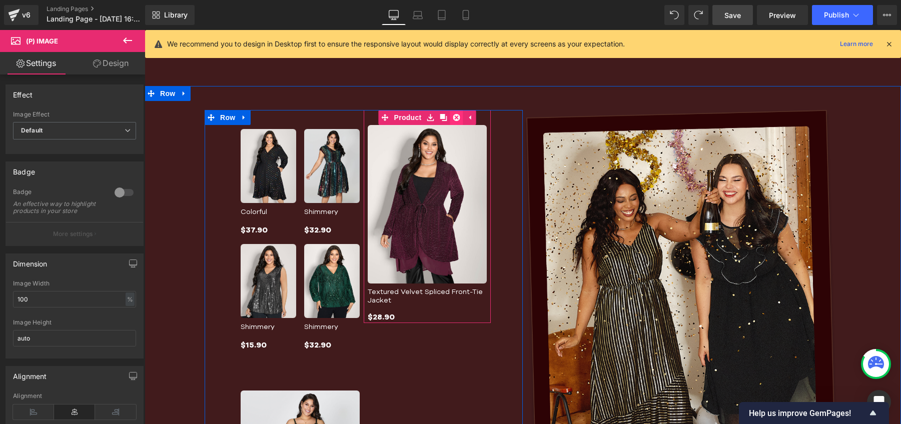
click at [454, 119] on icon at bounding box center [456, 117] width 7 height 7
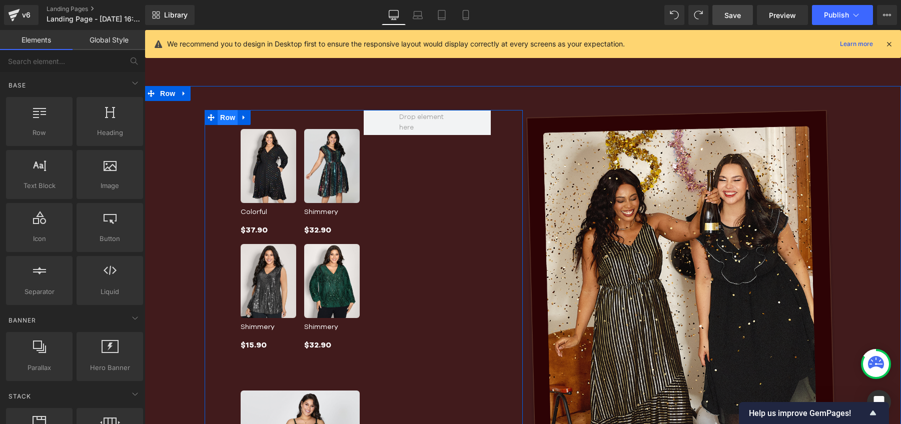
click at [226, 118] on span "Row" at bounding box center [228, 117] width 20 height 15
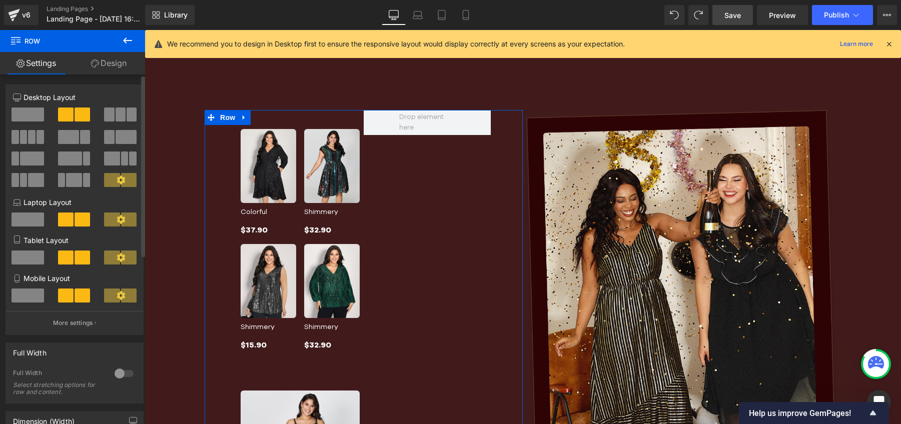
click at [15, 113] on span at bounding box center [28, 115] width 33 height 14
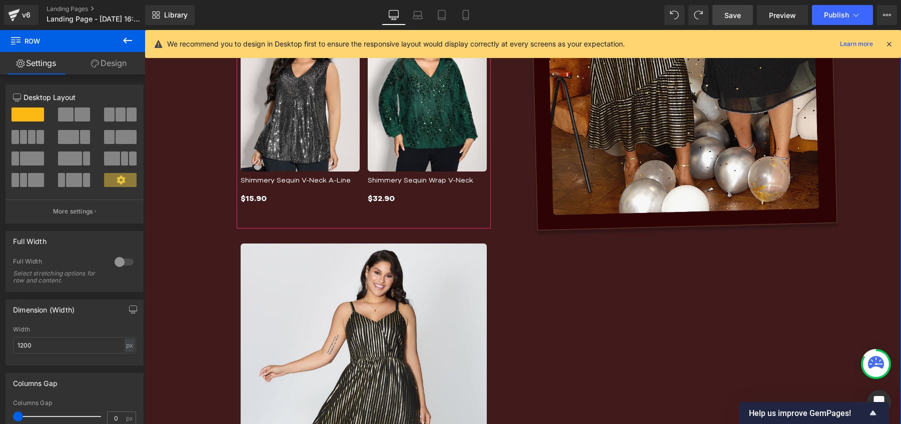
scroll to position [1154, 0]
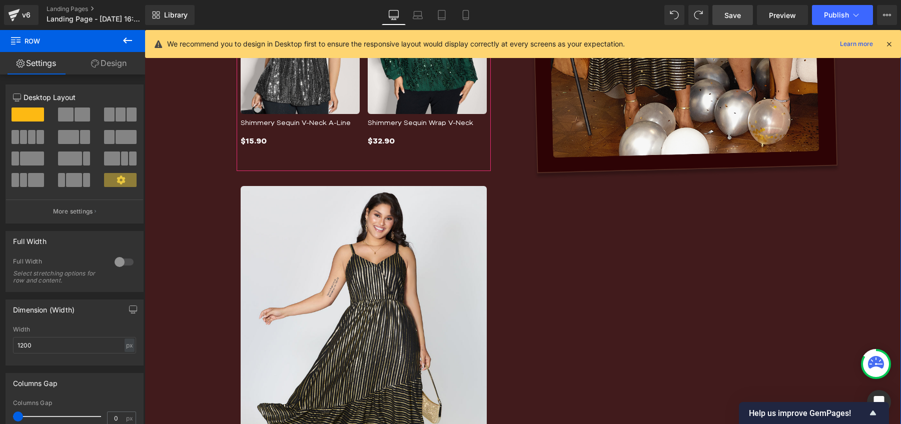
click at [420, 224] on img at bounding box center [364, 350] width 246 height 328
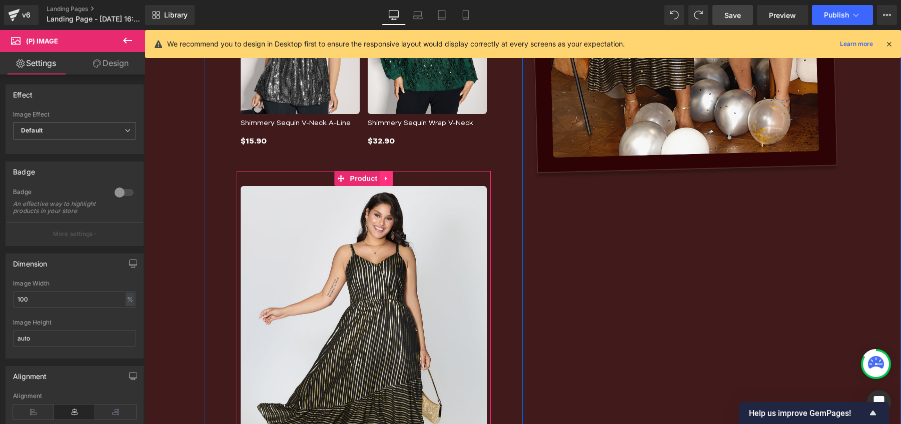
click at [383, 177] on icon at bounding box center [386, 179] width 7 height 8
click at [393, 177] on link at bounding box center [393, 178] width 13 height 15
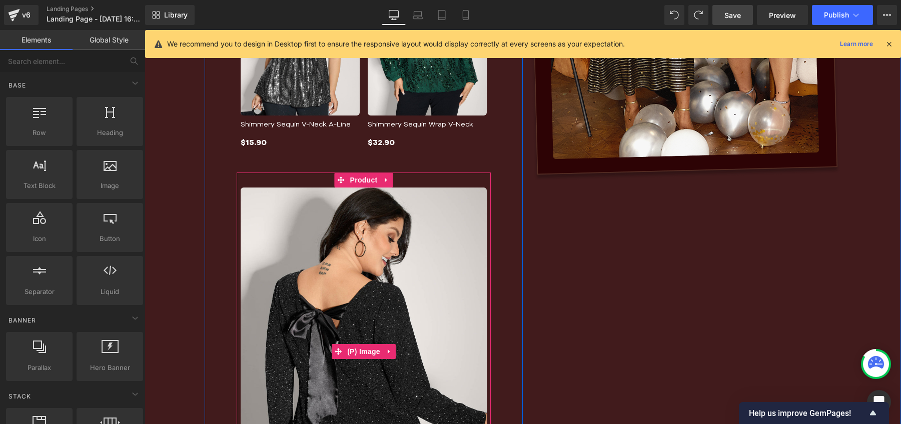
scroll to position [1152, 0]
click at [383, 177] on icon at bounding box center [386, 181] width 7 height 8
click at [390, 180] on icon at bounding box center [393, 180] width 7 height 7
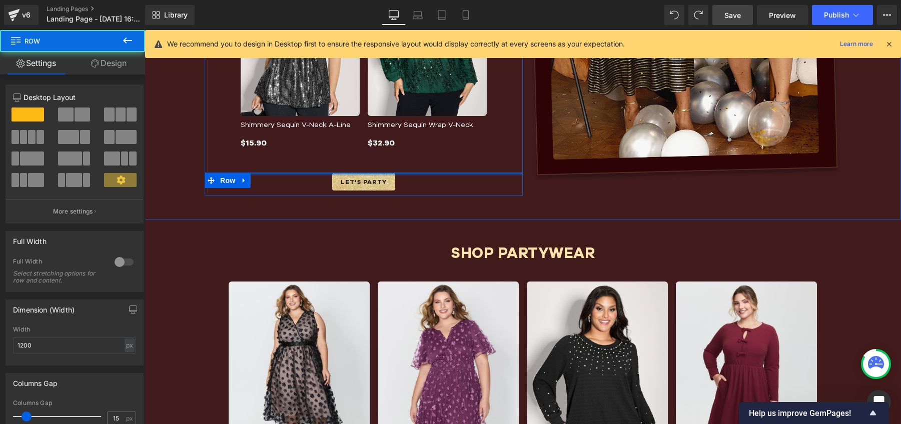
drag, startPoint x: 378, startPoint y: 182, endPoint x: 381, endPoint y: 161, distance: 21.2
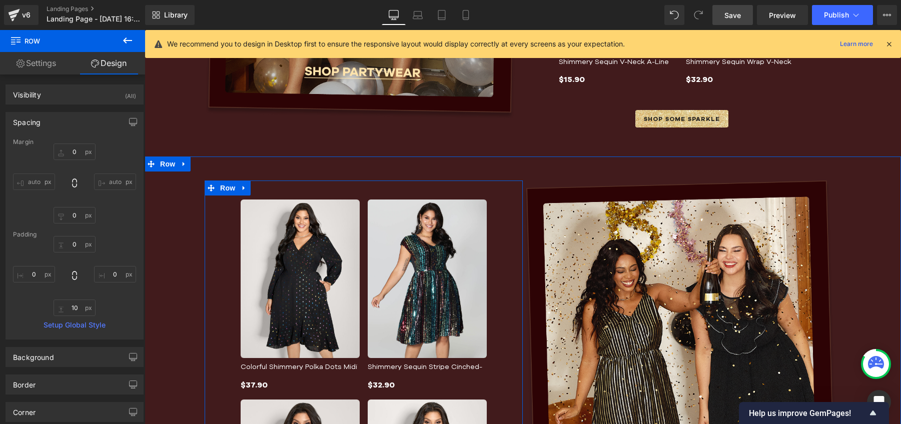
scroll to position [704, 0]
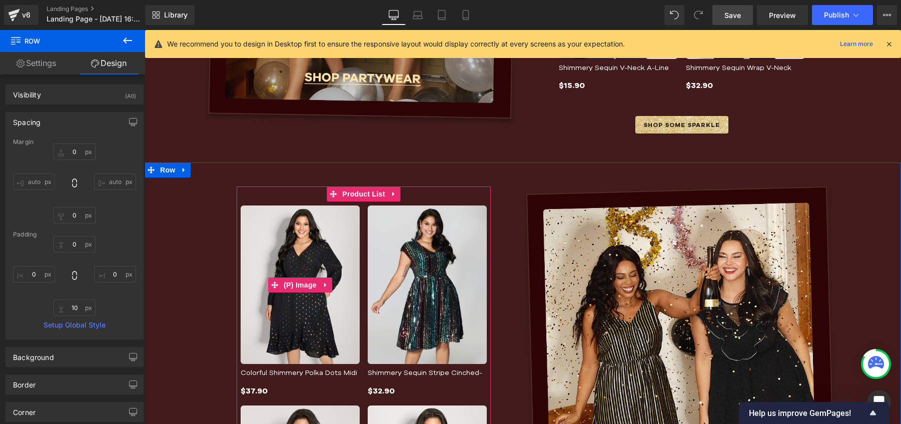
click at [336, 214] on img at bounding box center [300, 285] width 119 height 159
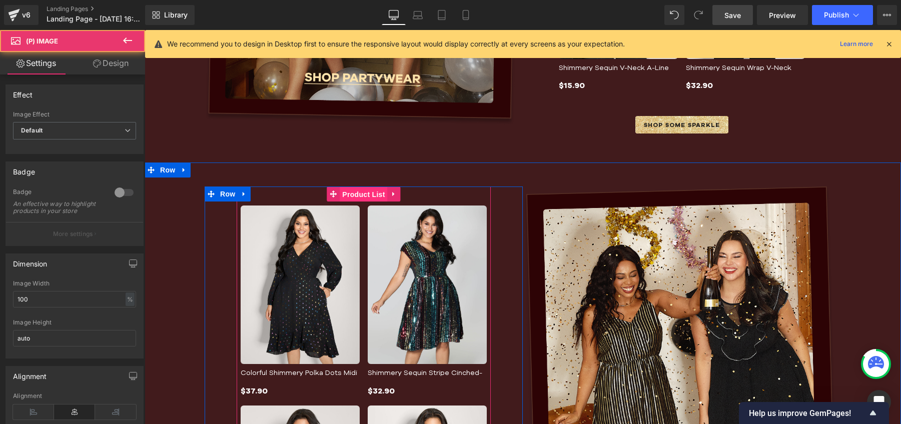
click at [352, 198] on span "Product List" at bounding box center [364, 194] width 48 height 15
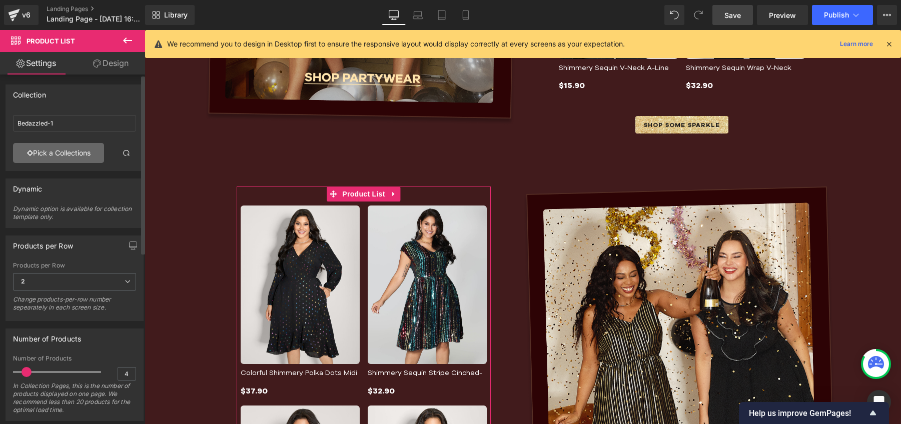
click at [87, 150] on link "Pick a Collections" at bounding box center [58, 153] width 91 height 20
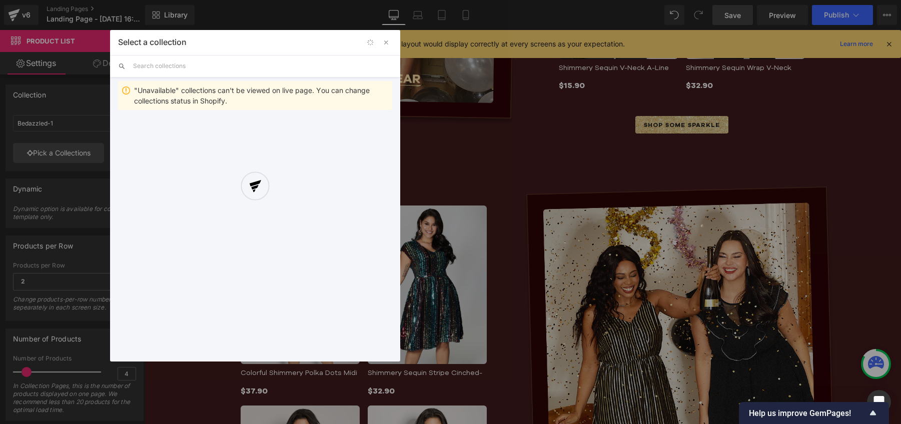
click at [212, 68] on div at bounding box center [255, 196] width 290 height 332
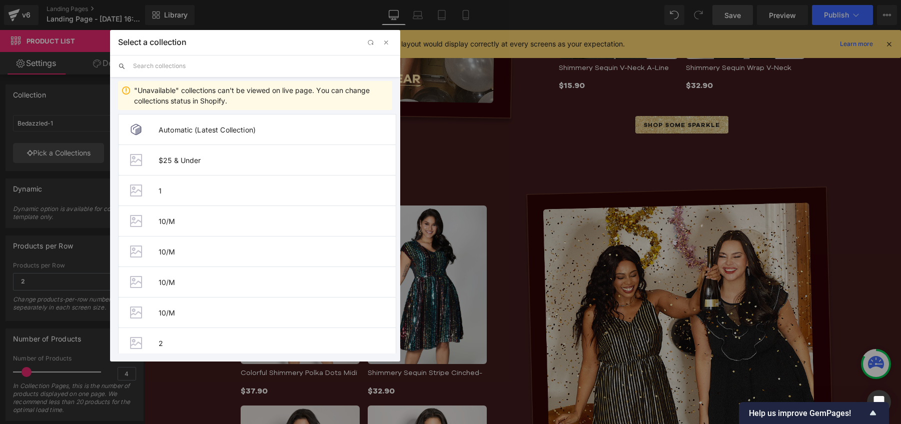
click at [185, 69] on input "text" at bounding box center [262, 66] width 259 height 22
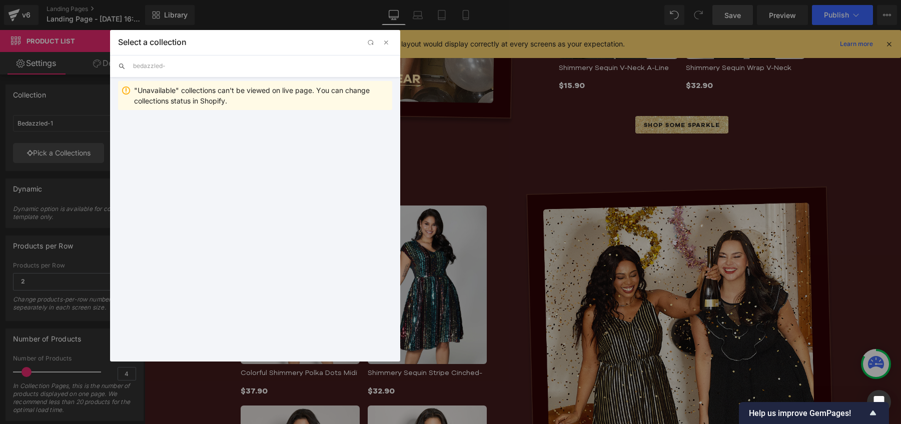
type input "bedazzled"
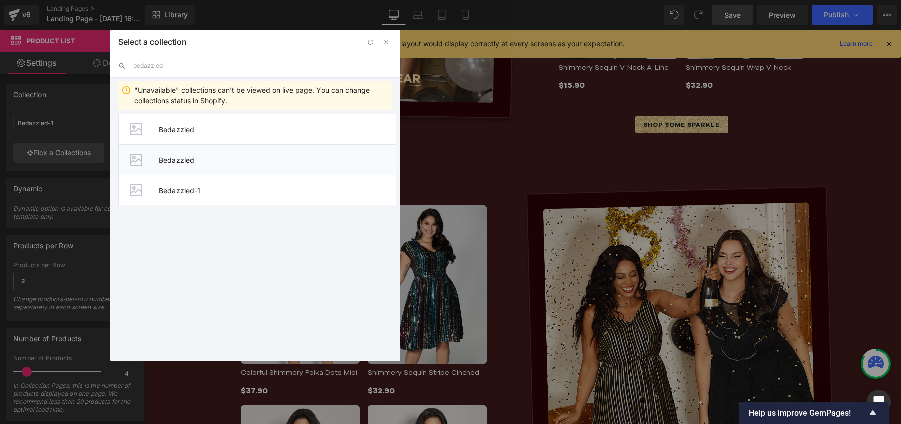
click at [184, 156] on span "Bedazzled" at bounding box center [277, 160] width 237 height 9
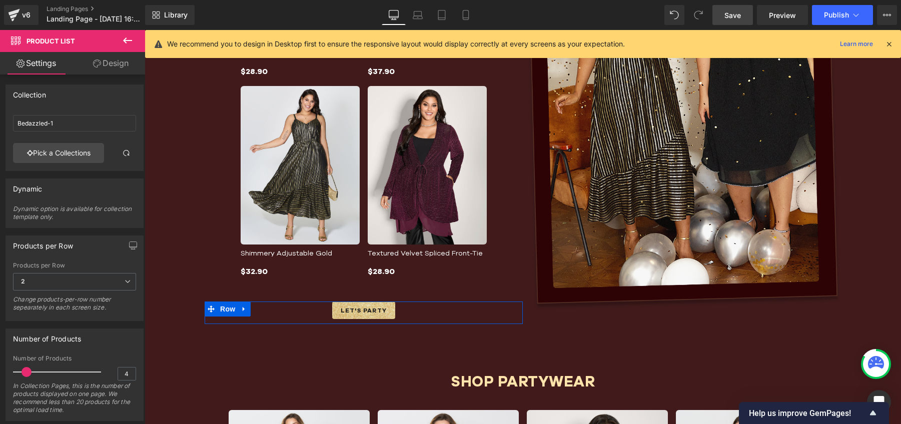
scroll to position [1029, 0]
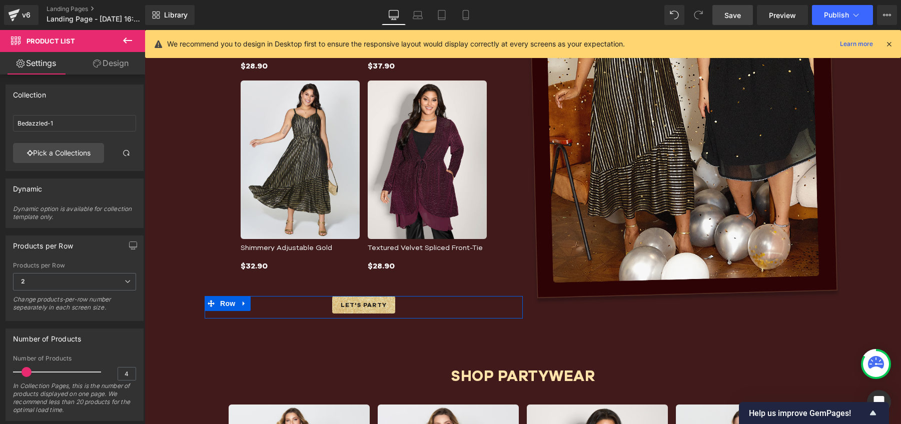
click at [739, 20] on link "Save" at bounding box center [732, 15] width 41 height 20
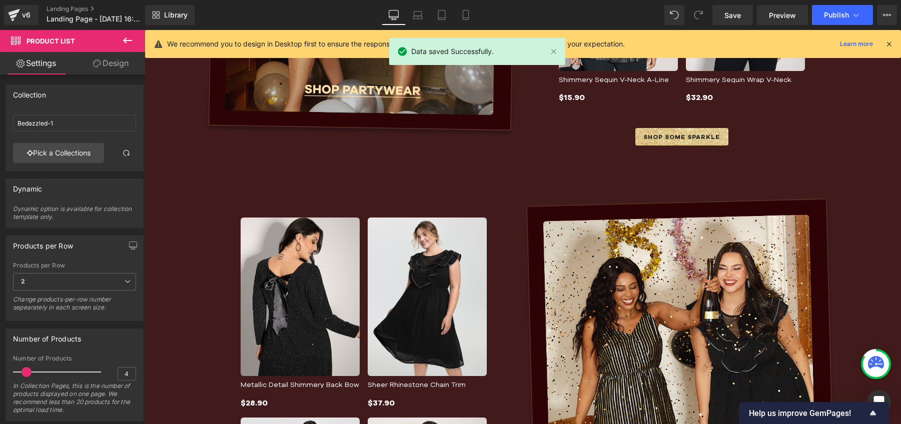
scroll to position [706, 0]
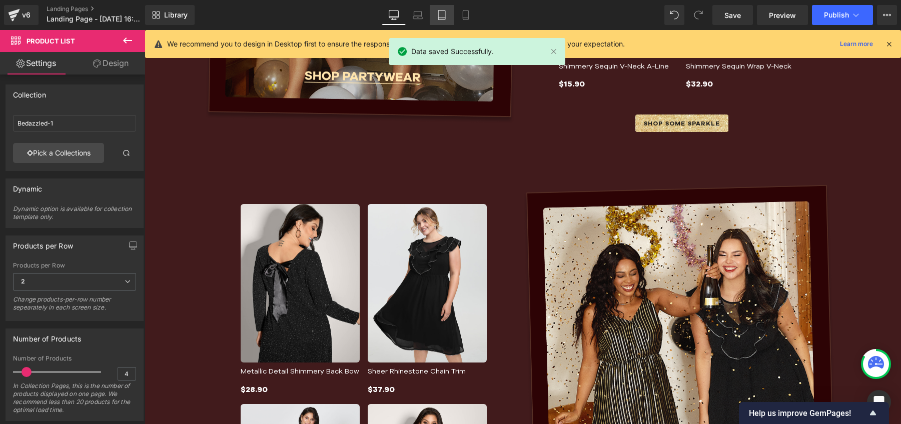
click at [446, 18] on icon at bounding box center [442, 15] width 10 height 10
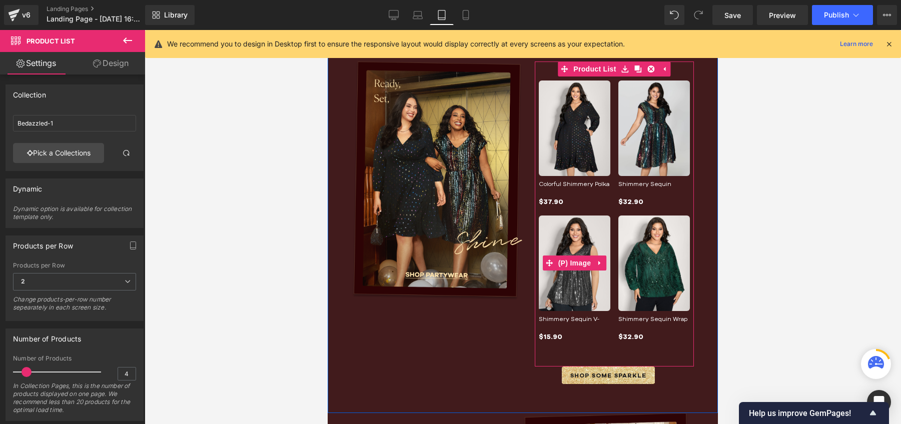
scroll to position [82, 0]
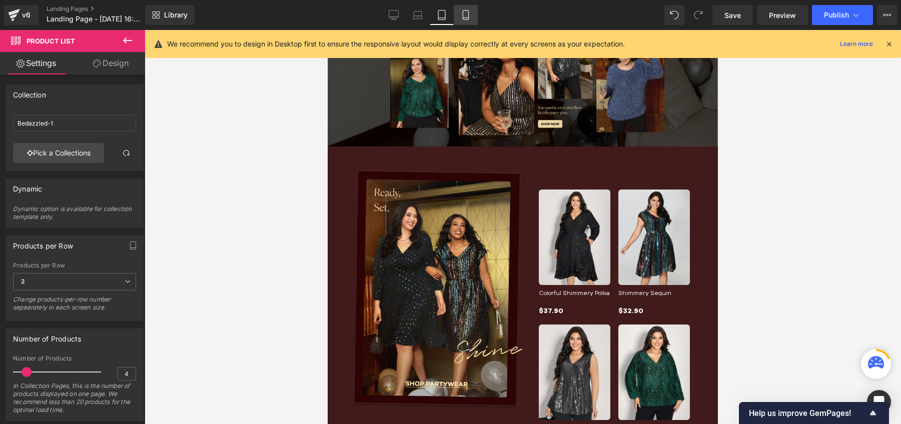
click at [468, 16] on icon at bounding box center [466, 16] width 6 height 10
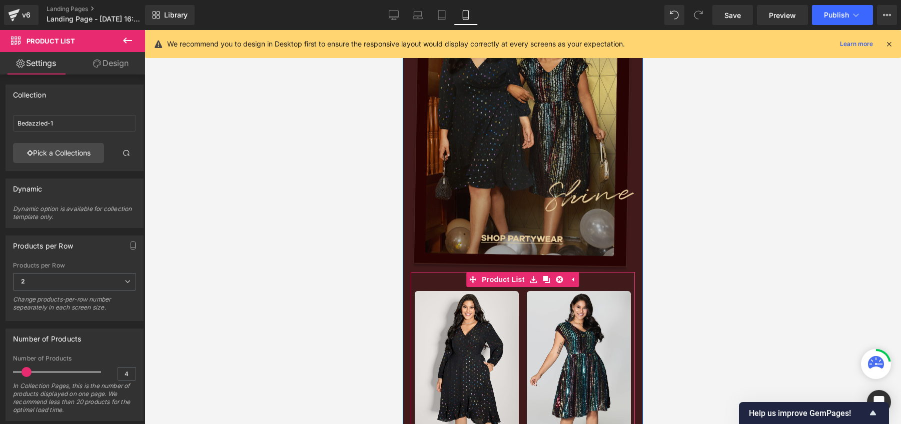
scroll to position [98, 0]
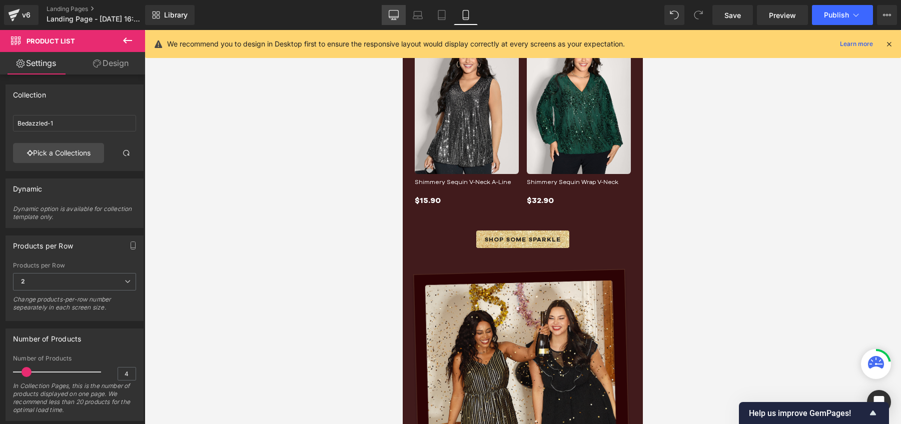
click at [396, 19] on icon at bounding box center [394, 15] width 10 height 10
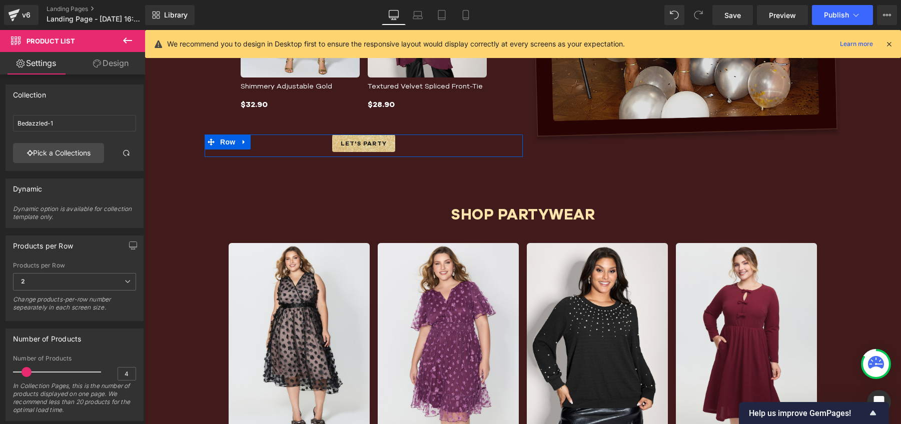
scroll to position [1213, 0]
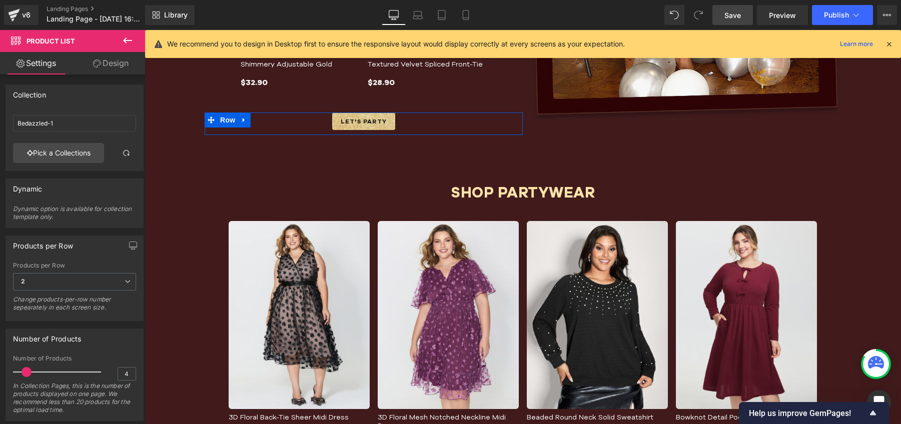
click at [735, 17] on span "Save" at bounding box center [732, 15] width 17 height 11
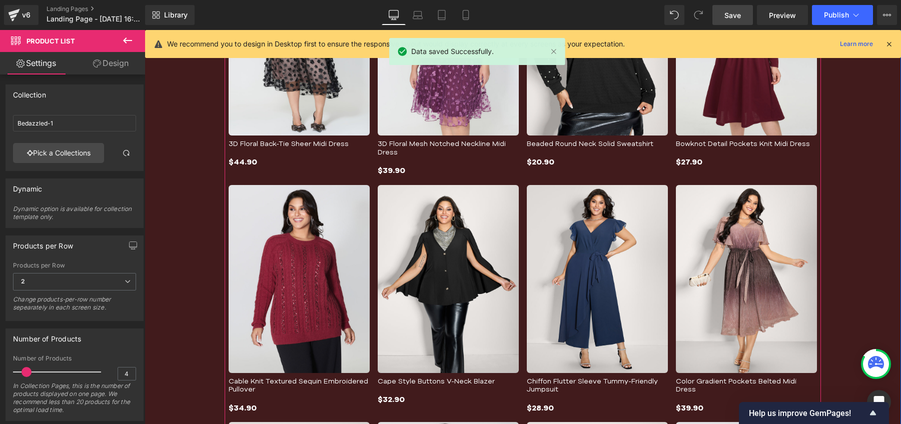
scroll to position [1290, 0]
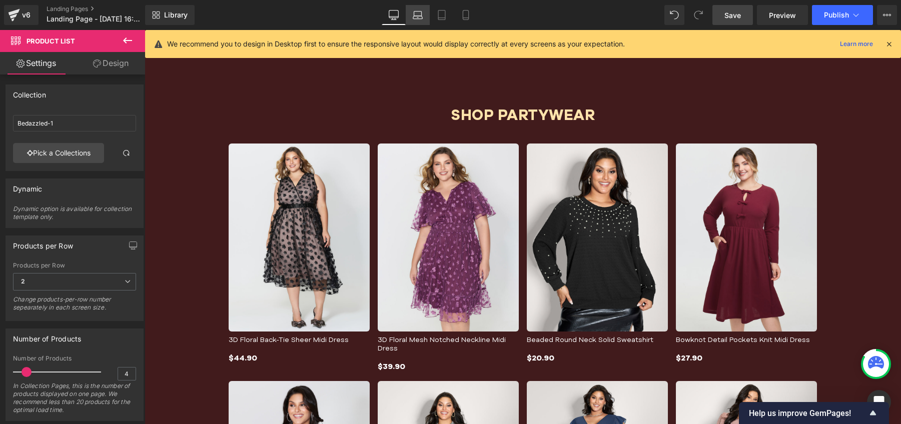
click at [420, 13] on icon at bounding box center [418, 15] width 10 height 10
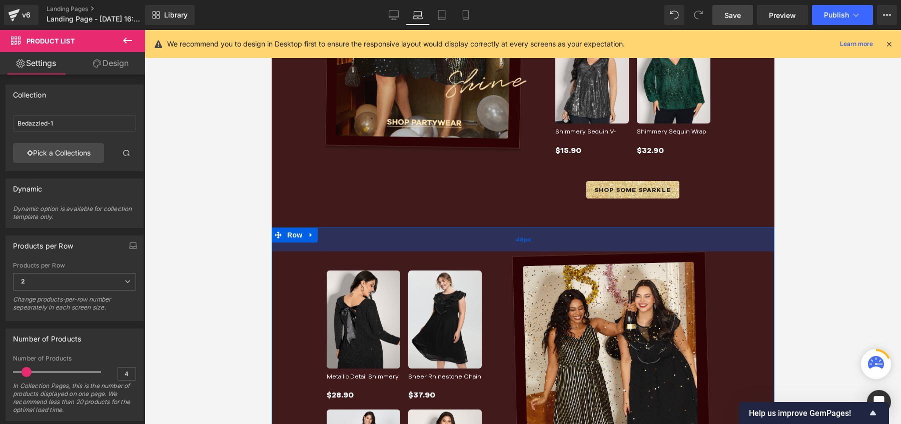
scroll to position [363, 0]
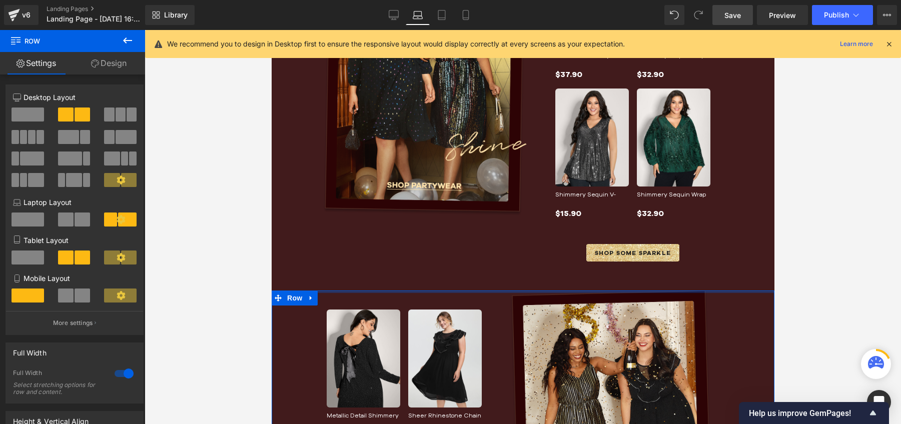
drag, startPoint x: 527, startPoint y: 306, endPoint x: 534, endPoint y: 271, distance: 35.7
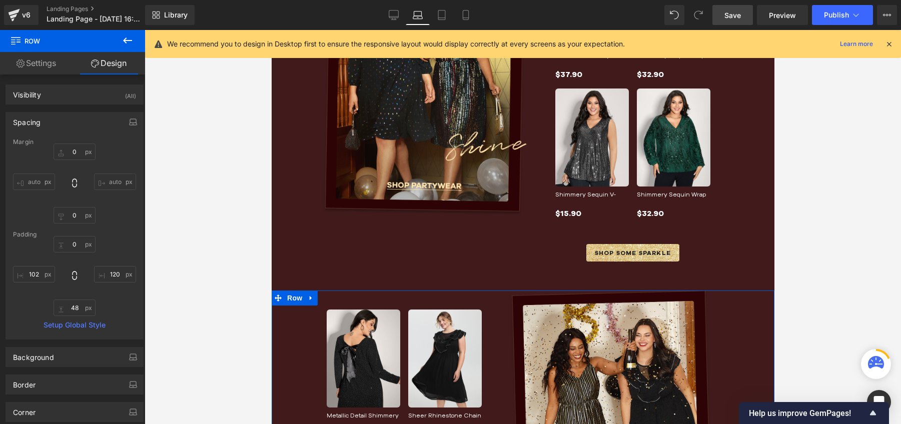
drag, startPoint x: 734, startPoint y: 13, endPoint x: 329, endPoint y: 177, distance: 437.5
click at [734, 13] on span "Save" at bounding box center [732, 15] width 17 height 11
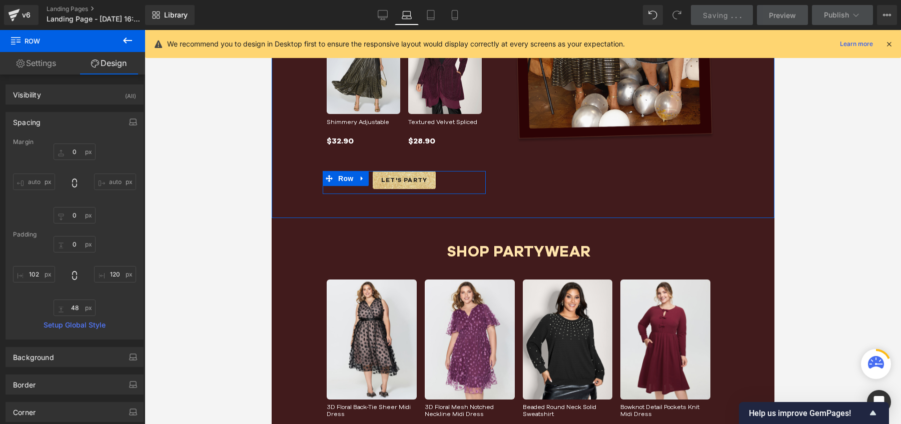
scroll to position [687, 0]
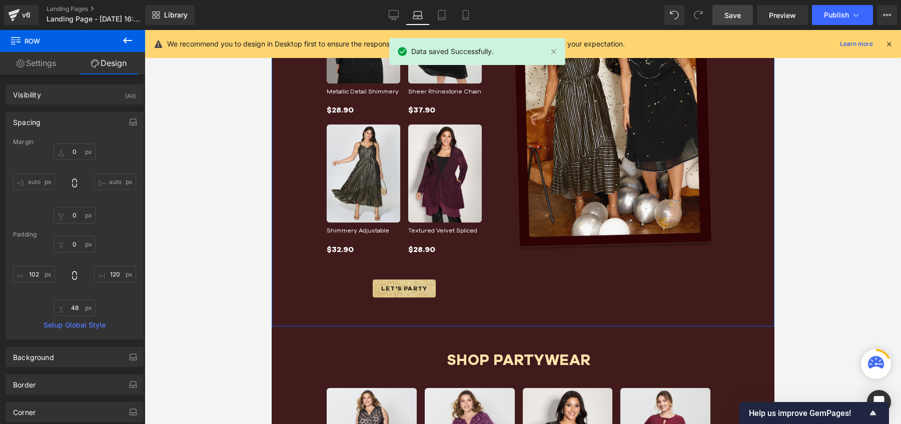
click at [504, 291] on div "Image Row" at bounding box center [599, 134] width 229 height 336
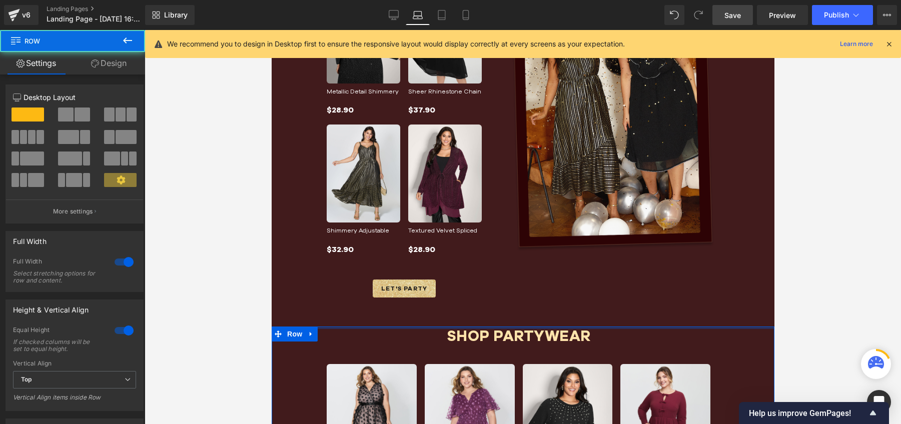
drag, startPoint x: 505, startPoint y: 341, endPoint x: 510, endPoint y: 305, distance: 36.4
click at [510, 305] on div "Image Row Image Row Sale Off (P) Image" at bounding box center [522, 230] width 503 height 1658
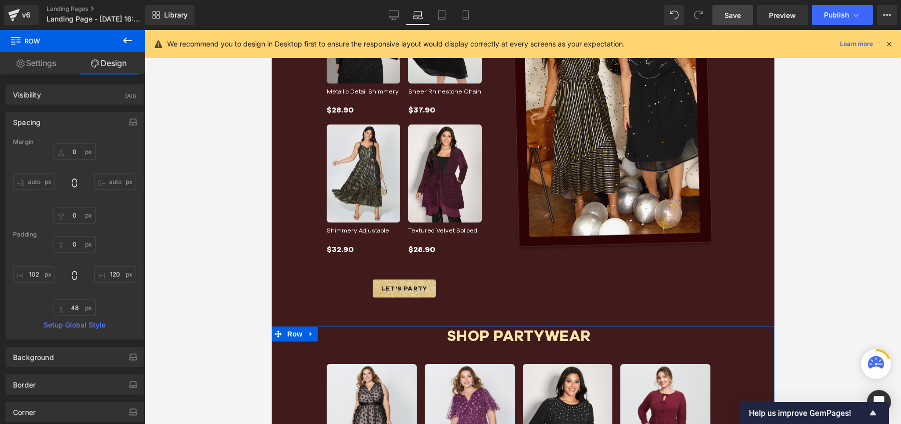
click at [730, 17] on span "Save" at bounding box center [732, 15] width 17 height 11
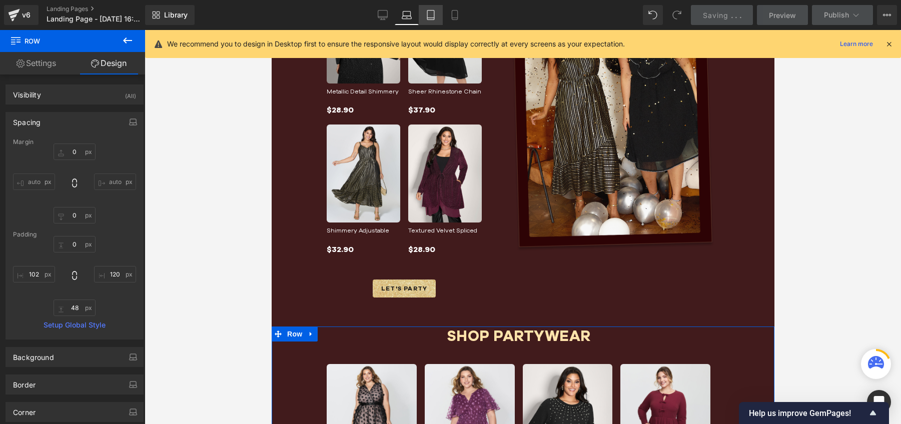
click at [429, 15] on icon at bounding box center [431, 15] width 10 height 10
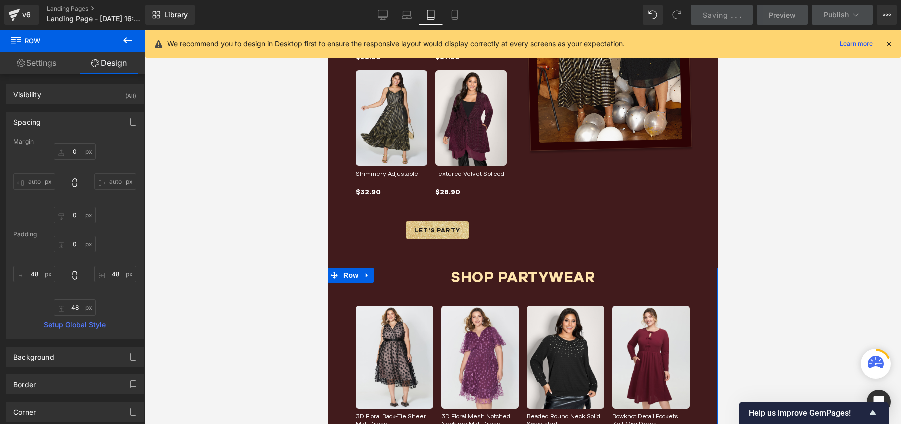
scroll to position [629, 0]
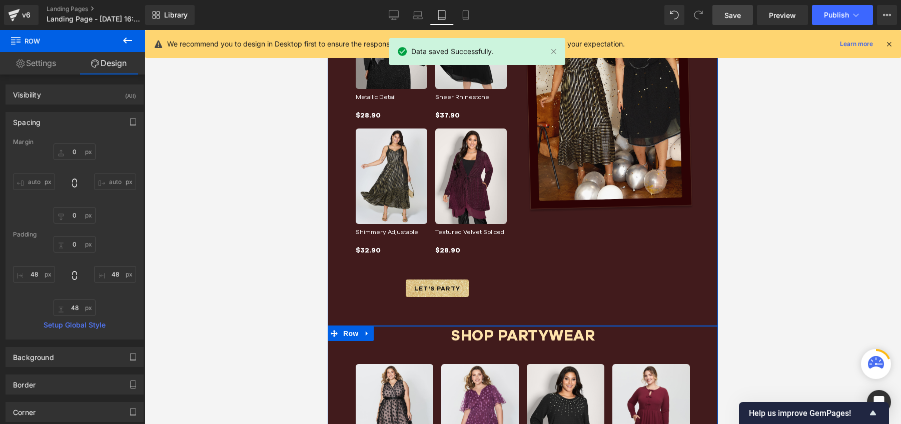
click at [479, 316] on div "Image Row Sale Off" at bounding box center [523, 150] width 390 height 351
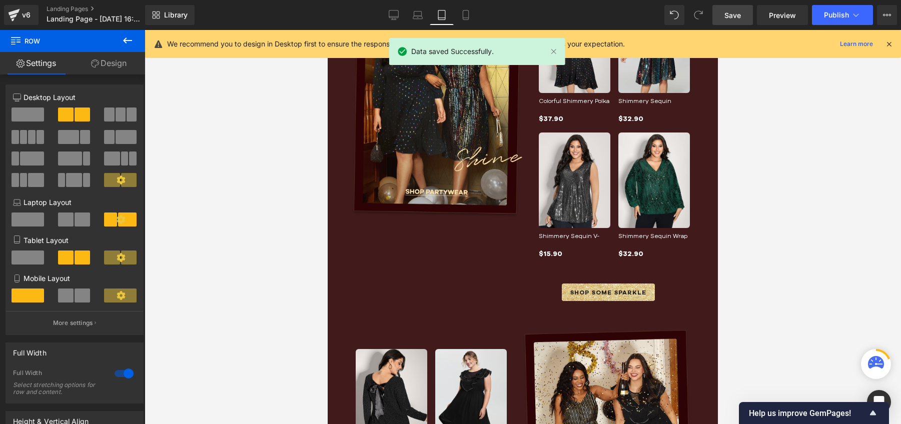
scroll to position [260, 0]
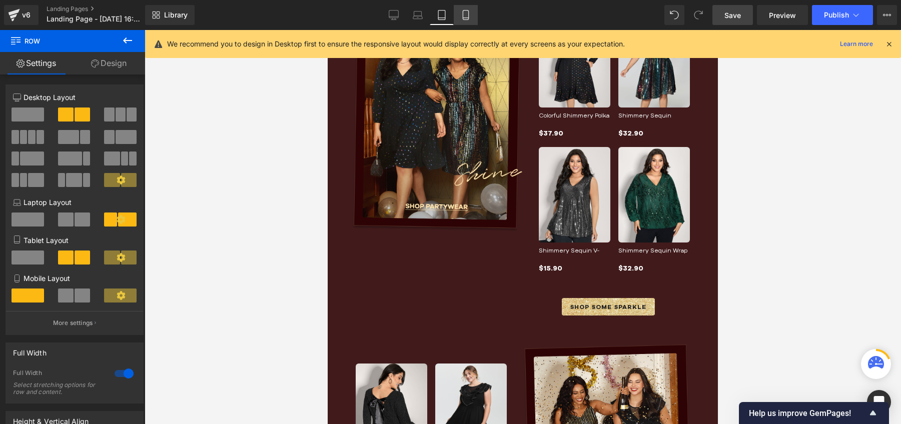
click at [465, 14] on icon at bounding box center [466, 15] width 10 height 10
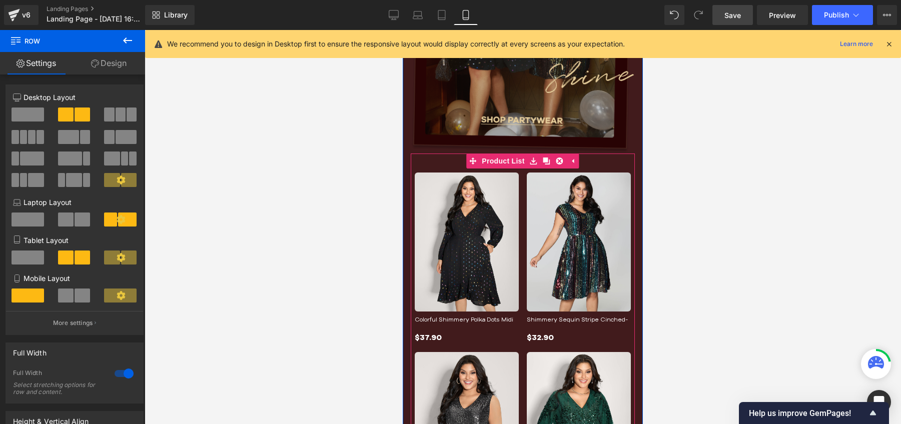
scroll to position [31, 0]
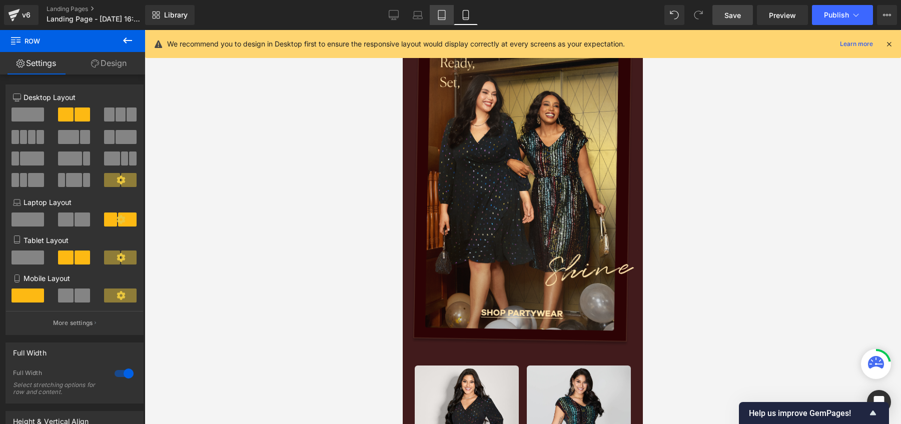
click at [446, 18] on icon at bounding box center [442, 15] width 10 height 10
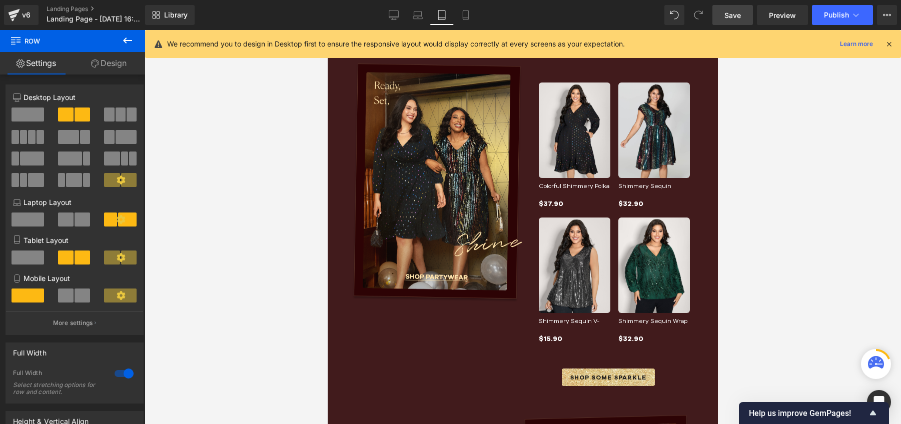
scroll to position [190, 0]
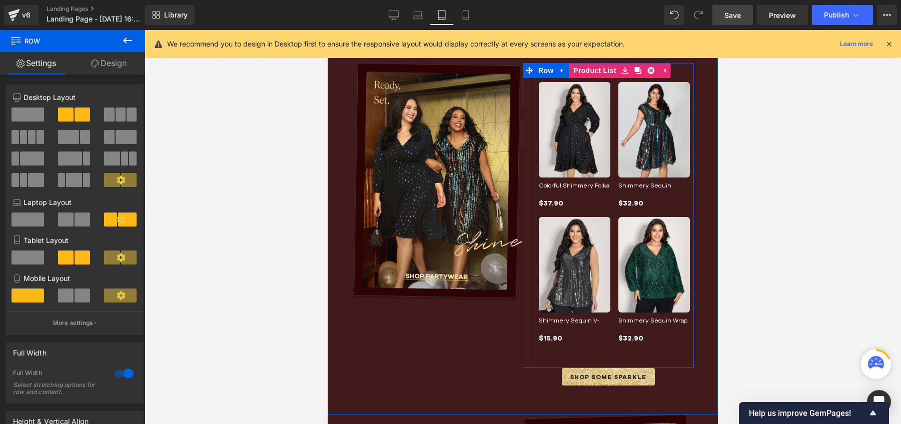
click at [678, 346] on div "Sale Off (P) Image Shimmery Sequin Wrap V-Neck Blouse (P) Title $32.90 (P) Pric…" at bounding box center [654, 280] width 80 height 135
click at [628, 364] on div "Sale Off (P) Image Colorful Shimmery Polka Dots Midi Dress" at bounding box center [614, 215] width 159 height 305
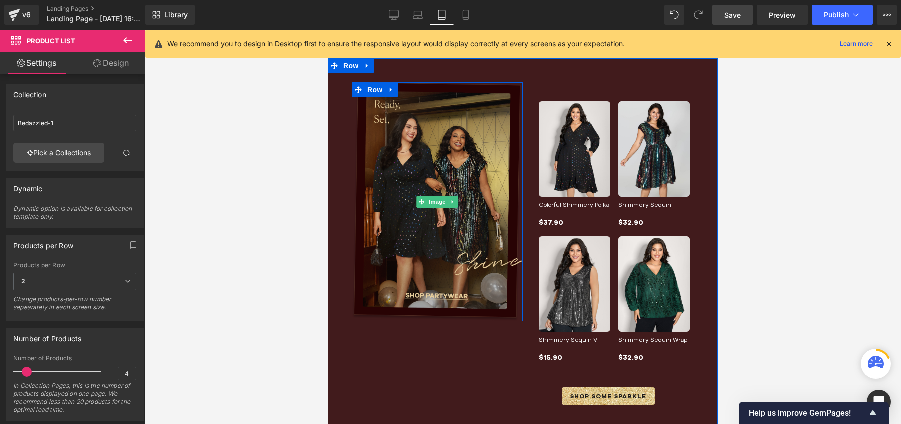
scroll to position [167, 0]
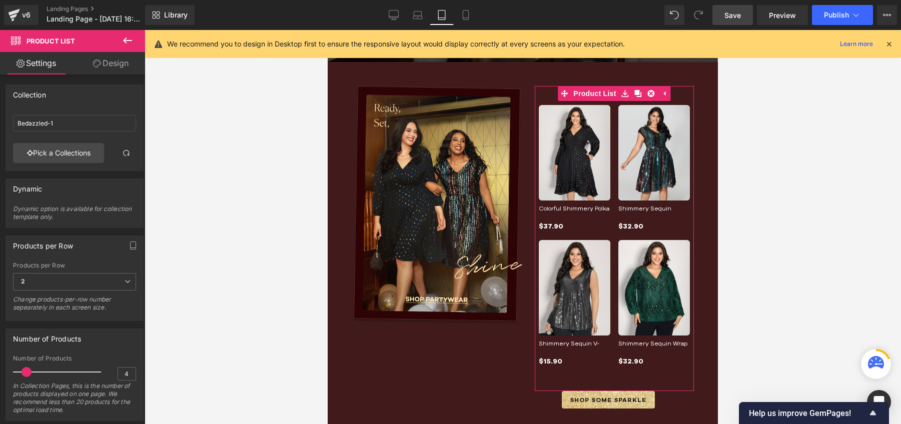
click at [109, 69] on link "Design" at bounding box center [111, 63] width 73 height 23
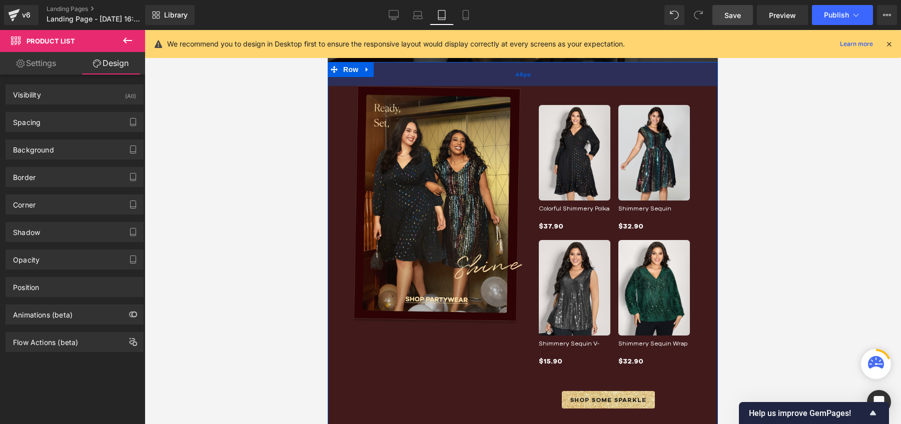
click at [457, 77] on div "48px" at bounding box center [523, 74] width 390 height 24
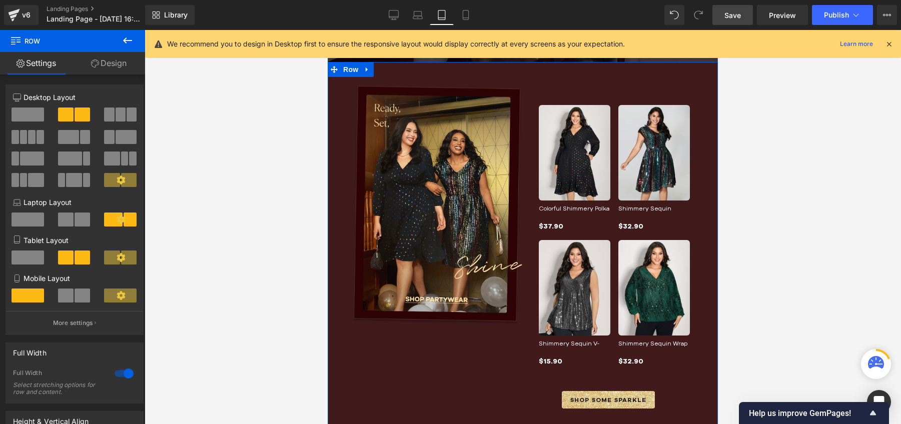
click at [75, 256] on span at bounding box center [83, 258] width 16 height 14
drag, startPoint x: 71, startPoint y: 257, endPoint x: 79, endPoint y: 258, distance: 8.5
click at [79, 258] on button at bounding box center [75, 258] width 34 height 14
click at [79, 258] on span at bounding box center [83, 258] width 16 height 14
click at [111, 58] on link "Design" at bounding box center [109, 63] width 73 height 23
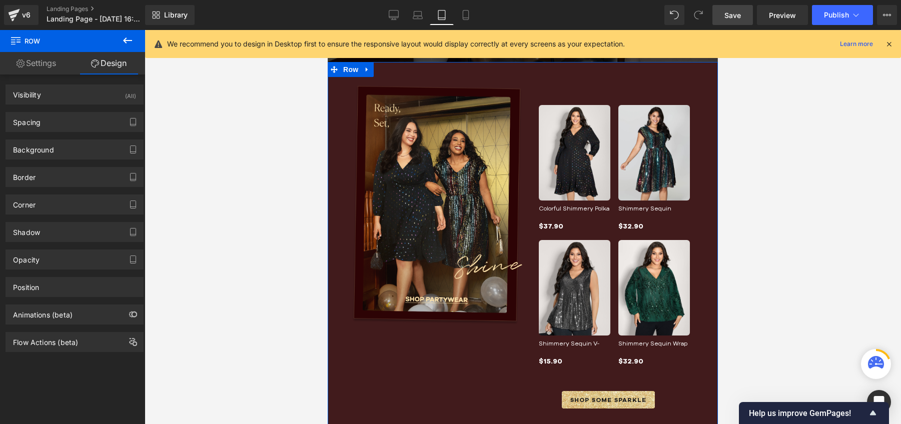
click at [59, 65] on link "Settings" at bounding box center [36, 63] width 73 height 23
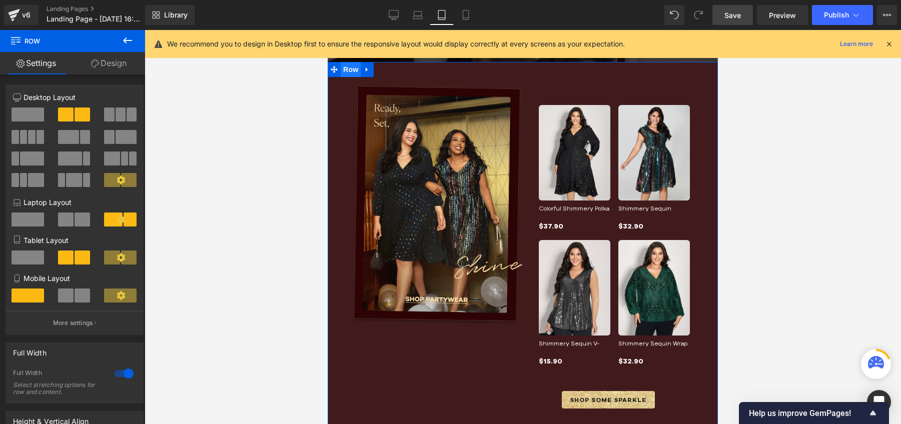
click at [346, 70] on span "Row" at bounding box center [351, 69] width 20 height 15
click at [66, 319] on button "More settings" at bounding box center [74, 323] width 137 height 24
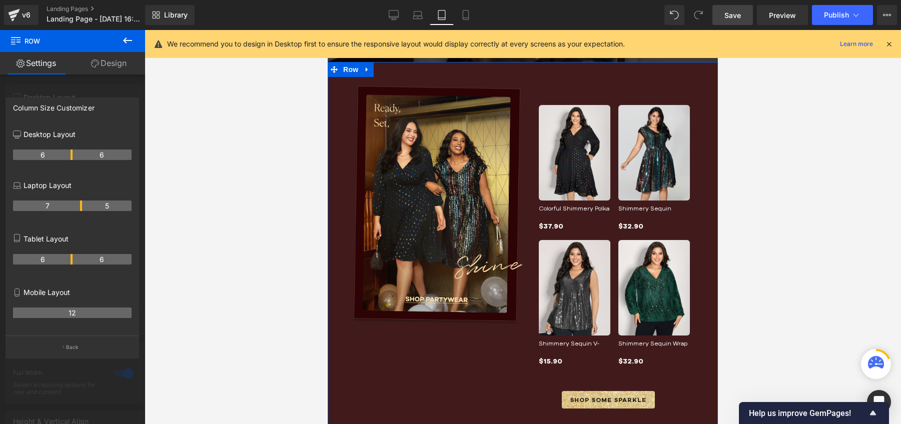
click at [82, 260] on th "6" at bounding box center [103, 259] width 60 height 11
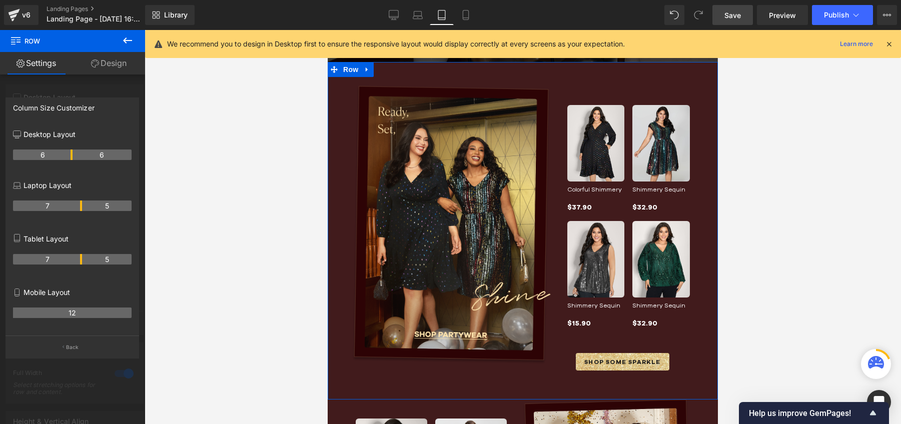
drag, startPoint x: 71, startPoint y: 260, endPoint x: 79, endPoint y: 260, distance: 8.5
click at [79, 260] on th "7" at bounding box center [47, 259] width 69 height 11
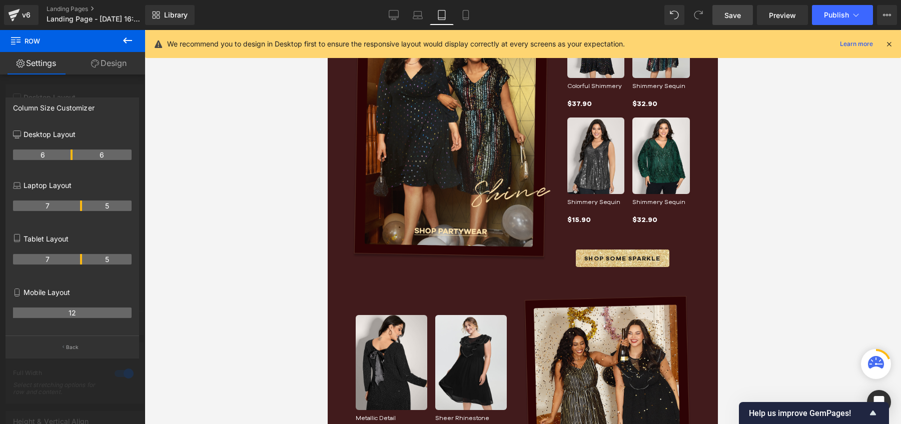
scroll to position [403, 0]
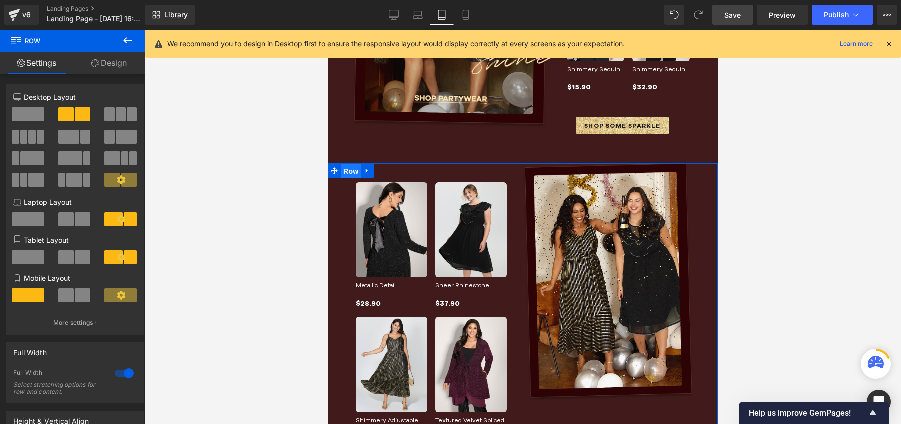
click at [347, 173] on span "Row" at bounding box center [351, 171] width 20 height 15
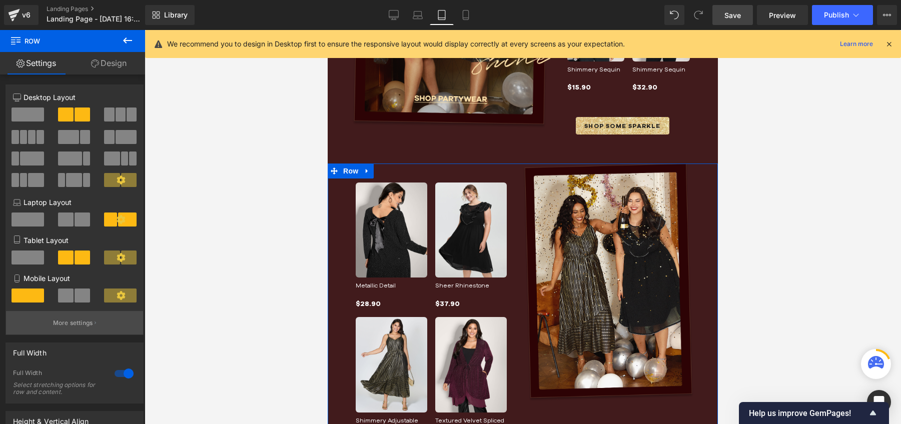
click at [72, 323] on p "More settings" at bounding box center [73, 323] width 40 height 9
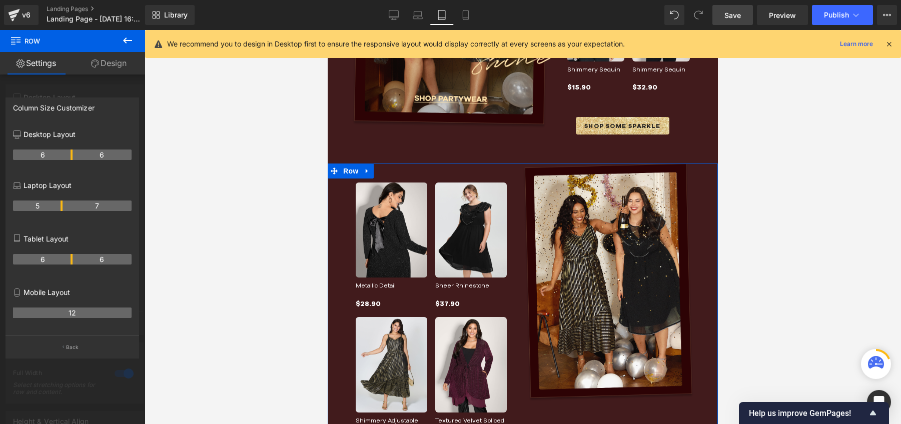
click at [68, 261] on th "6" at bounding box center [43, 259] width 60 height 11
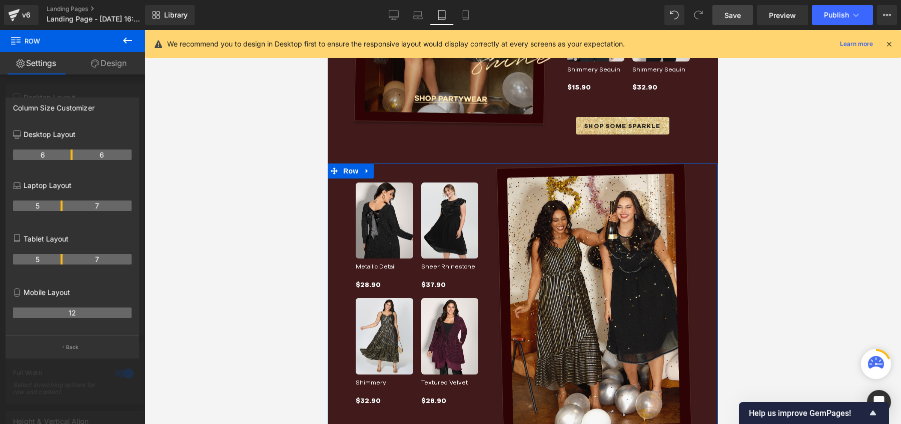
drag, startPoint x: 72, startPoint y: 260, endPoint x: 62, endPoint y: 260, distance: 9.5
click at [62, 260] on th "5" at bounding box center [38, 259] width 50 height 11
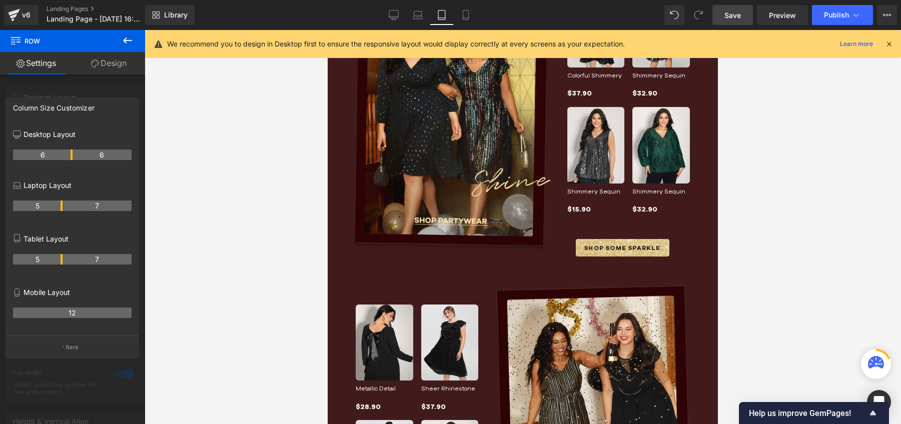
scroll to position [280, 0]
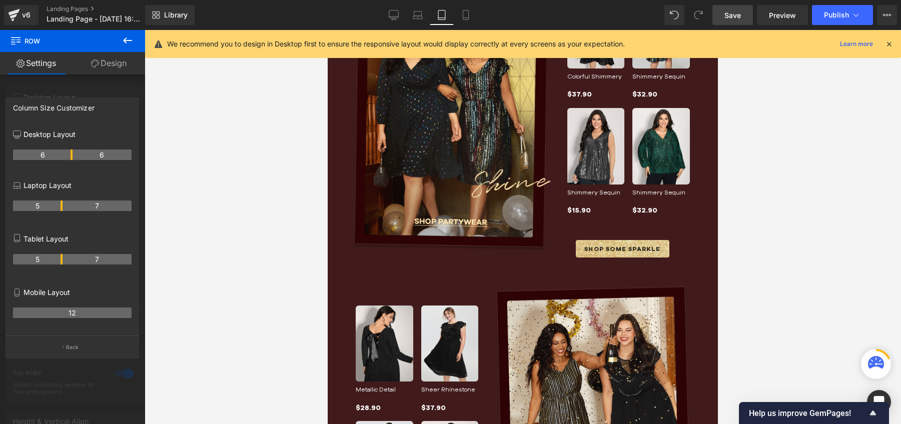
click at [738, 18] on span "Save" at bounding box center [732, 15] width 17 height 11
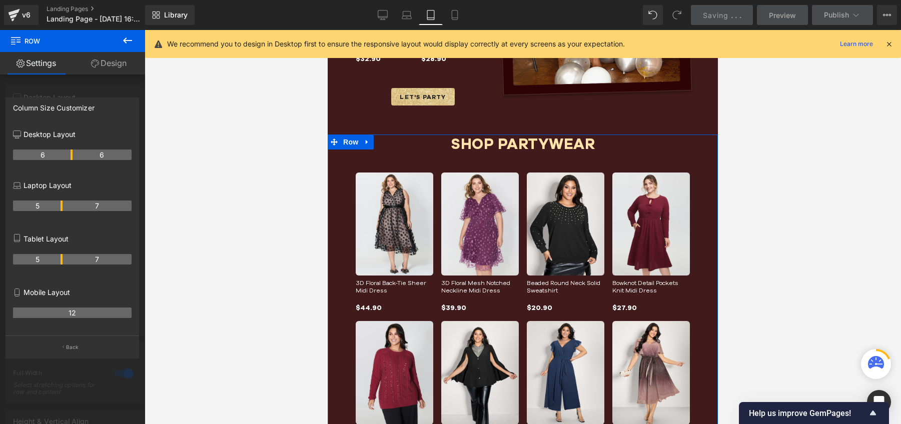
scroll to position [796, 0]
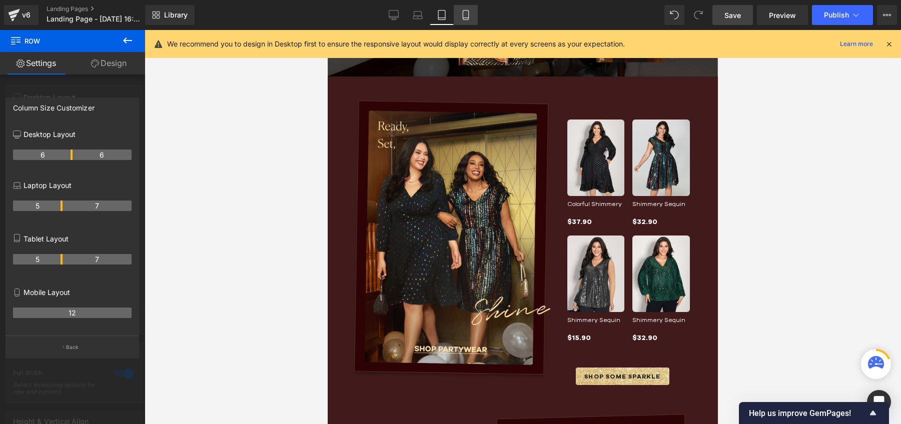
click at [469, 19] on icon at bounding box center [466, 15] width 10 height 10
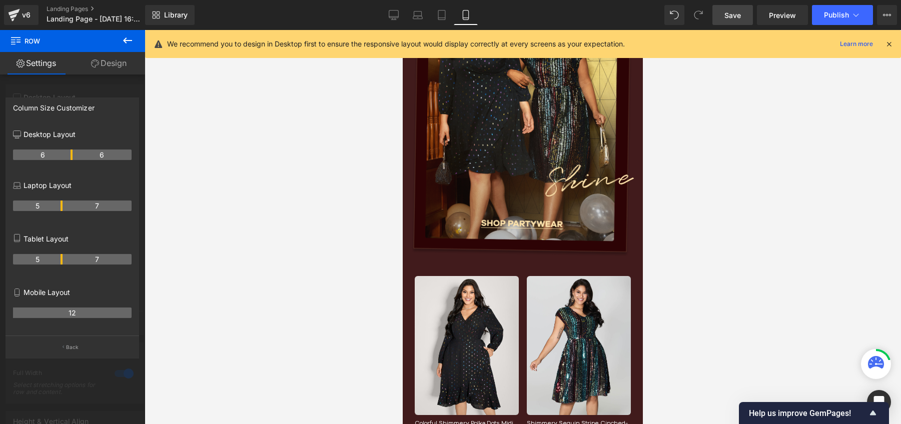
scroll to position [388, 0]
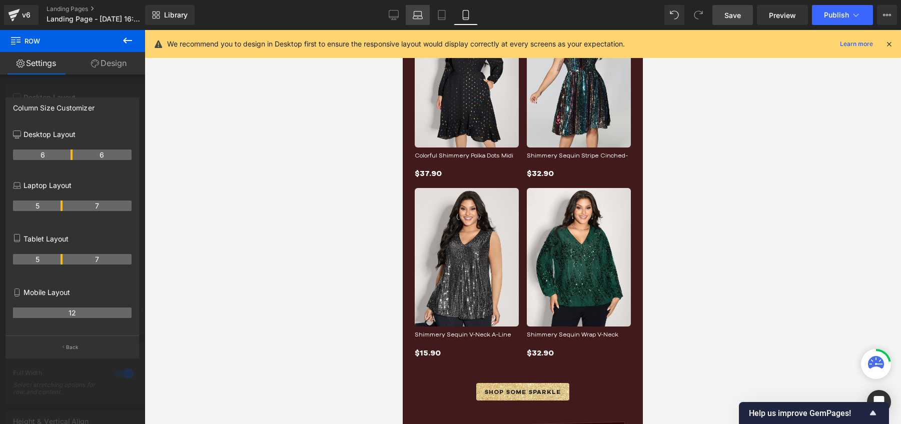
click at [414, 18] on icon at bounding box center [418, 15] width 10 height 10
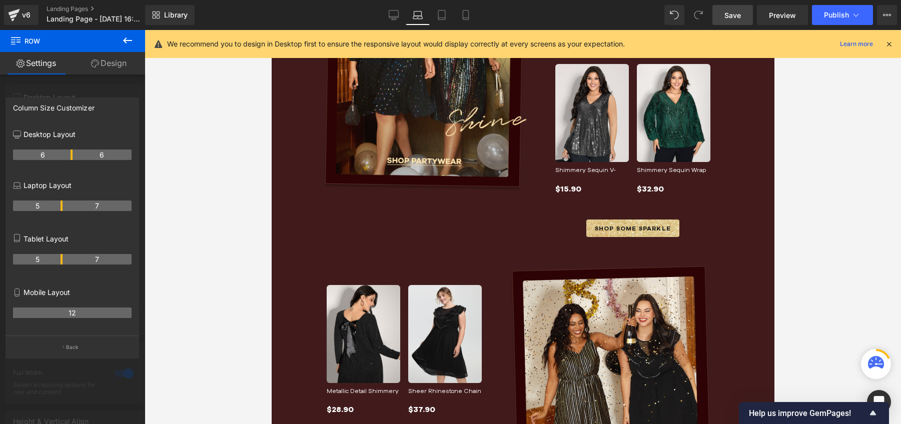
scroll to position [240, 0]
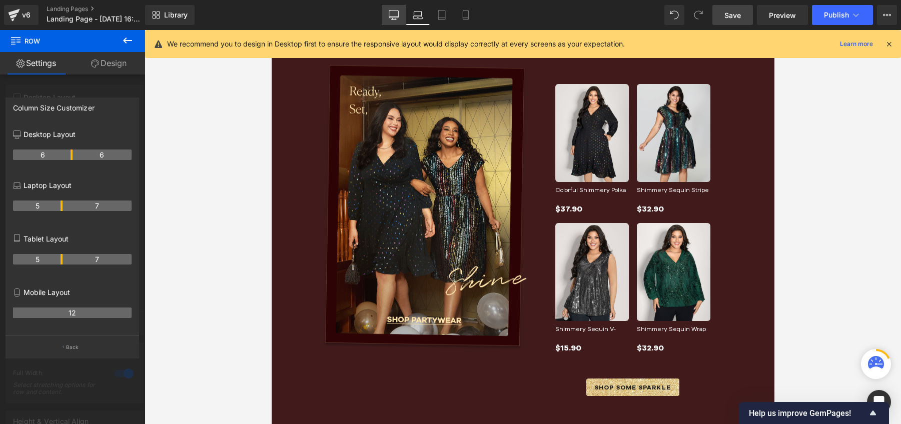
click at [395, 16] on icon at bounding box center [394, 15] width 10 height 10
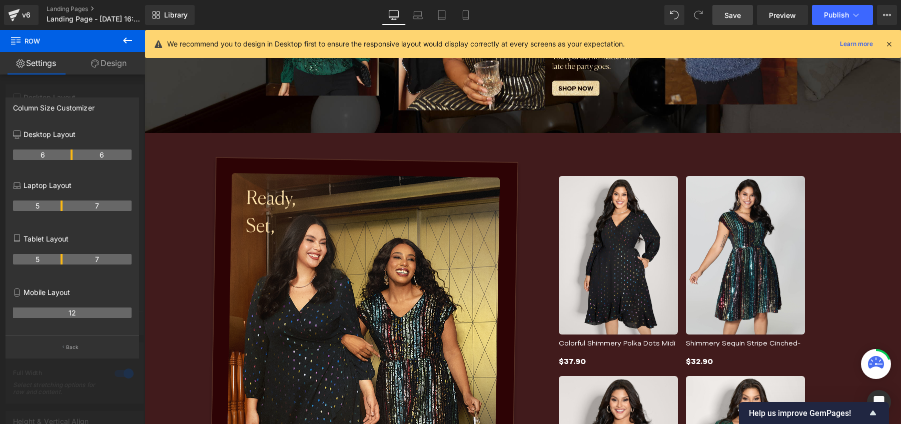
scroll to position [442, 0]
